Goal: Contribute content: Contribute content

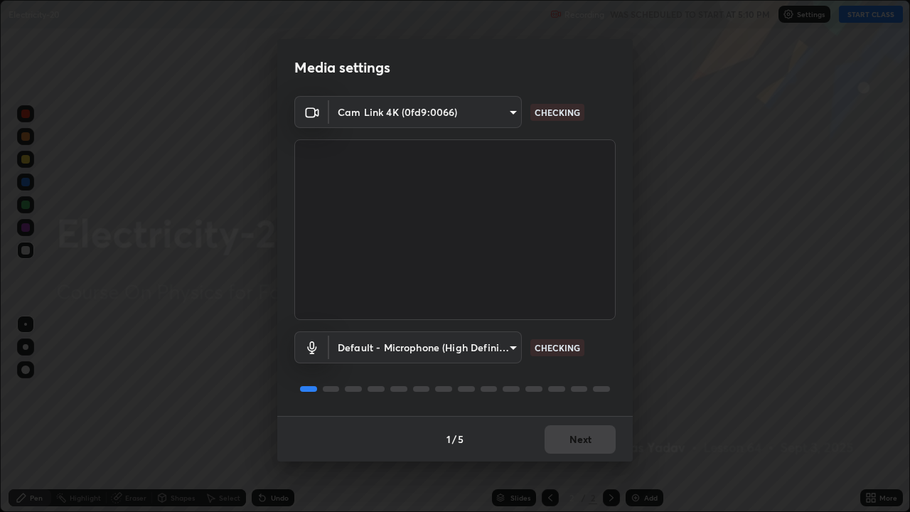
scroll to position [512, 910]
click at [590, 391] on button "Next" at bounding box center [580, 439] width 71 height 28
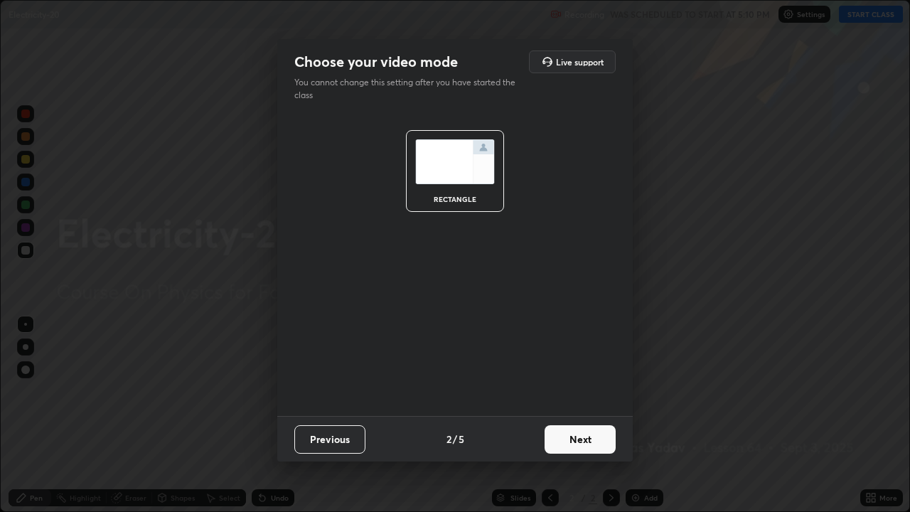
click at [594, 391] on button "Next" at bounding box center [580, 439] width 71 height 28
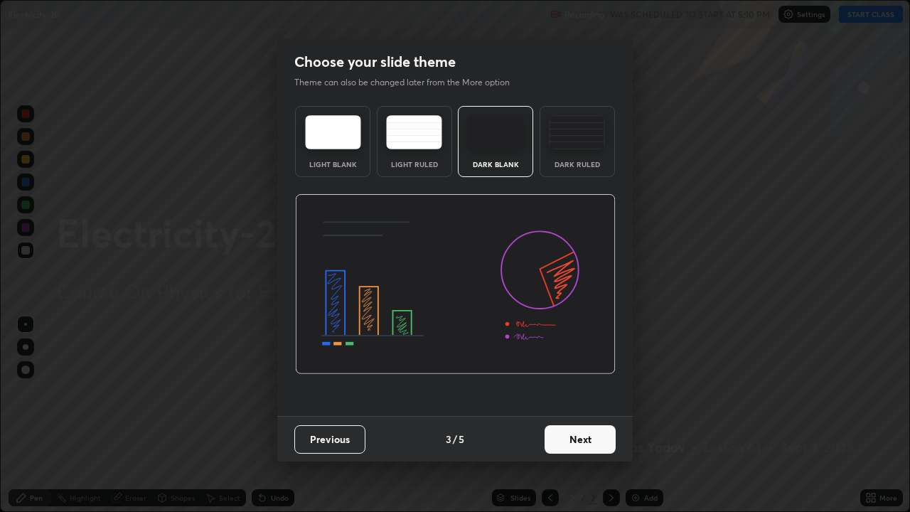
click at [595, 391] on button "Next" at bounding box center [580, 439] width 71 height 28
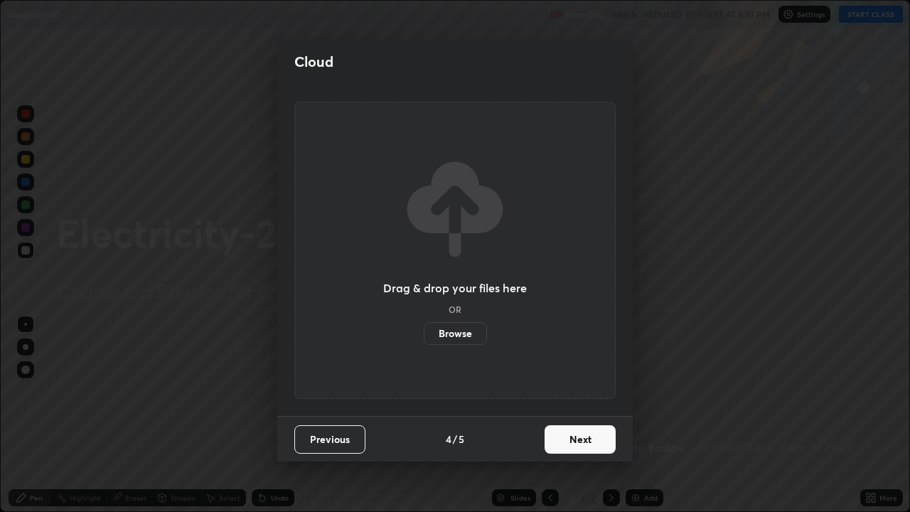
click at [462, 335] on label "Browse" at bounding box center [455, 333] width 63 height 23
click at [424, 335] on input "Browse" at bounding box center [424, 333] width 0 height 23
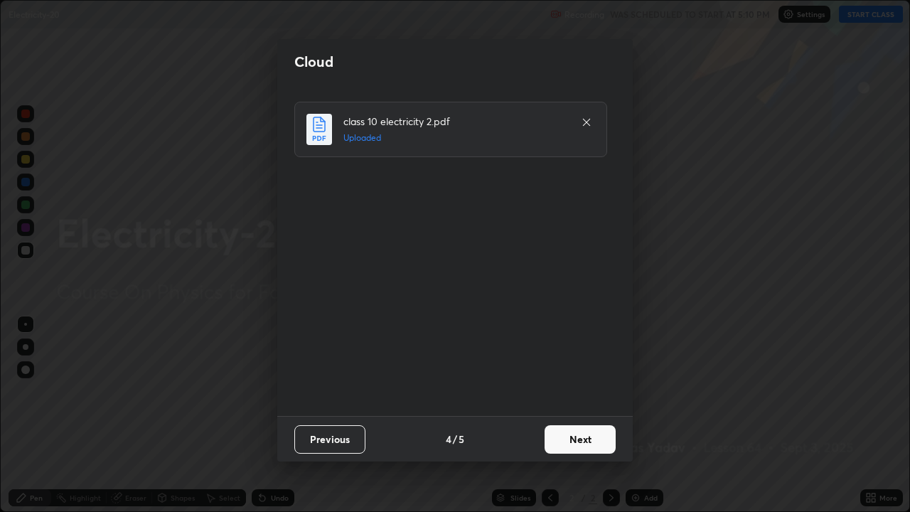
click at [590, 391] on button "Next" at bounding box center [580, 439] width 71 height 28
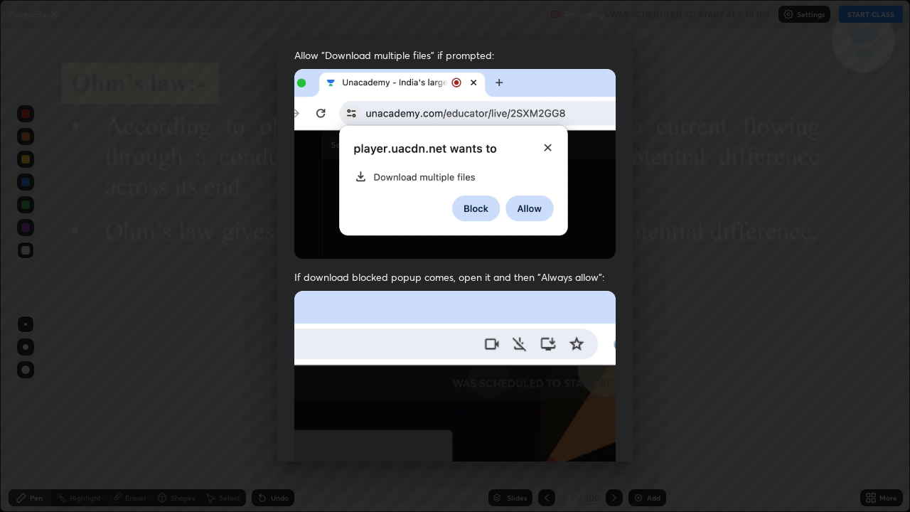
scroll to position [289, 0]
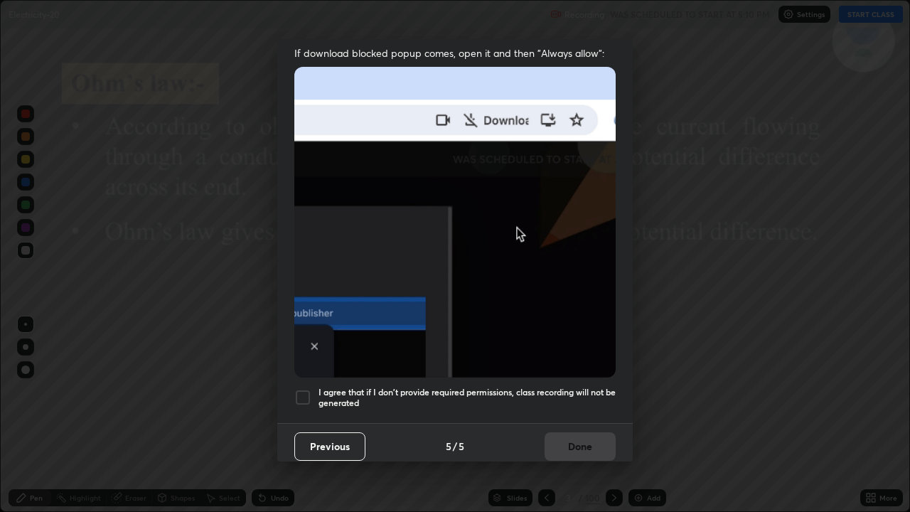
click at [300, 391] on div at bounding box center [302, 397] width 17 height 17
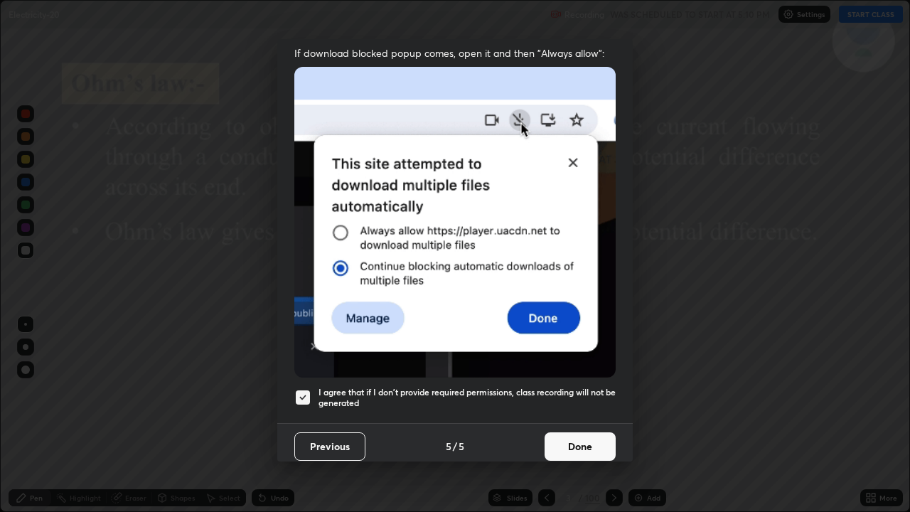
click at [565, 391] on button "Done" at bounding box center [580, 446] width 71 height 28
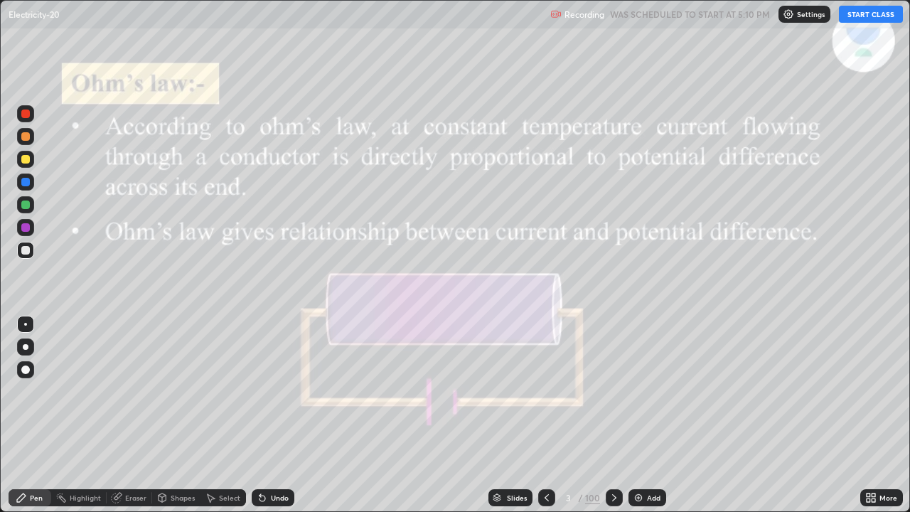
click at [859, 18] on button "START CLASS" at bounding box center [871, 14] width 64 height 17
click at [613, 391] on icon at bounding box center [614, 497] width 11 height 11
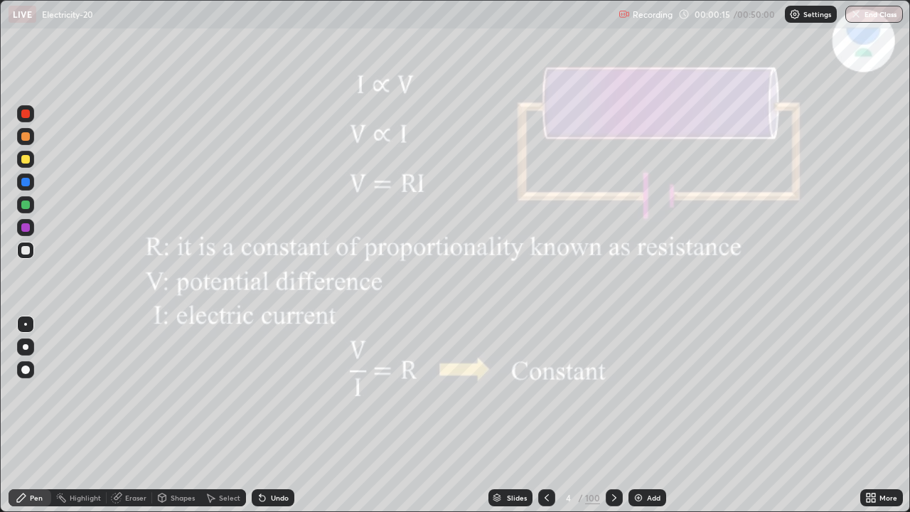
click at [614, 391] on icon at bounding box center [614, 497] width 11 height 11
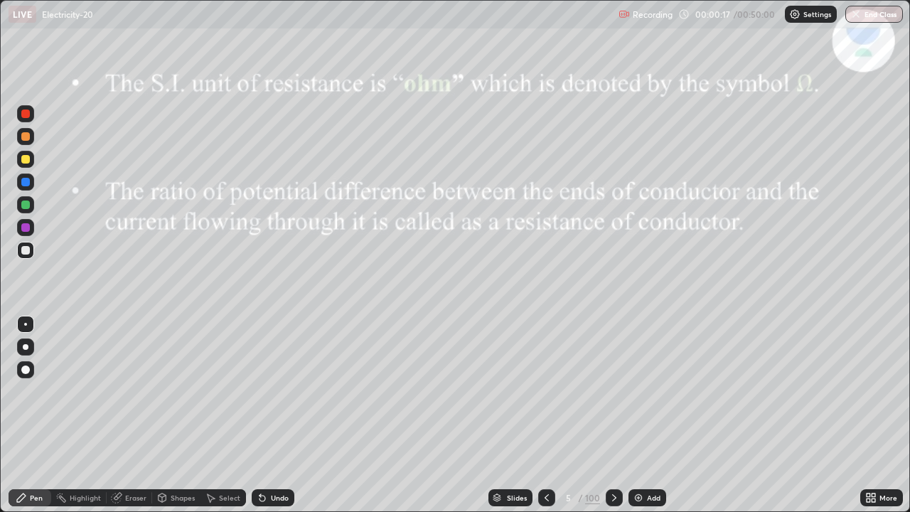
click at [617, 391] on icon at bounding box center [614, 497] width 11 height 11
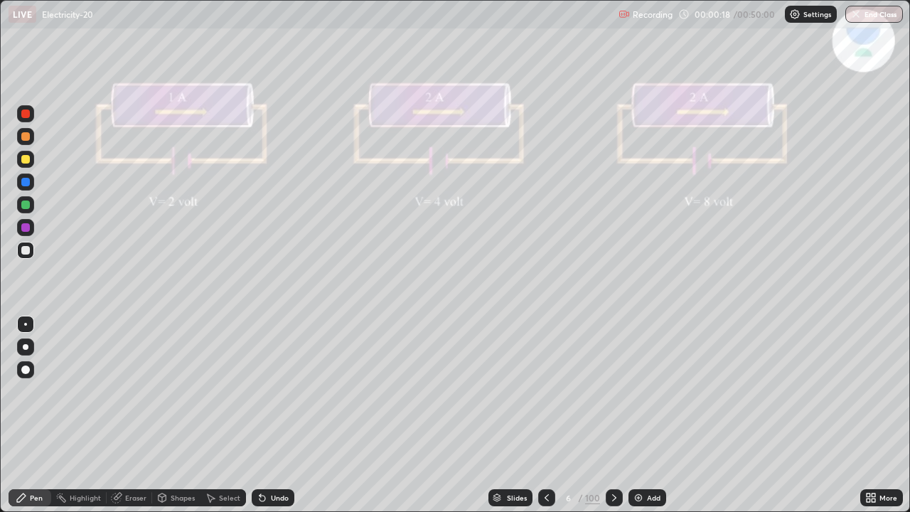
click at [613, 391] on icon at bounding box center [614, 497] width 11 height 11
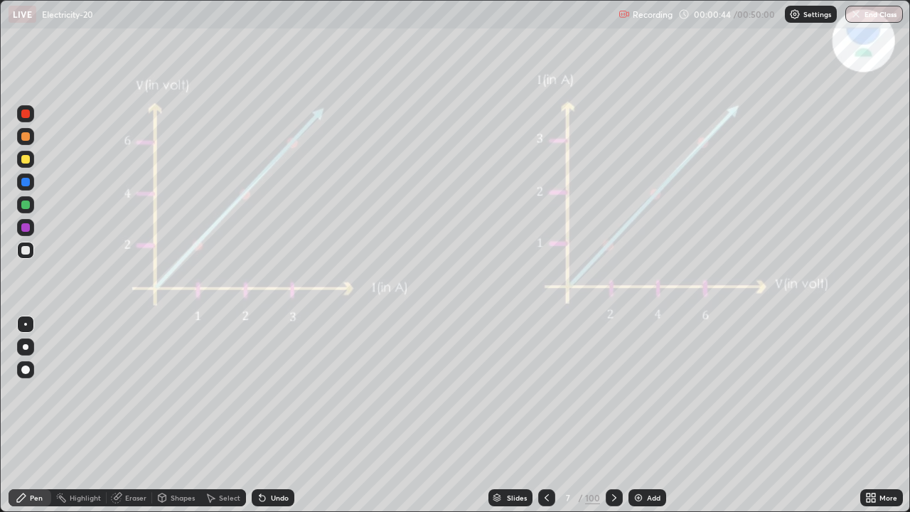
click at [615, 391] on icon at bounding box center [614, 497] width 11 height 11
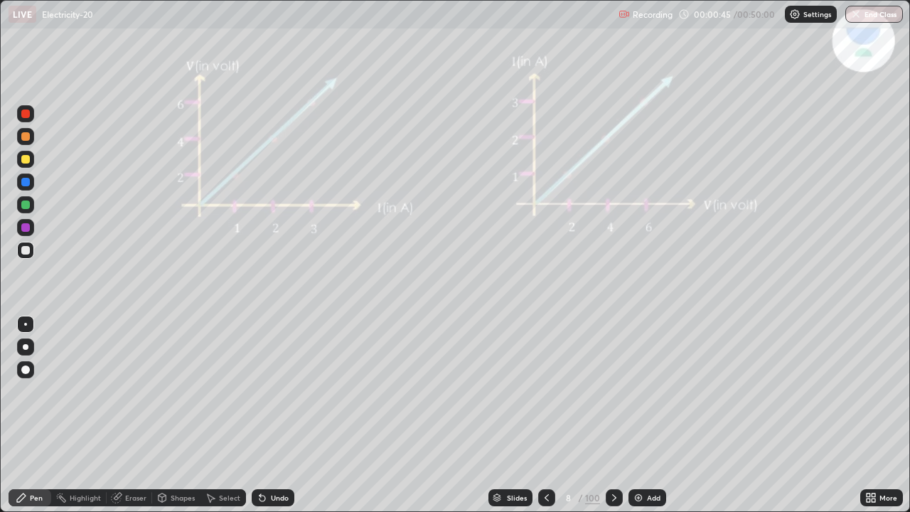
click at [613, 391] on icon at bounding box center [614, 497] width 11 height 11
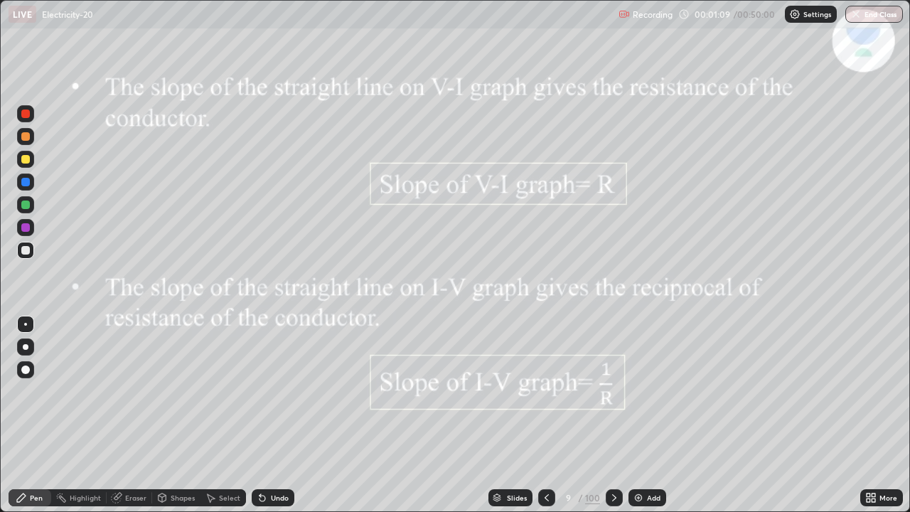
click at [614, 391] on icon at bounding box center [614, 497] width 11 height 11
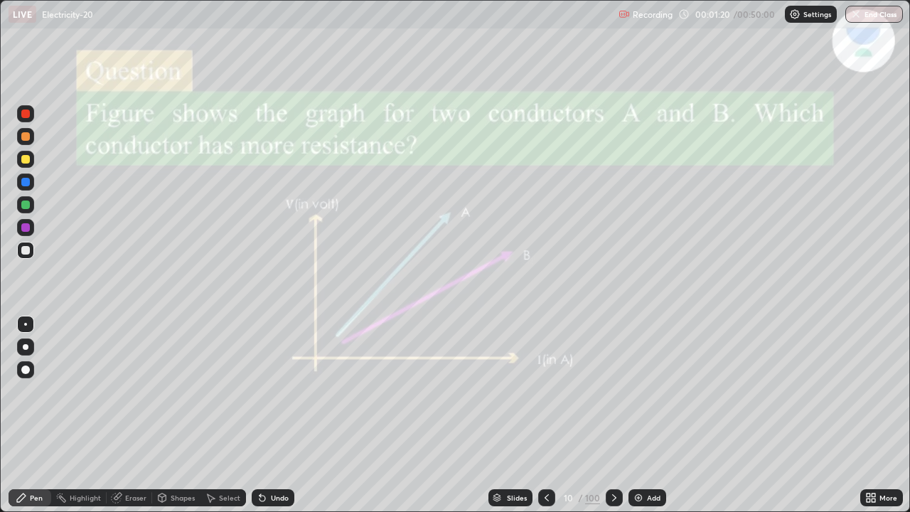
click at [612, 391] on icon at bounding box center [614, 497] width 11 height 11
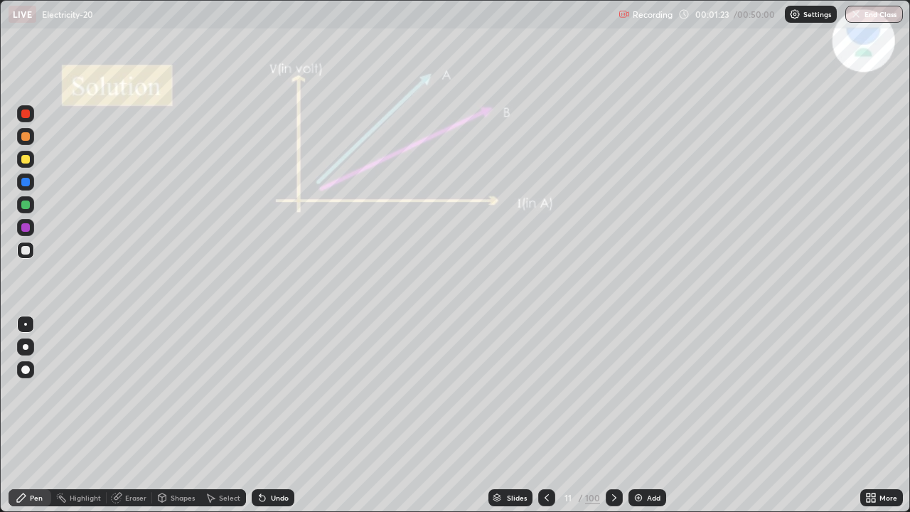
click at [615, 391] on div at bounding box center [614, 498] width 17 height 28
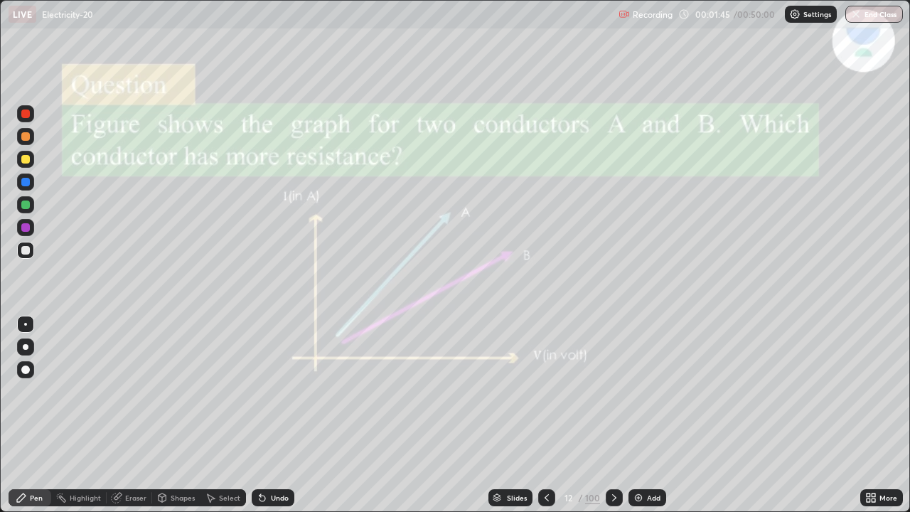
click at [614, 391] on icon at bounding box center [614, 497] width 11 height 11
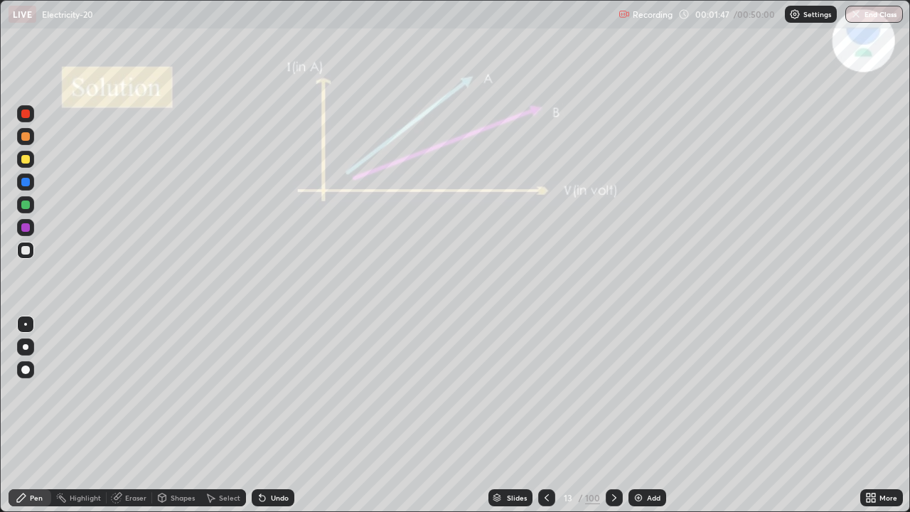
click at [613, 391] on icon at bounding box center [614, 497] width 11 height 11
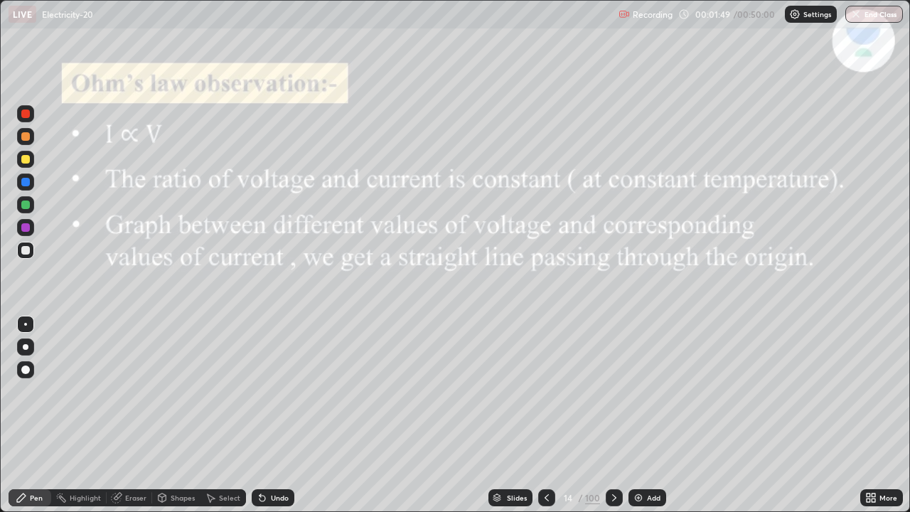
click at [613, 391] on icon at bounding box center [614, 497] width 11 height 11
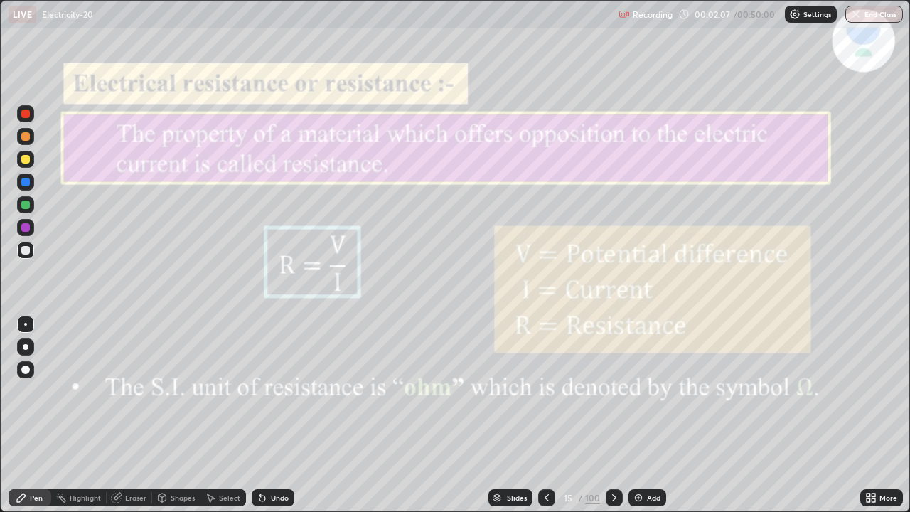
click at [613, 391] on icon at bounding box center [614, 497] width 11 height 11
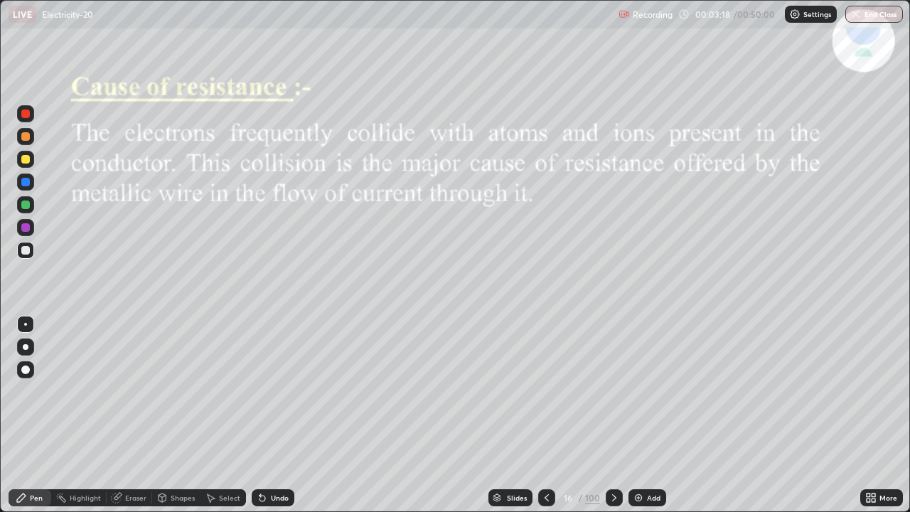
click at [613, 391] on icon at bounding box center [614, 497] width 11 height 11
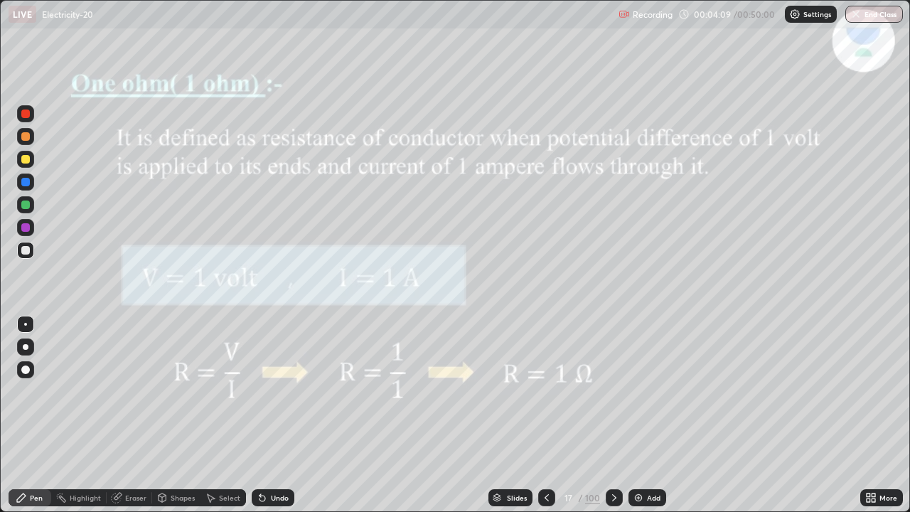
click at [613, 391] on icon at bounding box center [614, 497] width 11 height 11
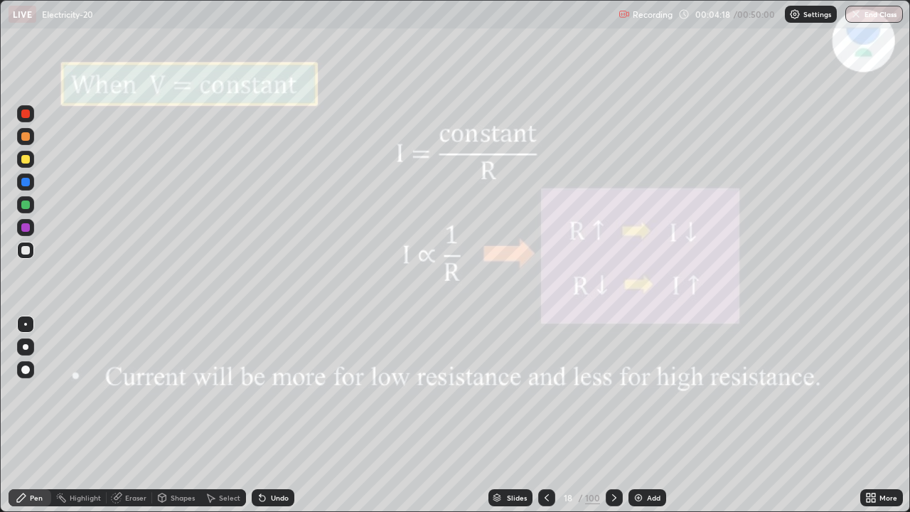
click at [615, 391] on icon at bounding box center [614, 497] width 11 height 11
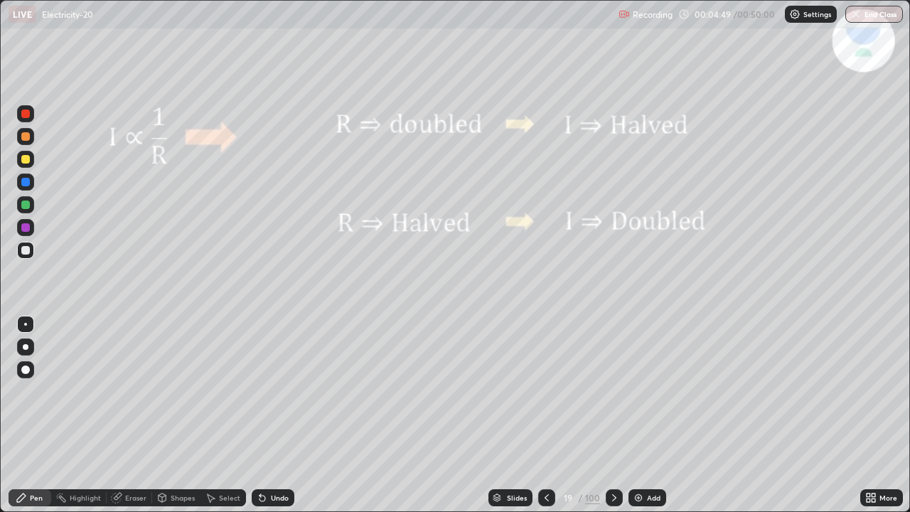
click at [171, 391] on div "Shapes" at bounding box center [183, 497] width 24 height 7
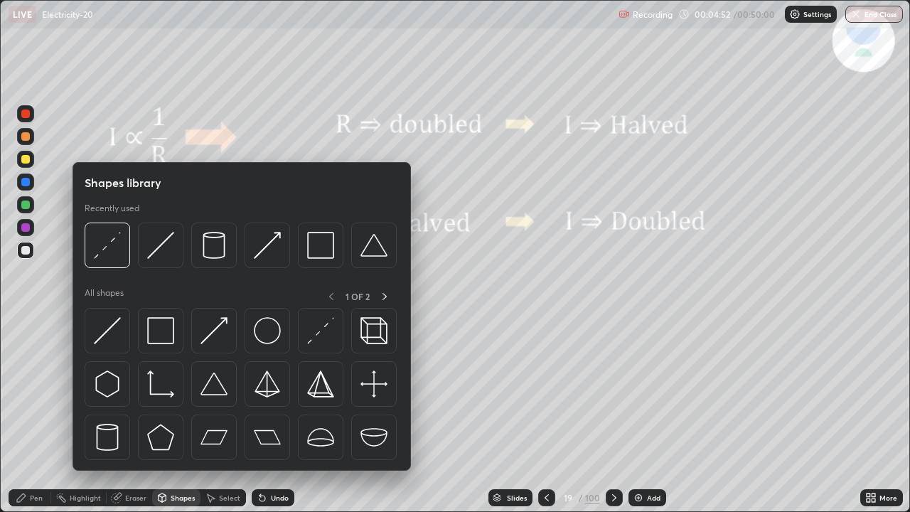
click at [218, 391] on div "Select" at bounding box center [224, 497] width 46 height 17
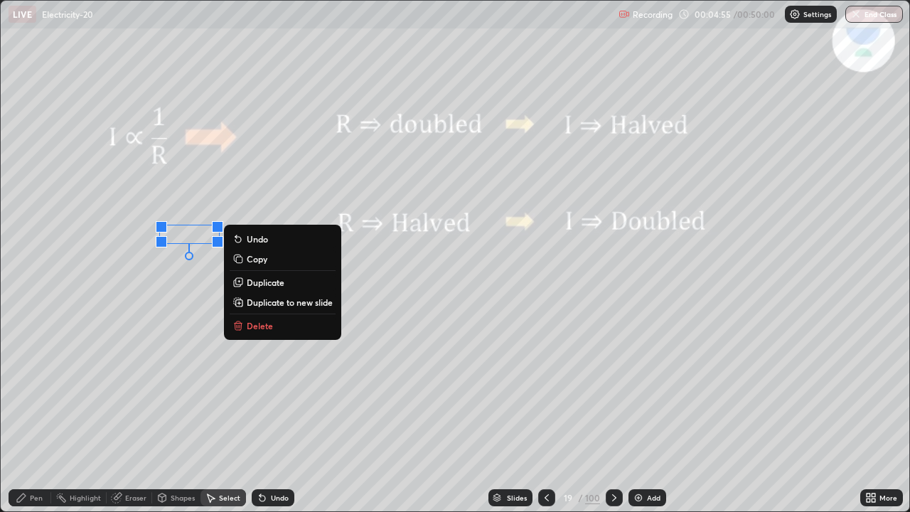
click at [172, 280] on div "0 ° Undo Copy Duplicate Duplicate to new slide Delete" at bounding box center [455, 256] width 909 height 511
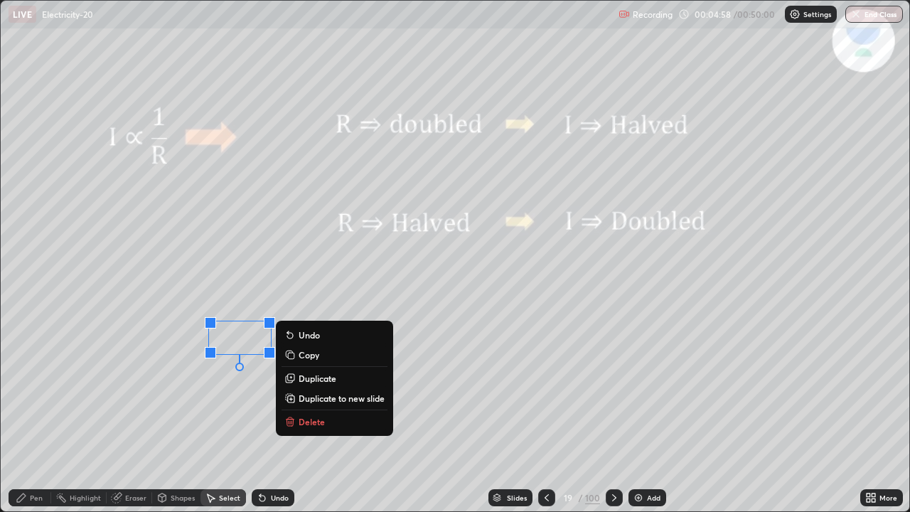
click at [41, 391] on div "Pen" at bounding box center [36, 497] width 13 height 7
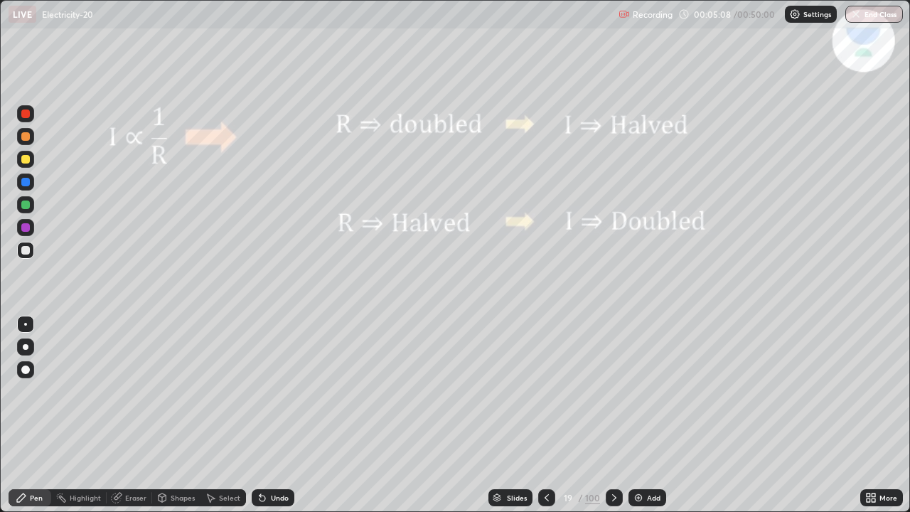
click at [127, 391] on div "Eraser" at bounding box center [135, 497] width 21 height 7
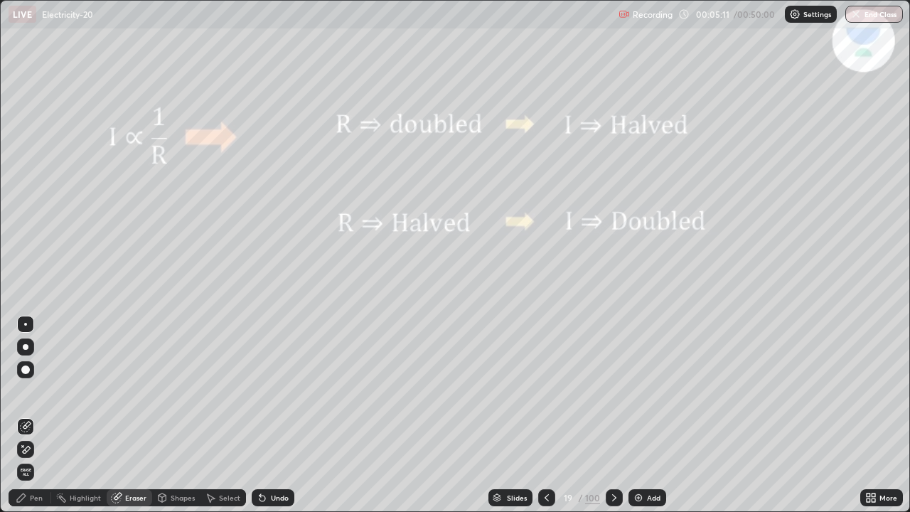
click at [39, 391] on div "Pen" at bounding box center [30, 497] width 43 height 17
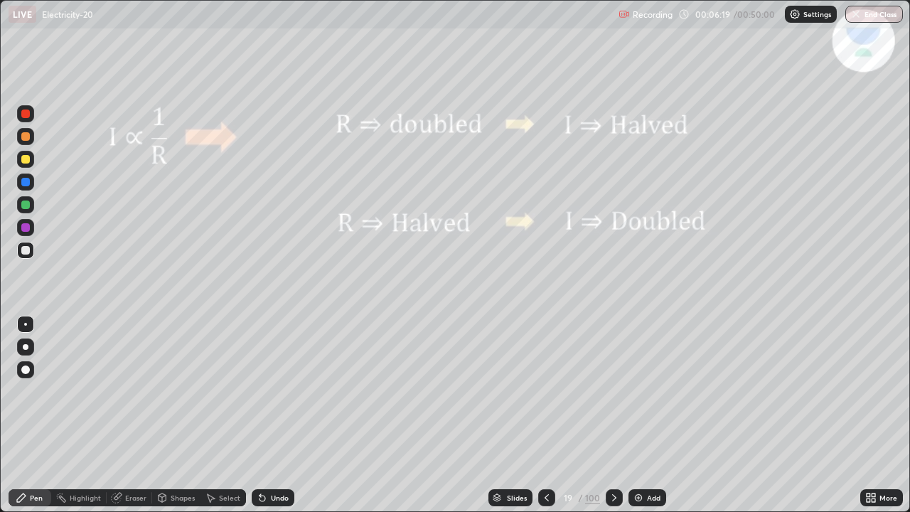
click at [268, 391] on div "Undo" at bounding box center [273, 497] width 43 height 17
click at [271, 391] on div "Undo" at bounding box center [280, 497] width 18 height 7
click at [271, 391] on div "Undo" at bounding box center [273, 497] width 43 height 17
click at [263, 391] on div "Undo" at bounding box center [273, 497] width 43 height 17
click at [127, 391] on div "Eraser" at bounding box center [135, 497] width 21 height 7
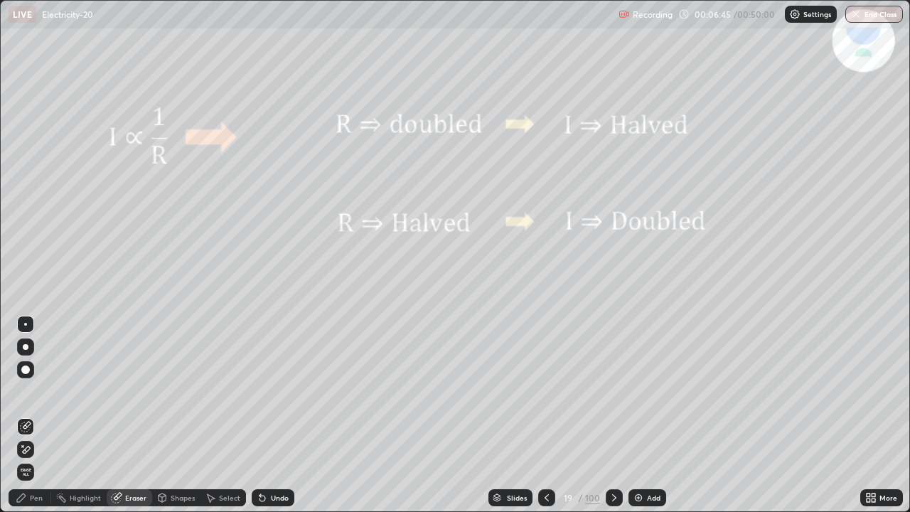
click at [28, 391] on div "Pen" at bounding box center [30, 497] width 43 height 17
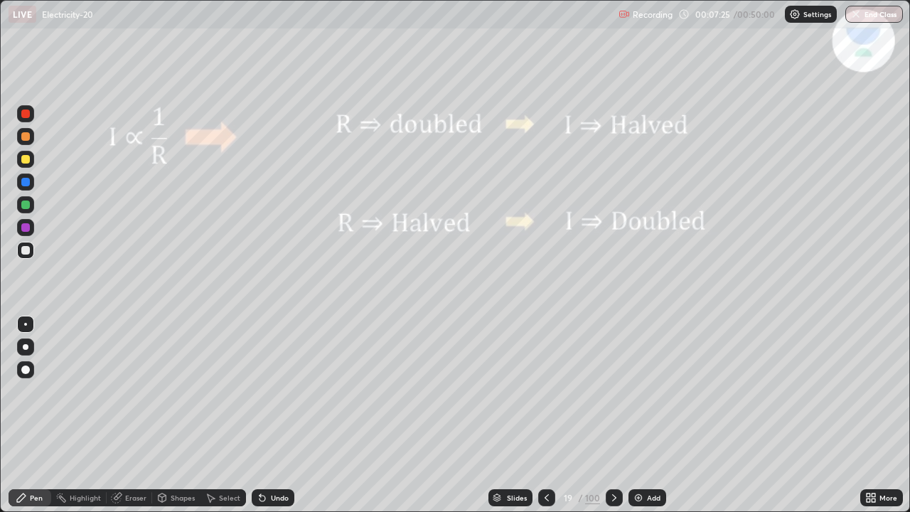
click at [262, 391] on icon at bounding box center [262, 497] width 11 height 11
click at [260, 391] on icon at bounding box center [263, 499] width 6 height 6
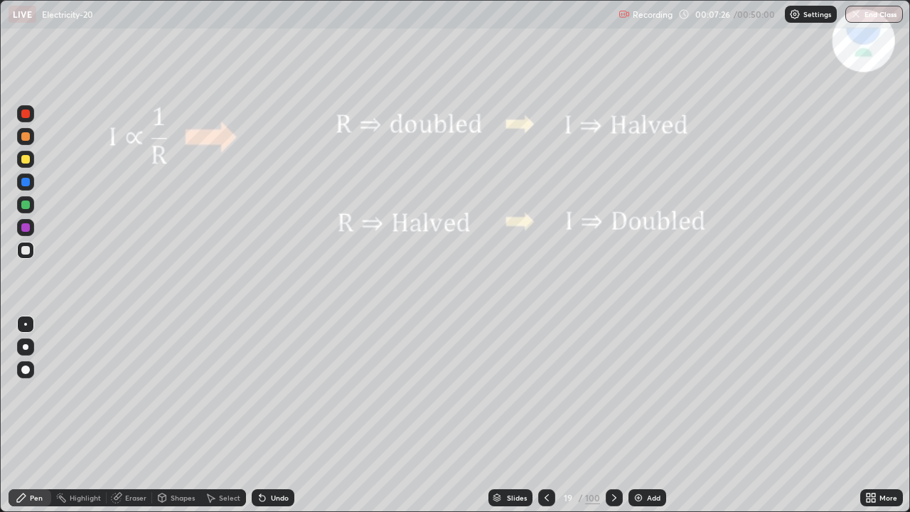
click at [260, 391] on icon at bounding box center [263, 499] width 6 height 6
click at [638, 391] on img at bounding box center [638, 497] width 11 height 11
click at [260, 391] on icon at bounding box center [263, 499] width 6 height 6
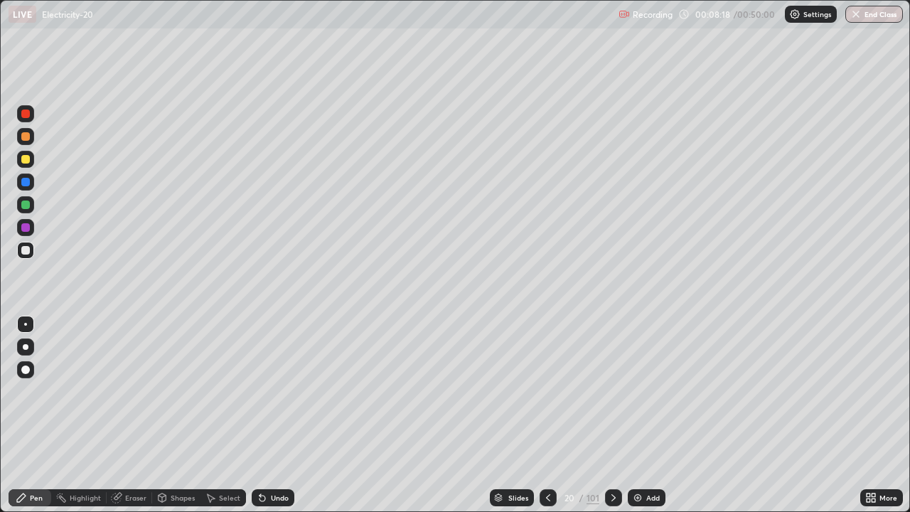
click at [260, 391] on icon at bounding box center [263, 499] width 6 height 6
click at [552, 391] on icon at bounding box center [548, 497] width 11 height 11
click at [614, 391] on icon at bounding box center [613, 497] width 11 height 11
click at [612, 391] on icon at bounding box center [613, 497] width 11 height 11
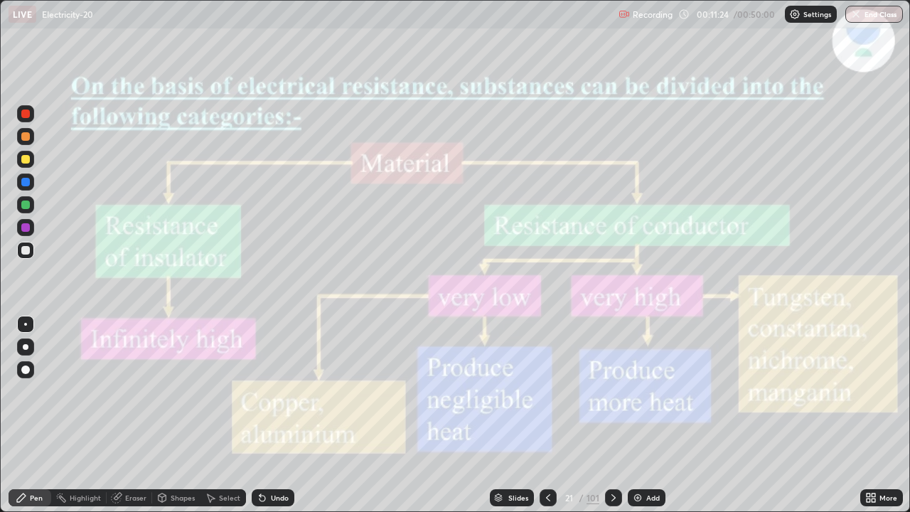
click at [548, 391] on icon at bounding box center [548, 497] width 11 height 11
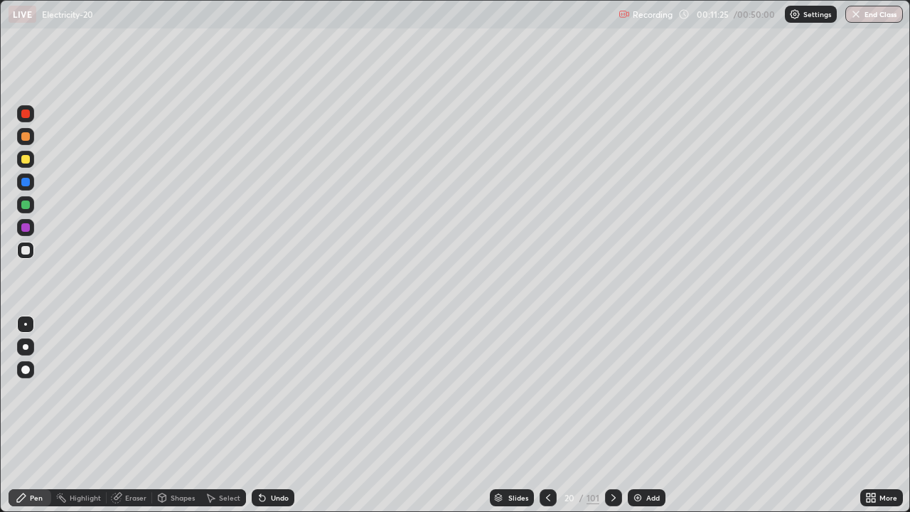
click at [640, 391] on img at bounding box center [637, 497] width 11 height 11
click at [265, 391] on icon at bounding box center [262, 497] width 11 height 11
click at [267, 391] on div "Undo" at bounding box center [273, 497] width 43 height 17
click at [266, 391] on div "Undo" at bounding box center [273, 497] width 43 height 17
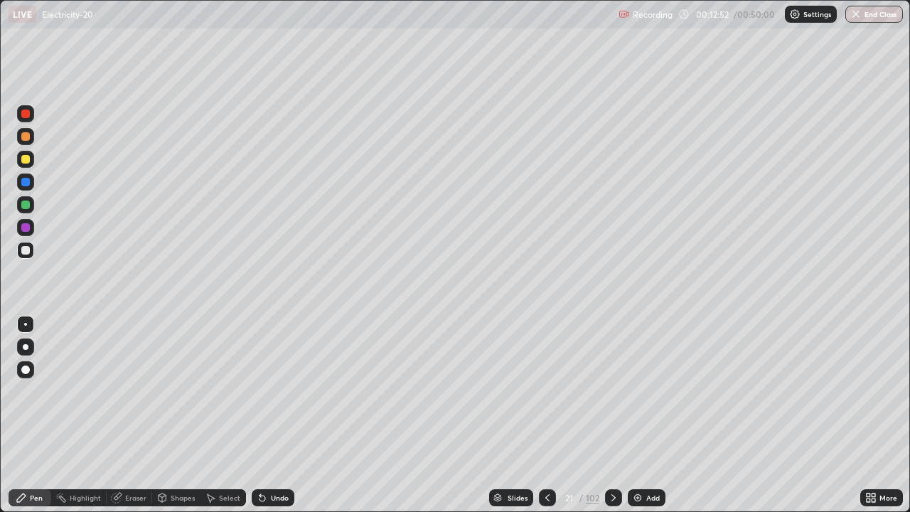
click at [267, 391] on div "Undo" at bounding box center [273, 497] width 43 height 17
click at [612, 391] on icon at bounding box center [613, 497] width 11 height 11
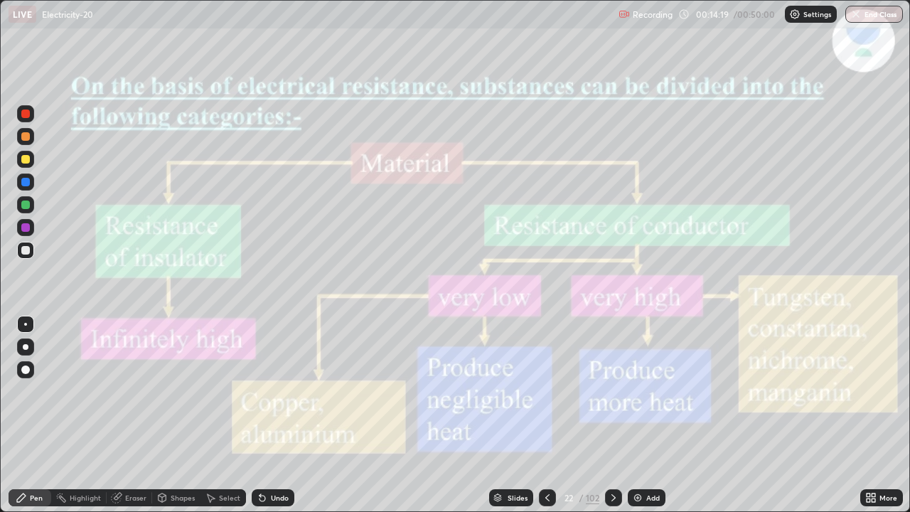
click at [546, 391] on icon at bounding box center [547, 497] width 11 height 11
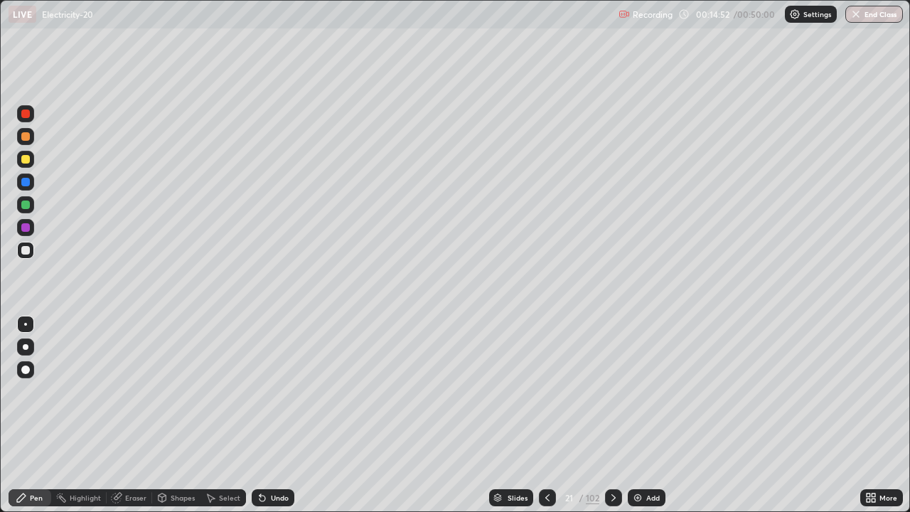
click at [546, 391] on icon at bounding box center [547, 497] width 11 height 11
click at [547, 391] on icon at bounding box center [547, 497] width 11 height 11
click at [612, 391] on icon at bounding box center [613, 497] width 11 height 11
click at [621, 391] on div at bounding box center [613, 497] width 17 height 17
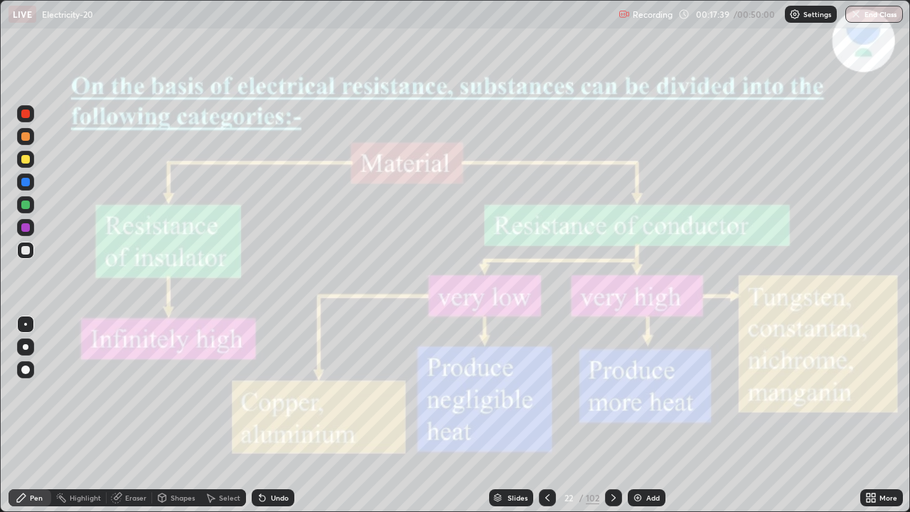
click at [612, 391] on icon at bounding box center [613, 497] width 11 height 11
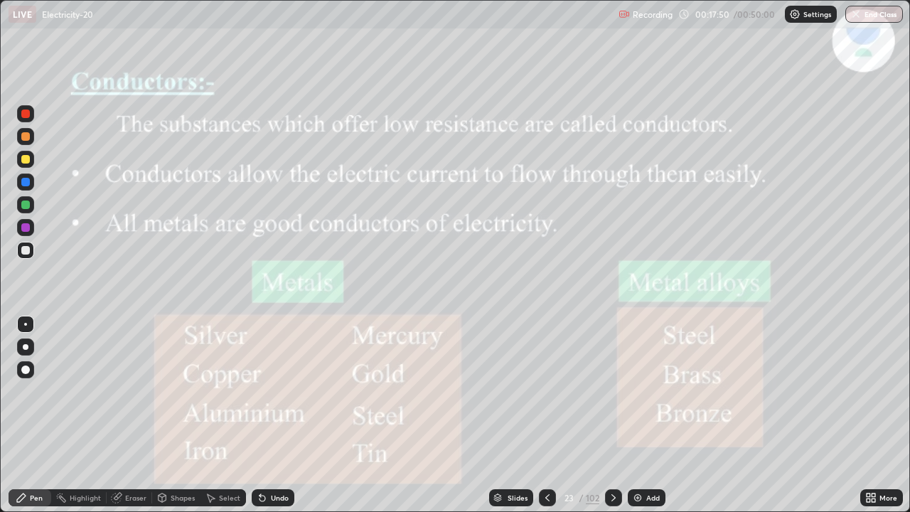
click at [546, 391] on icon at bounding box center [547, 497] width 11 height 11
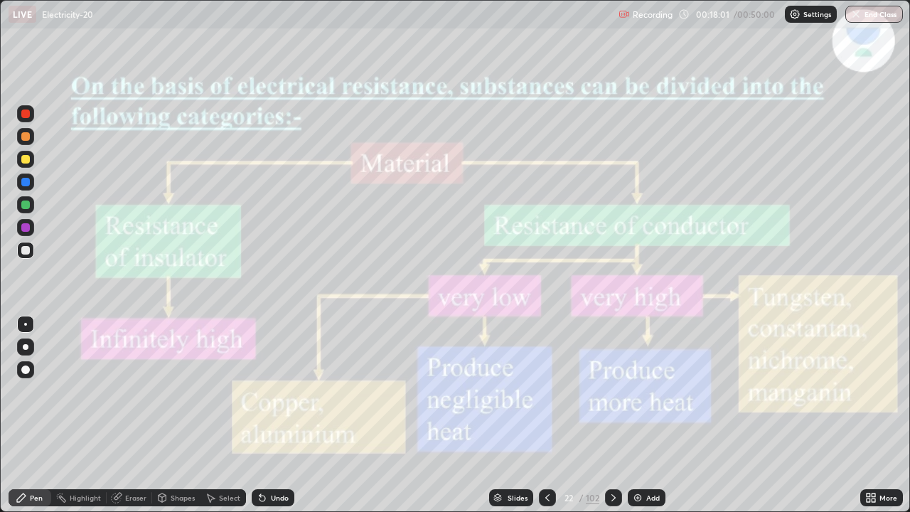
click at [612, 391] on icon at bounding box center [613, 497] width 11 height 11
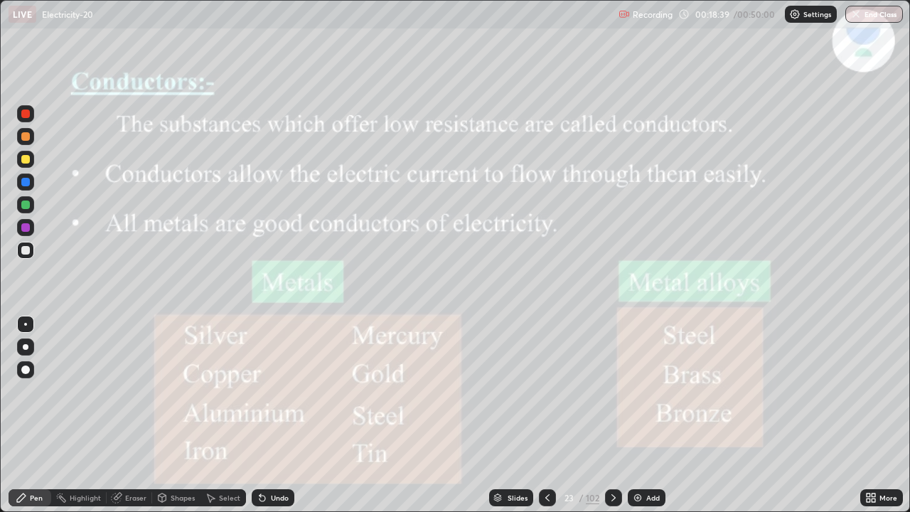
click at [612, 391] on icon at bounding box center [613, 497] width 11 height 11
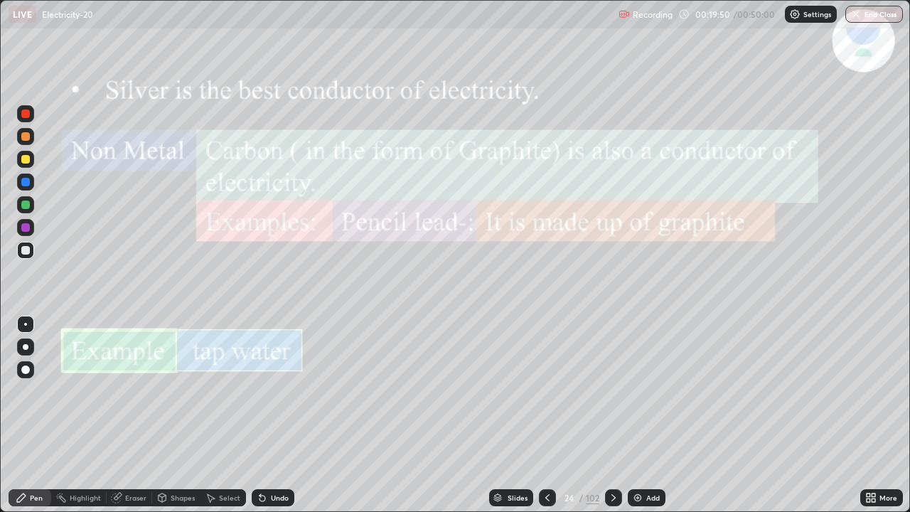
click at [612, 391] on icon at bounding box center [613, 497] width 11 height 11
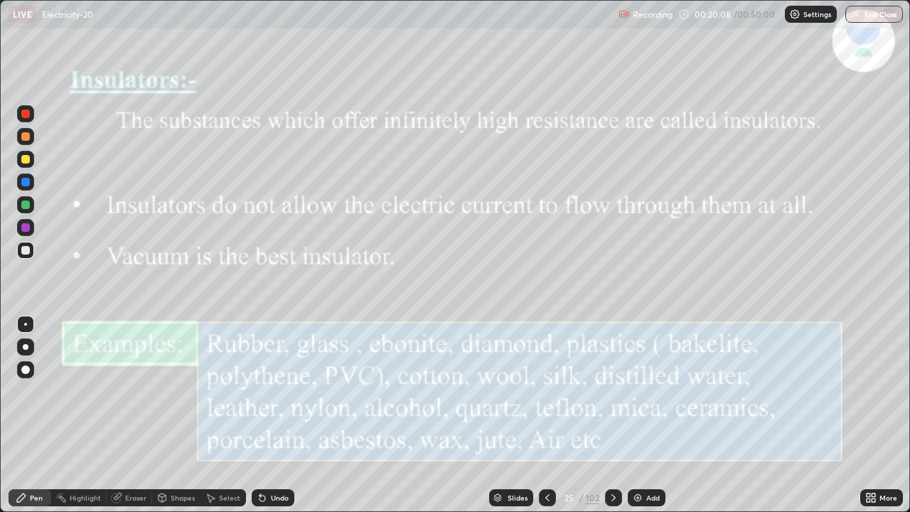
click at [617, 391] on icon at bounding box center [613, 497] width 11 height 11
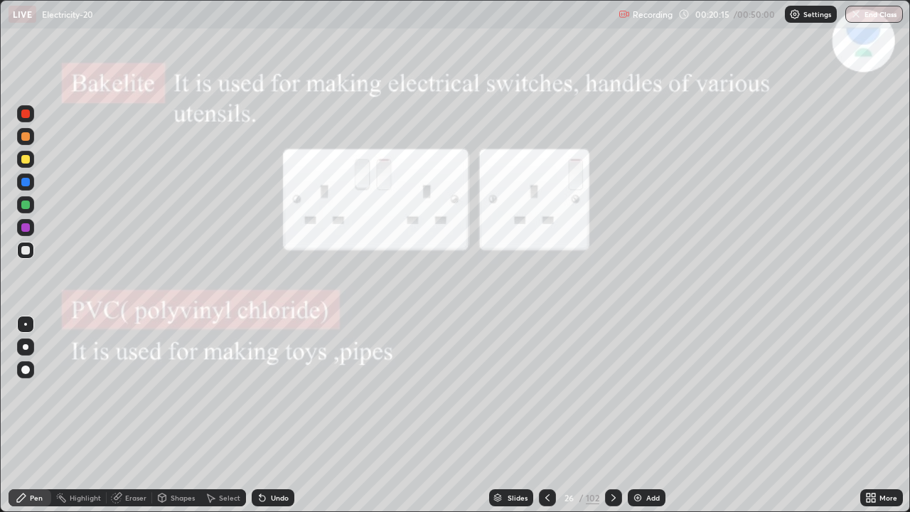
click at [612, 391] on icon at bounding box center [613, 497] width 11 height 11
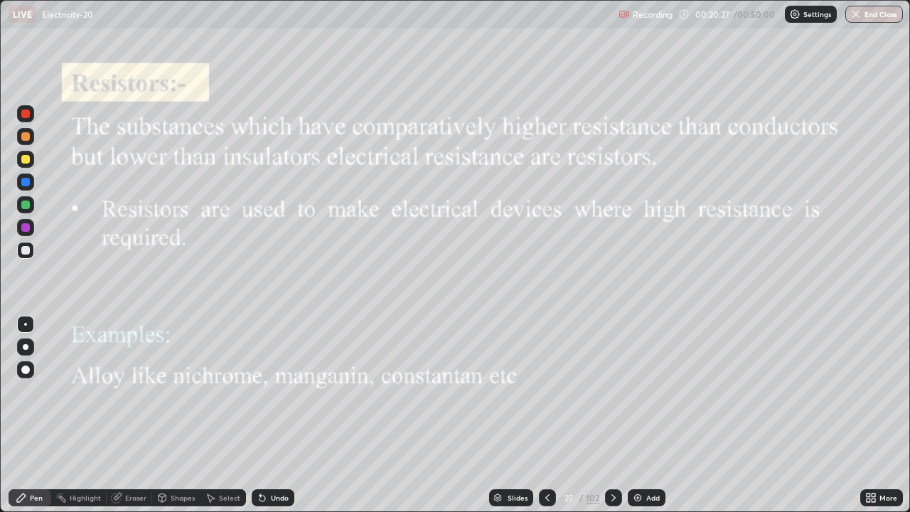
click at [546, 391] on icon at bounding box center [548, 497] width 4 height 7
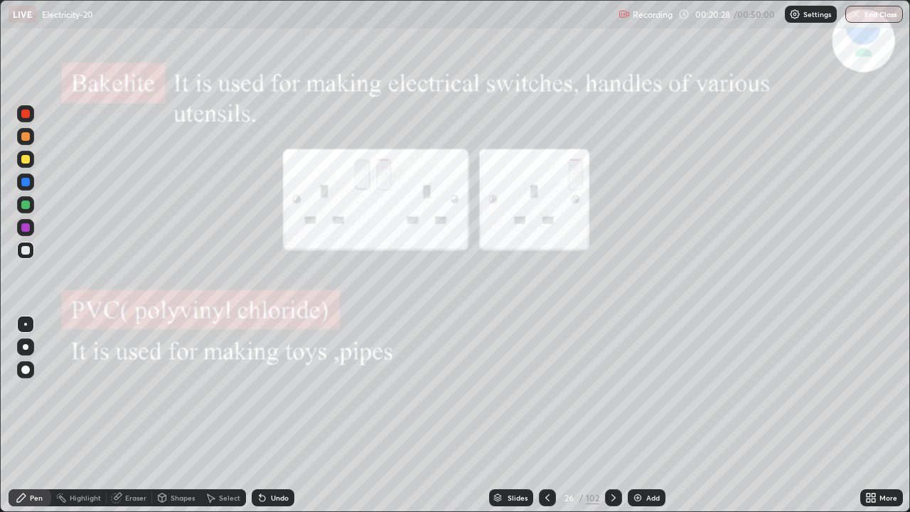
click at [546, 391] on icon at bounding box center [547, 497] width 11 height 11
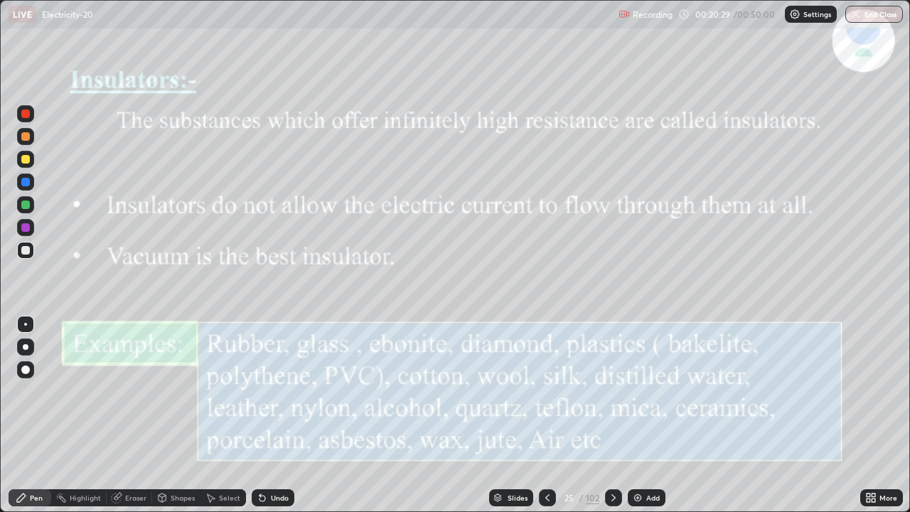
click at [548, 391] on icon at bounding box center [547, 497] width 11 height 11
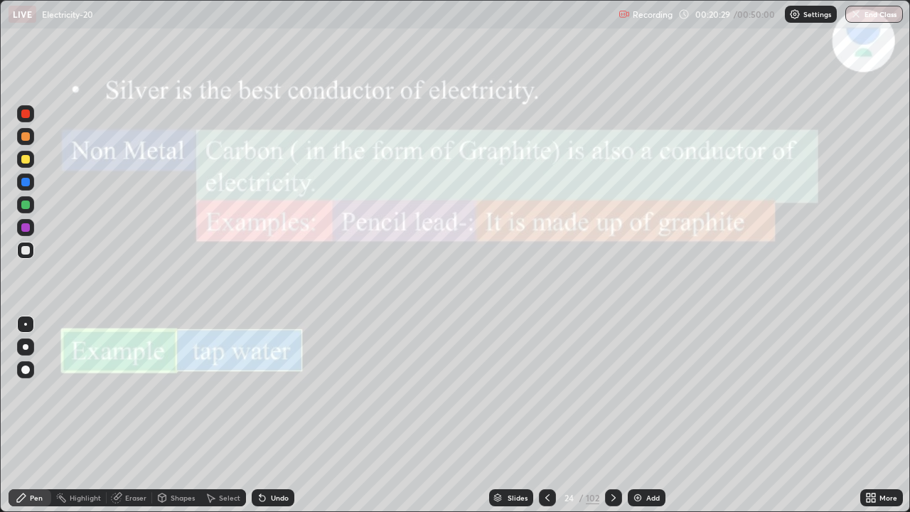
click at [546, 391] on icon at bounding box center [547, 497] width 11 height 11
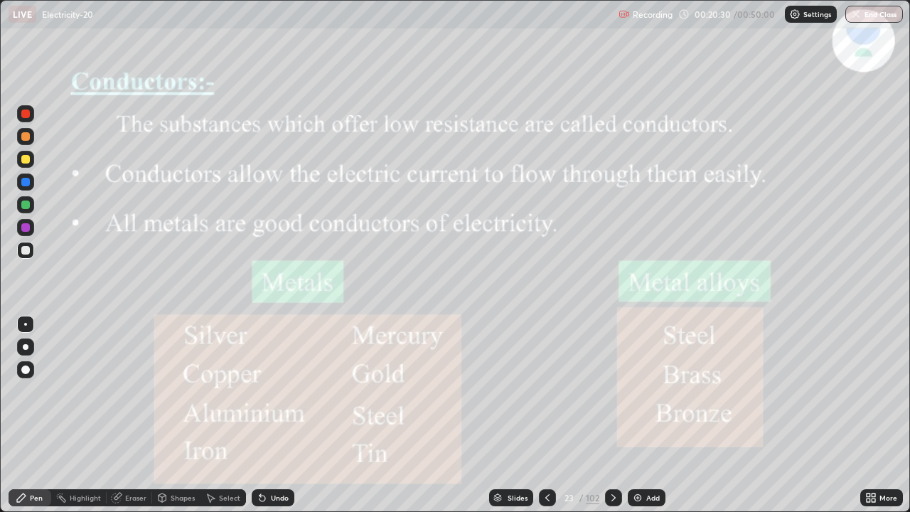
click at [553, 391] on div at bounding box center [547, 497] width 17 height 17
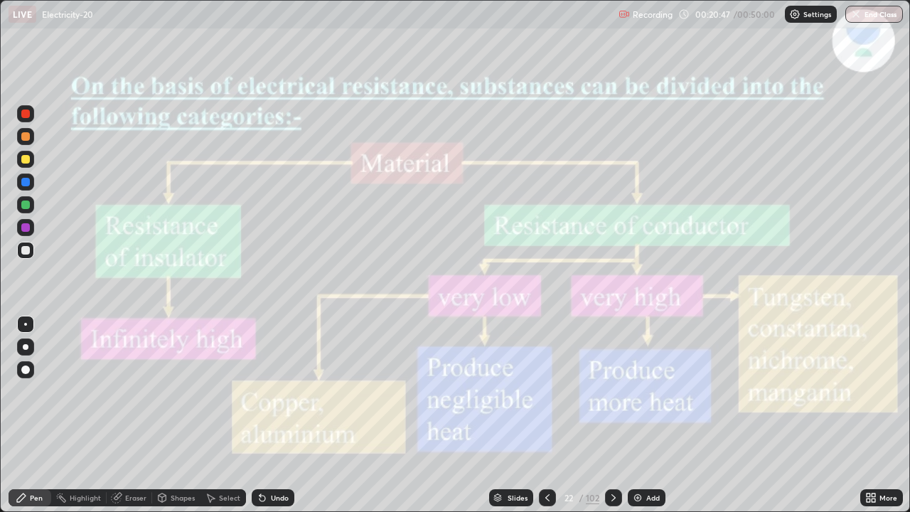
click at [614, 391] on icon at bounding box center [614, 497] width 4 height 7
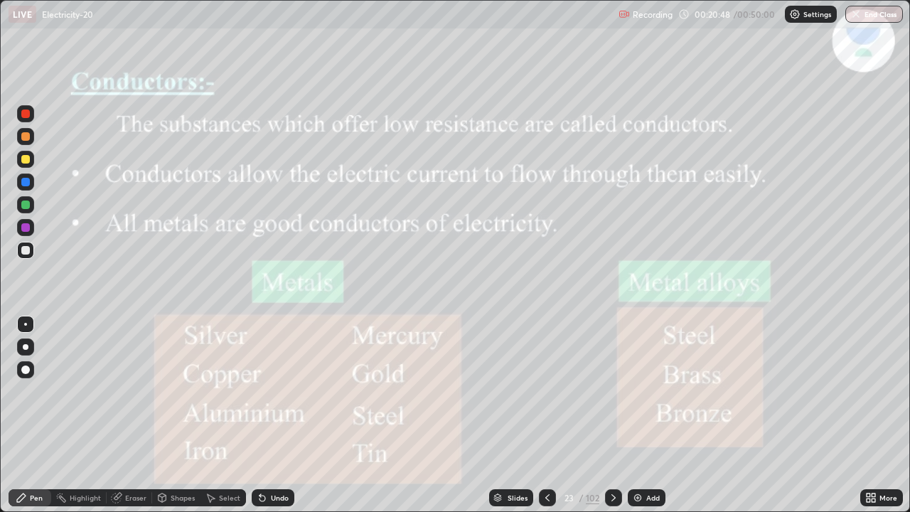
click at [611, 391] on icon at bounding box center [613, 497] width 11 height 11
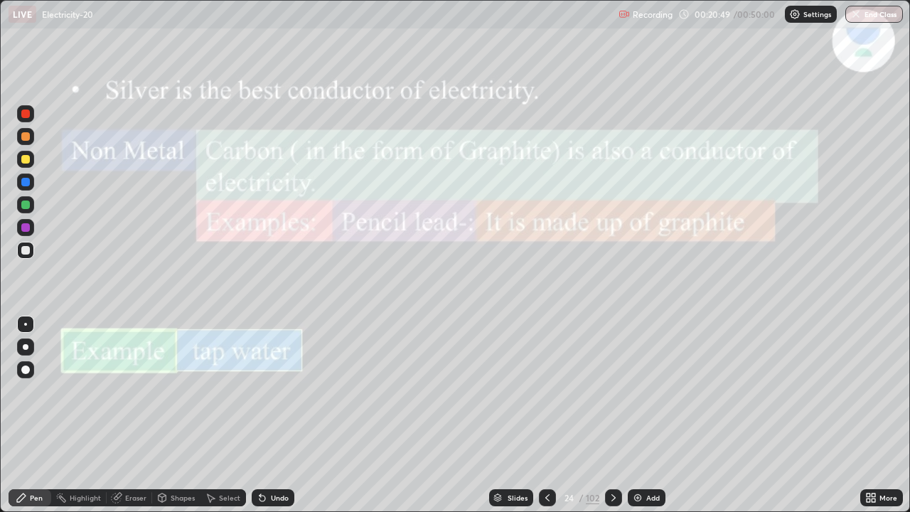
click at [612, 391] on icon at bounding box center [613, 497] width 11 height 11
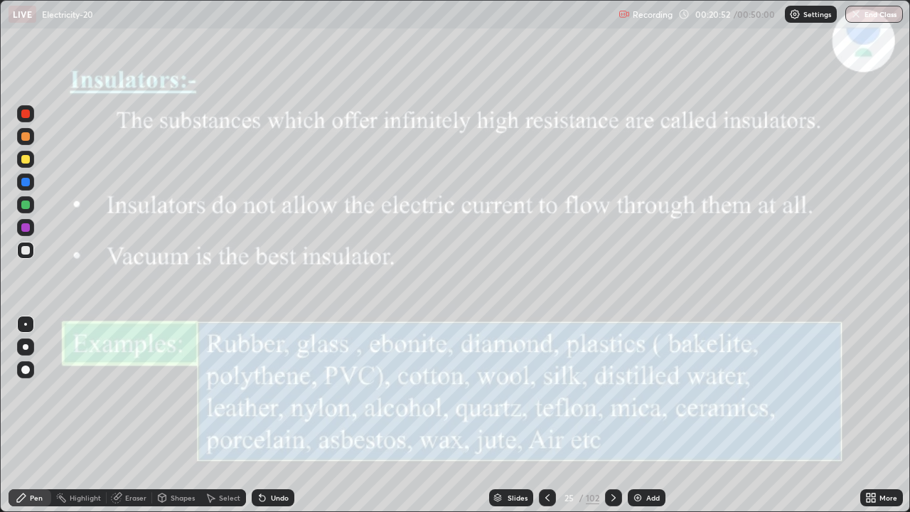
click at [611, 391] on icon at bounding box center [613, 497] width 11 height 11
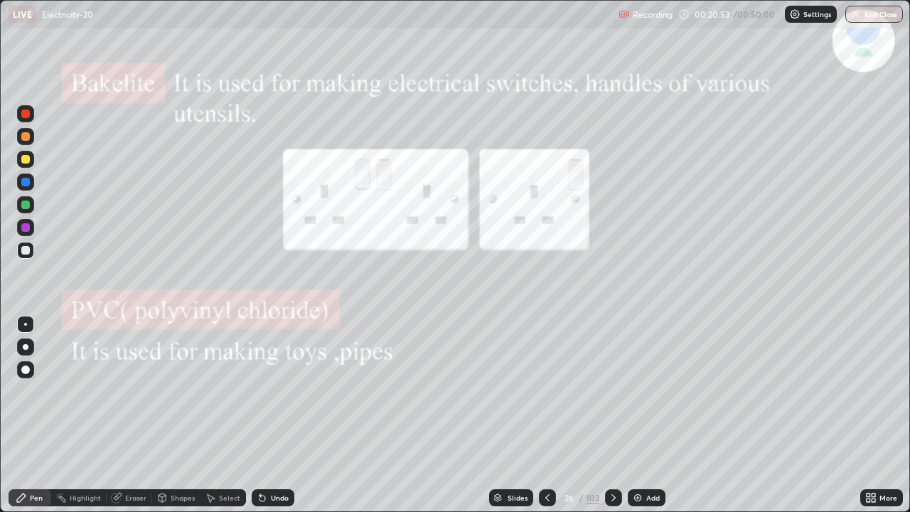
click at [611, 391] on icon at bounding box center [613, 497] width 11 height 11
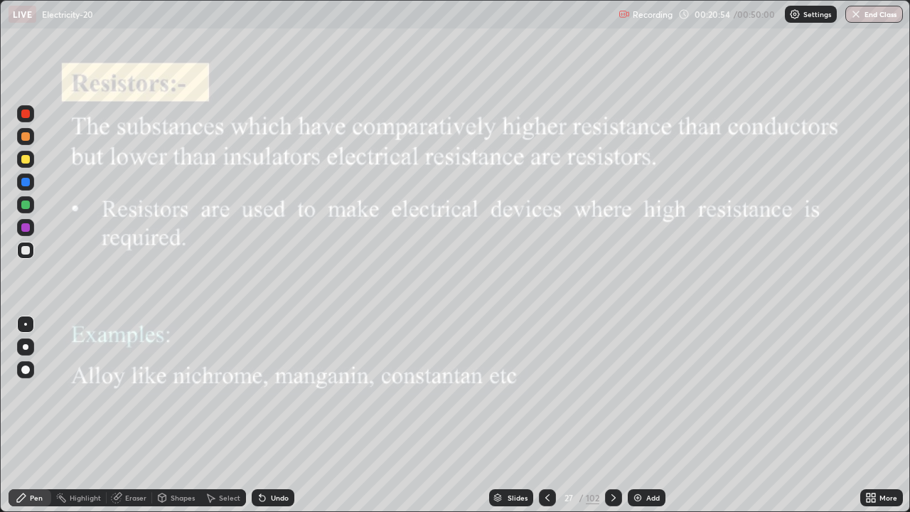
click at [612, 391] on icon at bounding box center [614, 497] width 4 height 7
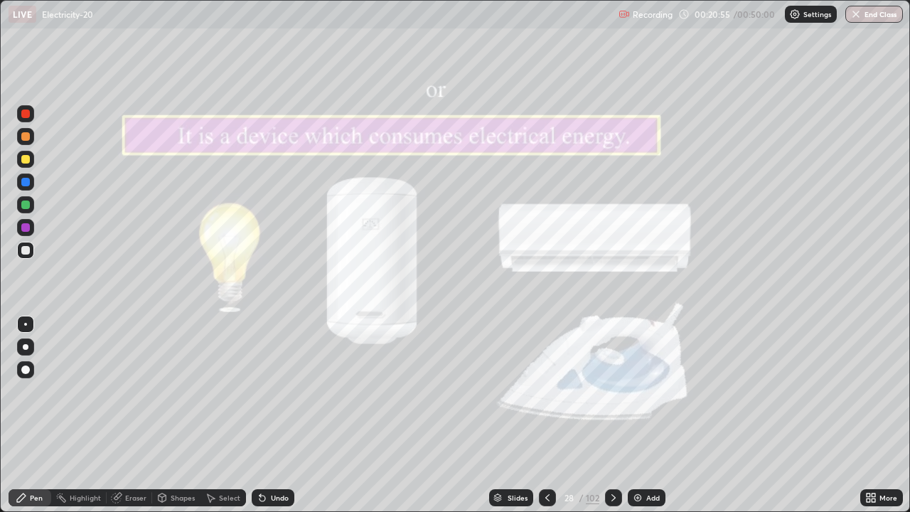
click at [611, 391] on icon at bounding box center [613, 497] width 11 height 11
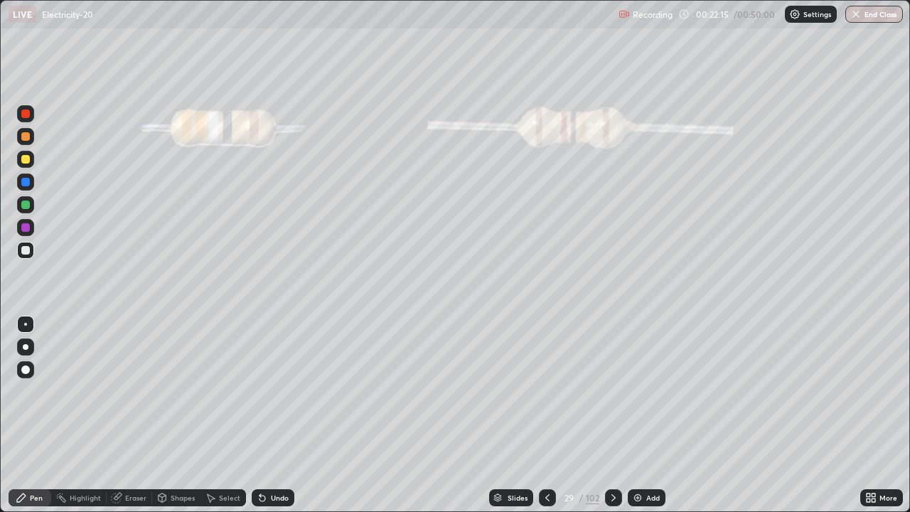
click at [547, 391] on icon at bounding box center [547, 497] width 11 height 11
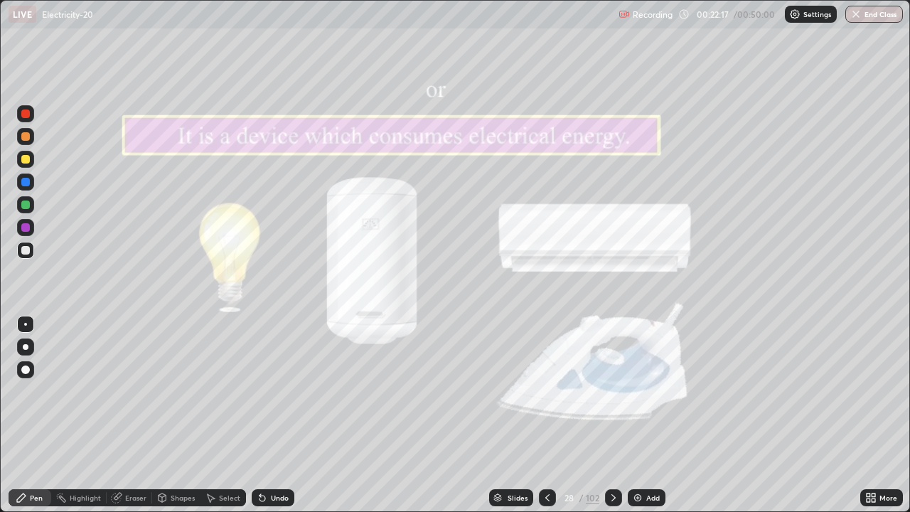
click at [547, 391] on icon at bounding box center [547, 497] width 11 height 11
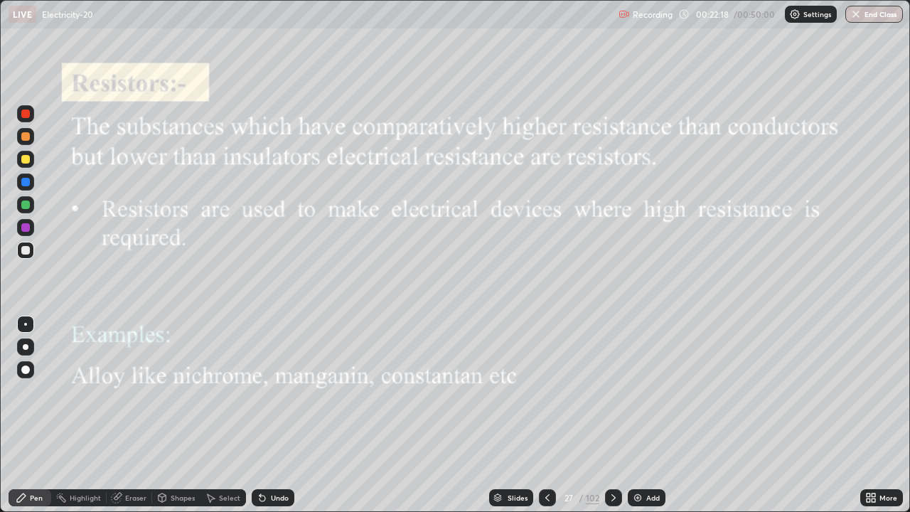
click at [612, 391] on icon at bounding box center [613, 497] width 11 height 11
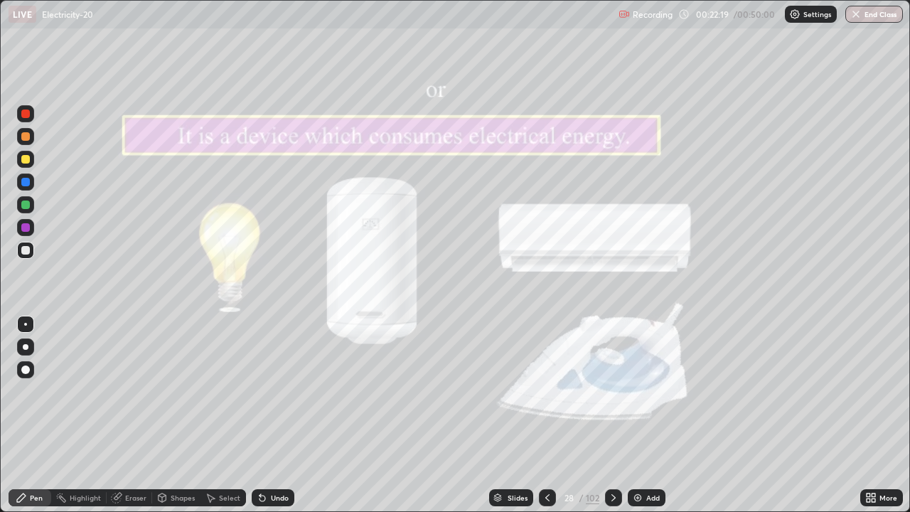
click at [615, 391] on div at bounding box center [613, 498] width 17 height 28
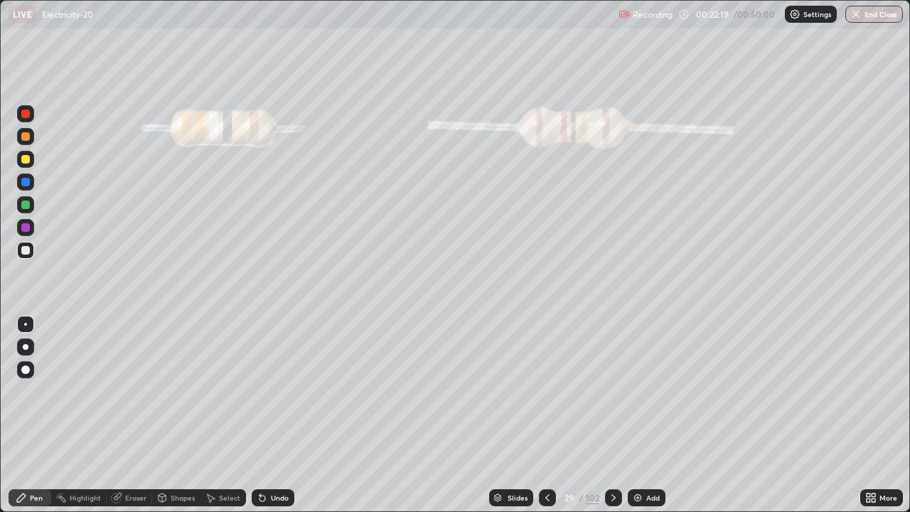
click at [616, 391] on div at bounding box center [613, 498] width 17 height 28
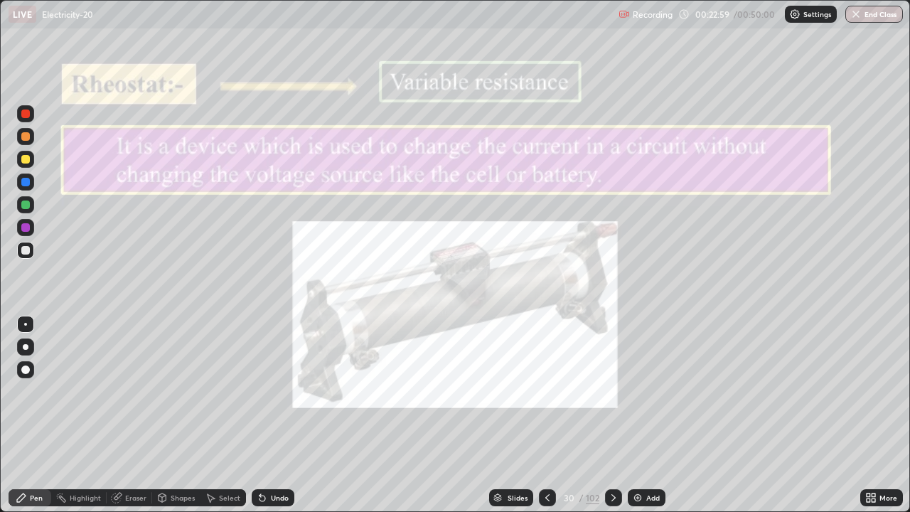
click at [546, 391] on icon at bounding box center [547, 497] width 11 height 11
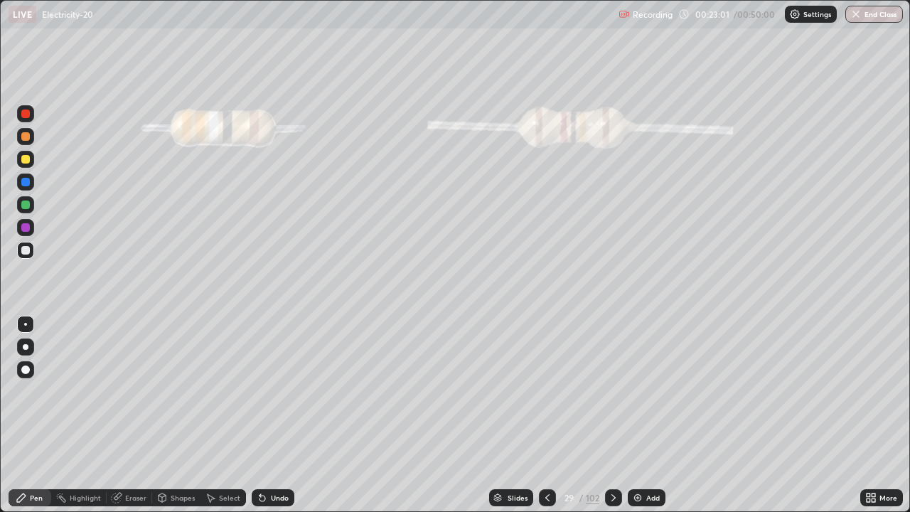
click at [548, 391] on icon at bounding box center [547, 497] width 11 height 11
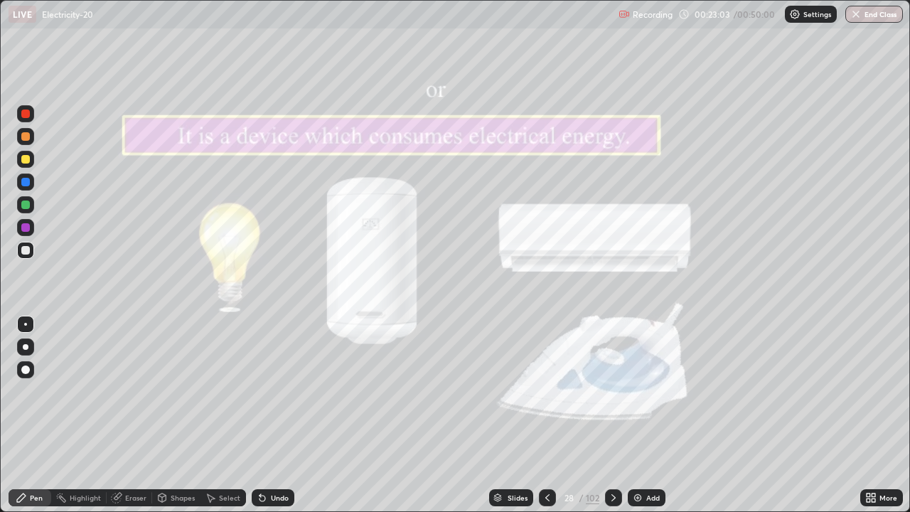
click at [553, 391] on div at bounding box center [547, 497] width 17 height 17
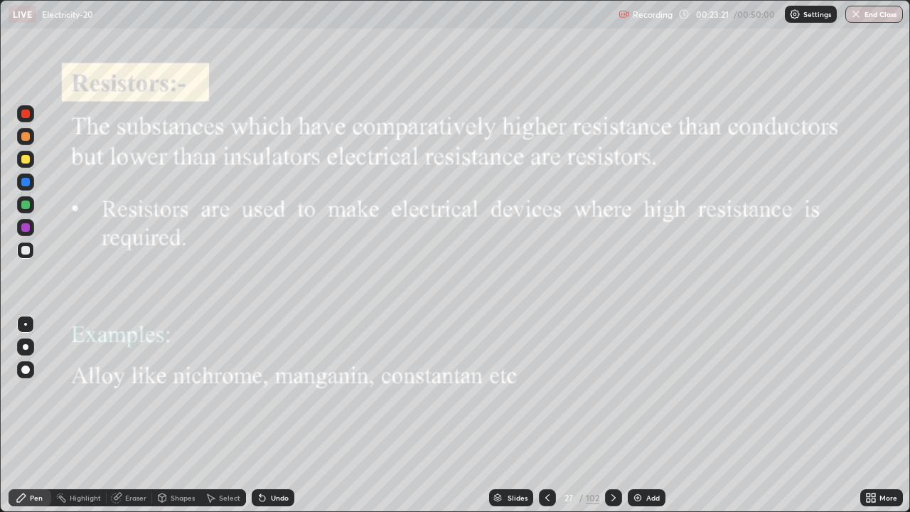
click at [613, 391] on icon at bounding box center [614, 497] width 4 height 7
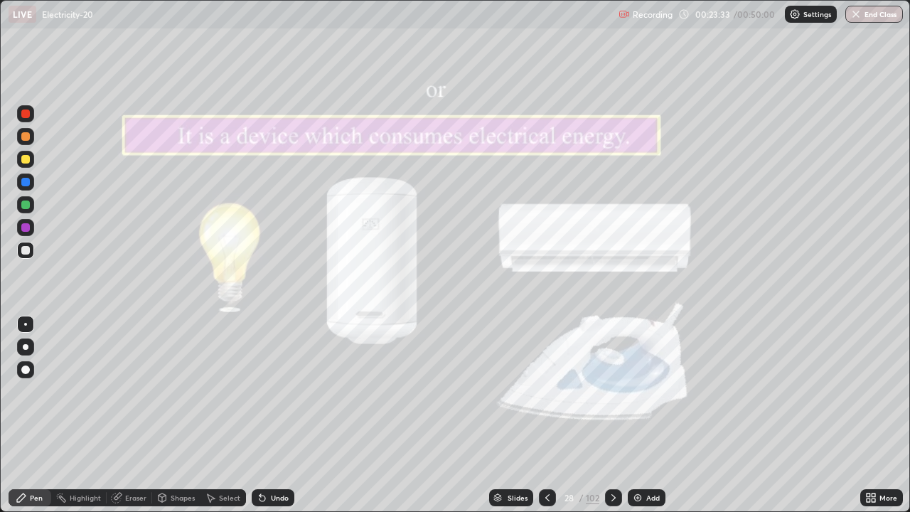
click at [546, 391] on icon at bounding box center [547, 497] width 11 height 11
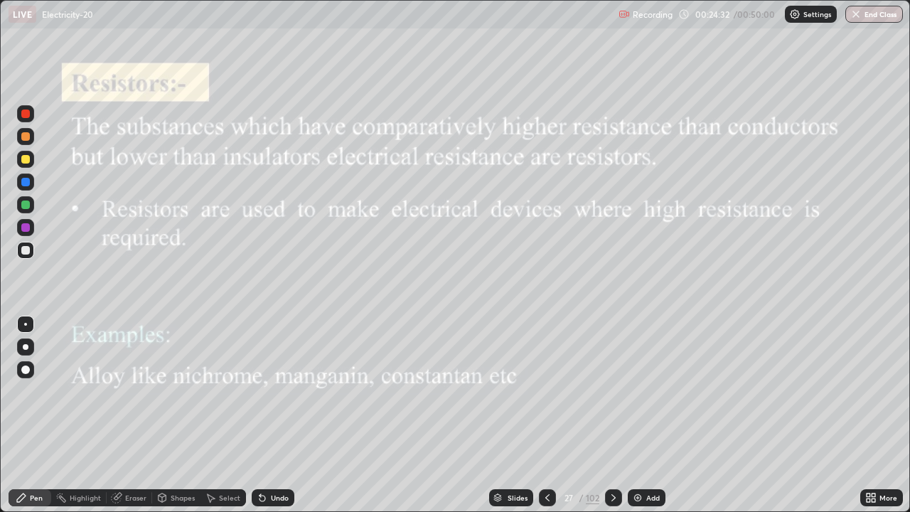
click at [614, 391] on icon at bounding box center [613, 497] width 11 height 11
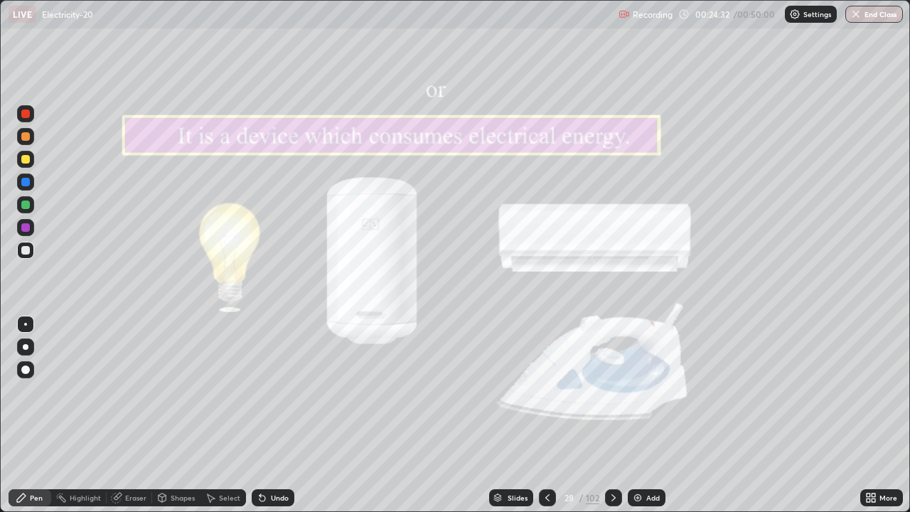
click at [612, 391] on icon at bounding box center [613, 497] width 11 height 11
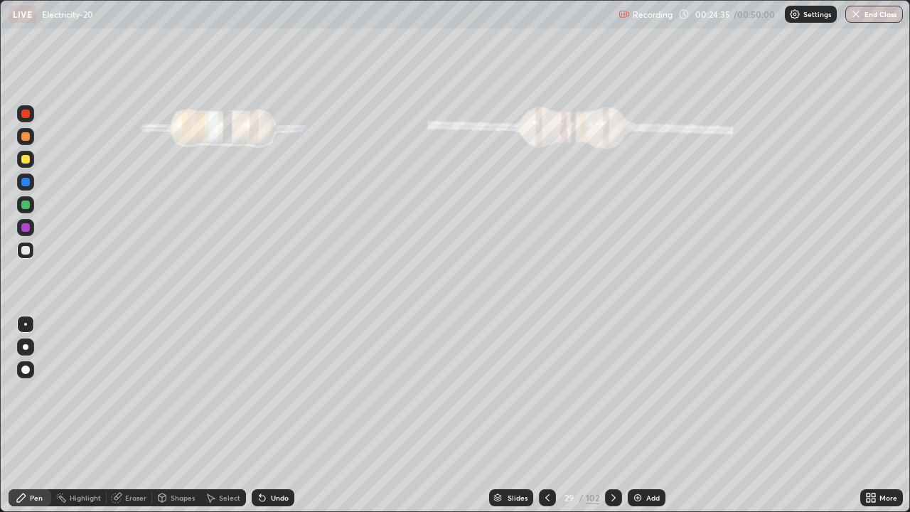
click at [546, 391] on icon at bounding box center [547, 497] width 11 height 11
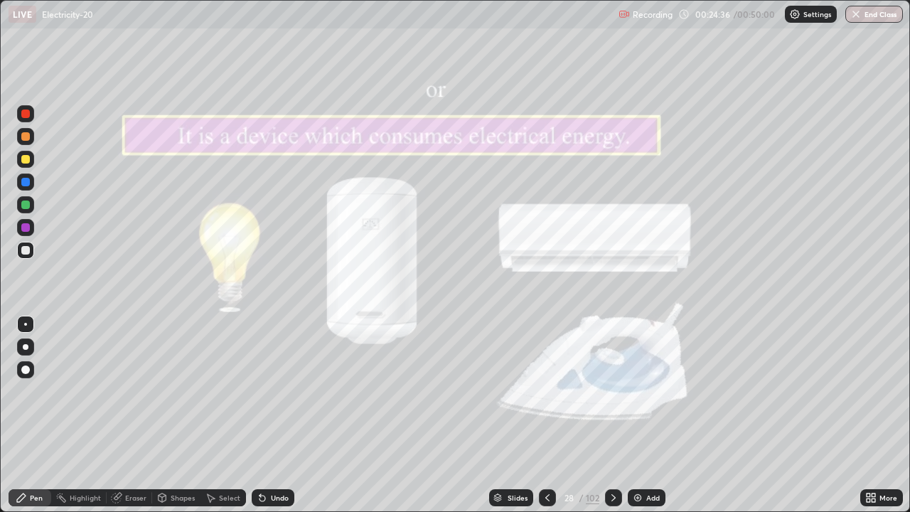
click at [555, 391] on div at bounding box center [547, 497] width 17 height 17
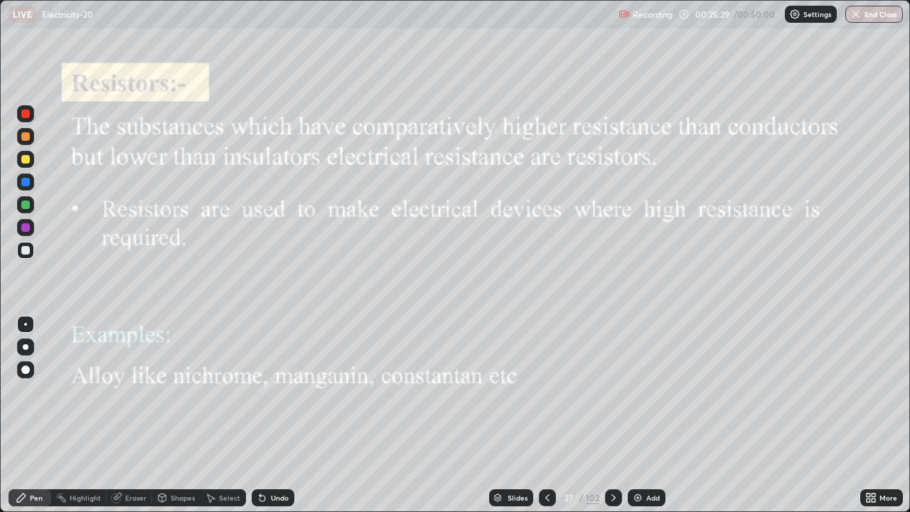
click at [612, 391] on icon at bounding box center [613, 497] width 11 height 11
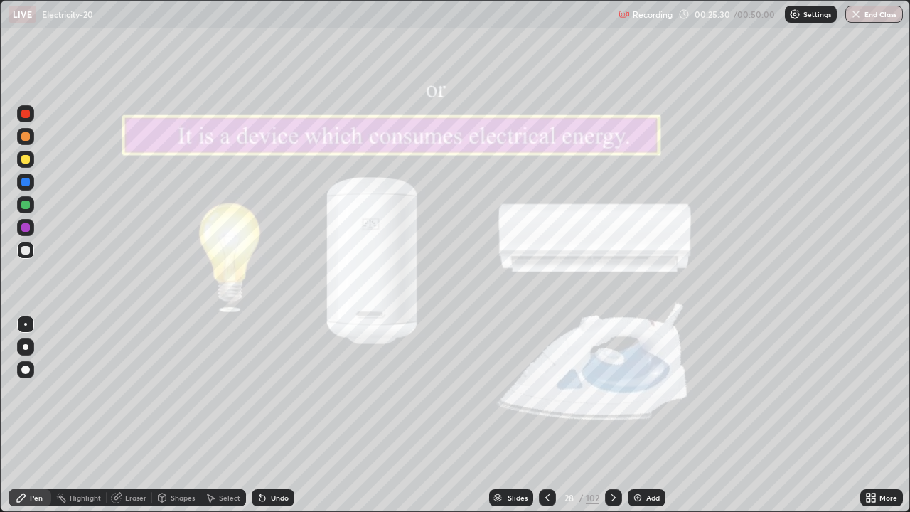
click at [617, 391] on icon at bounding box center [613, 497] width 11 height 11
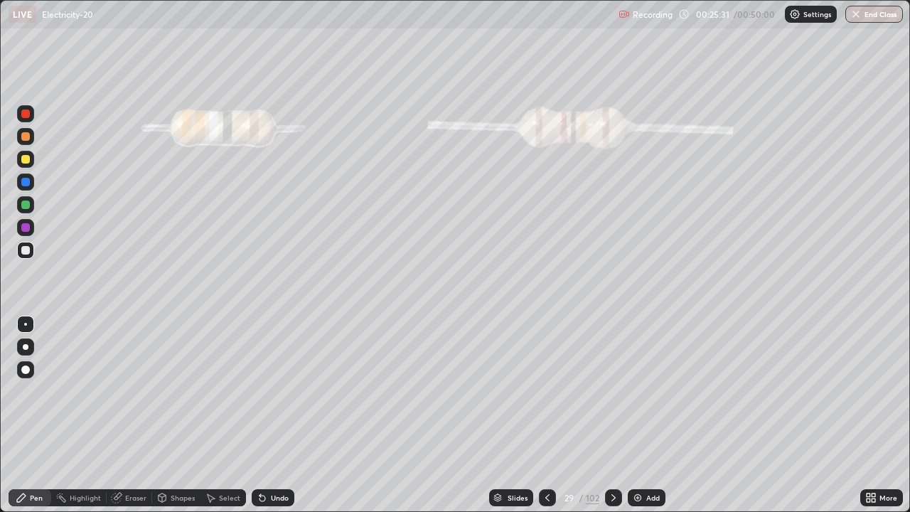
click at [613, 391] on icon at bounding box center [614, 497] width 4 height 7
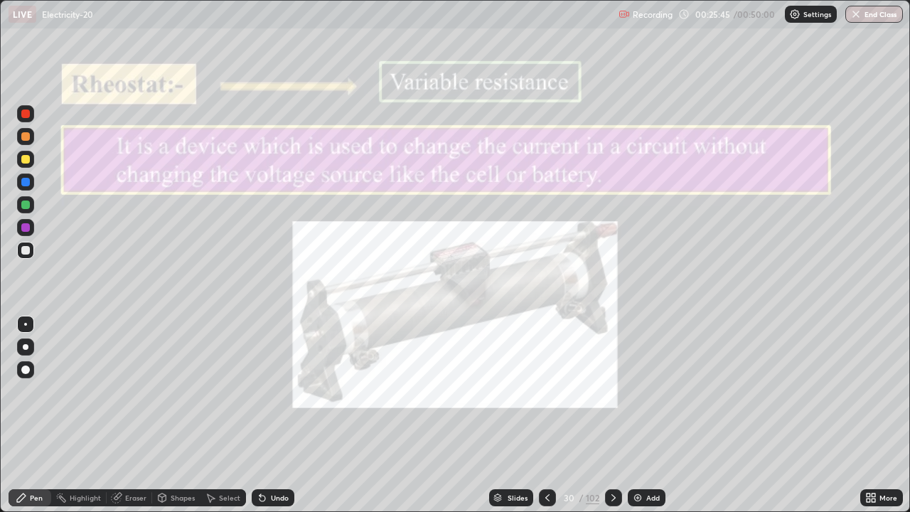
click at [612, 391] on icon at bounding box center [614, 497] width 4 height 7
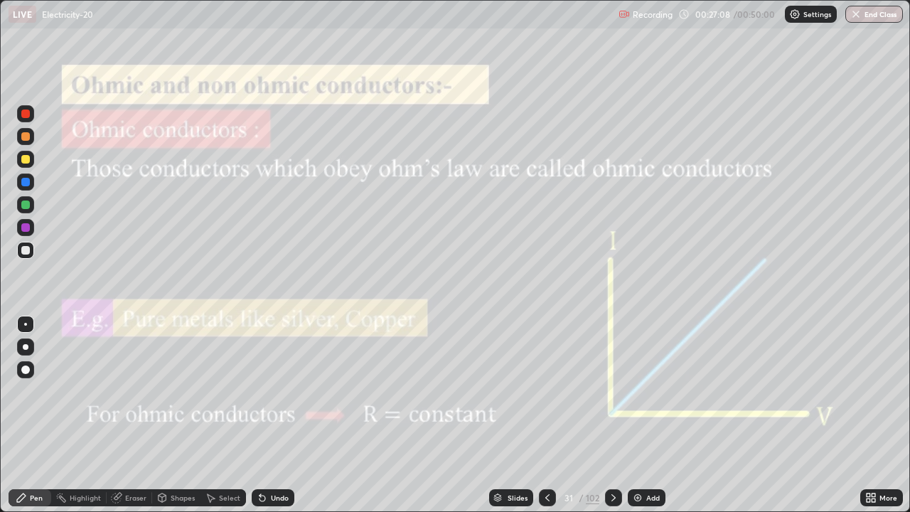
click at [133, 391] on div "Eraser" at bounding box center [130, 497] width 46 height 17
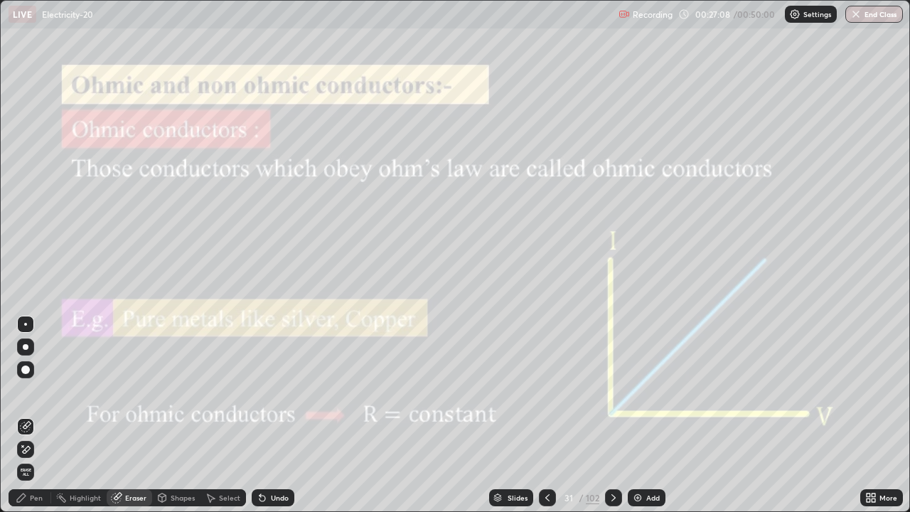
click at [127, 391] on div "Eraser" at bounding box center [135, 497] width 21 height 7
click at [31, 391] on span "Erase all" at bounding box center [26, 472] width 16 height 9
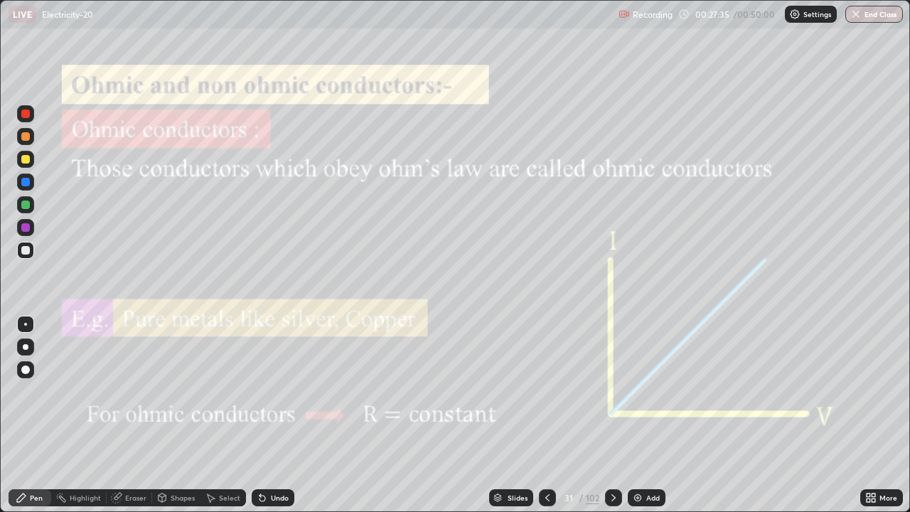
click at [612, 391] on icon at bounding box center [613, 497] width 11 height 11
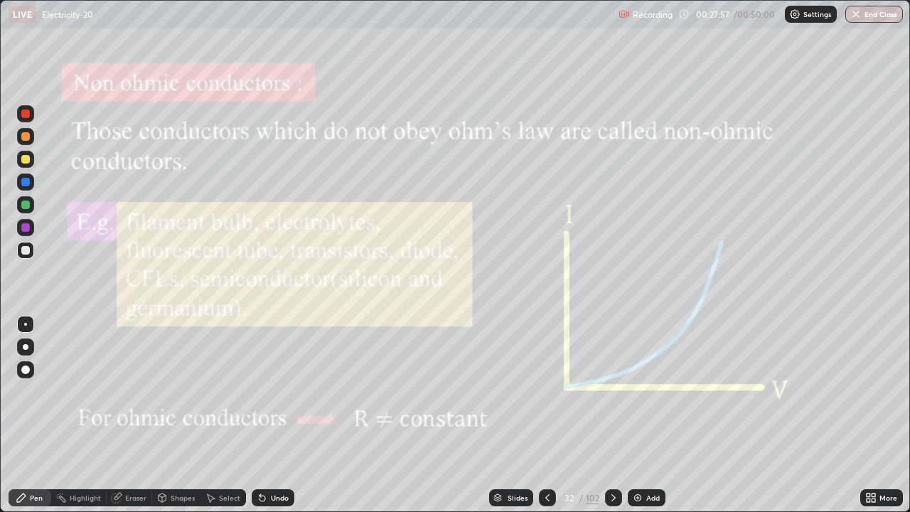
click at [504, 391] on div "Slides" at bounding box center [511, 497] width 44 height 17
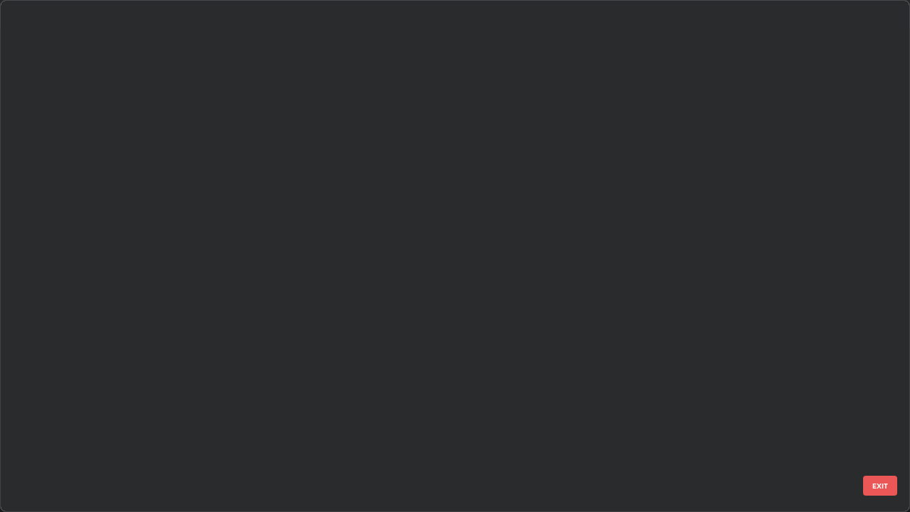
scroll to position [506, 902]
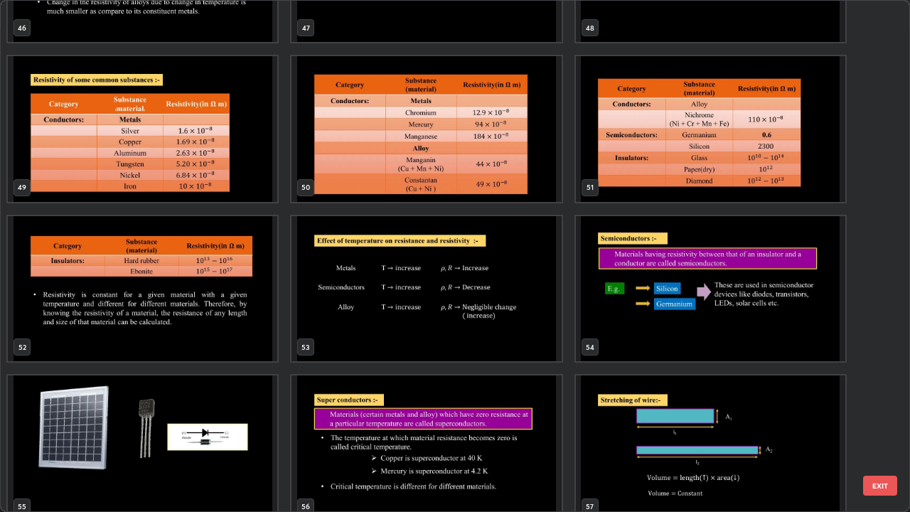
click at [202, 391] on img "grid" at bounding box center [143, 449] width 270 height 146
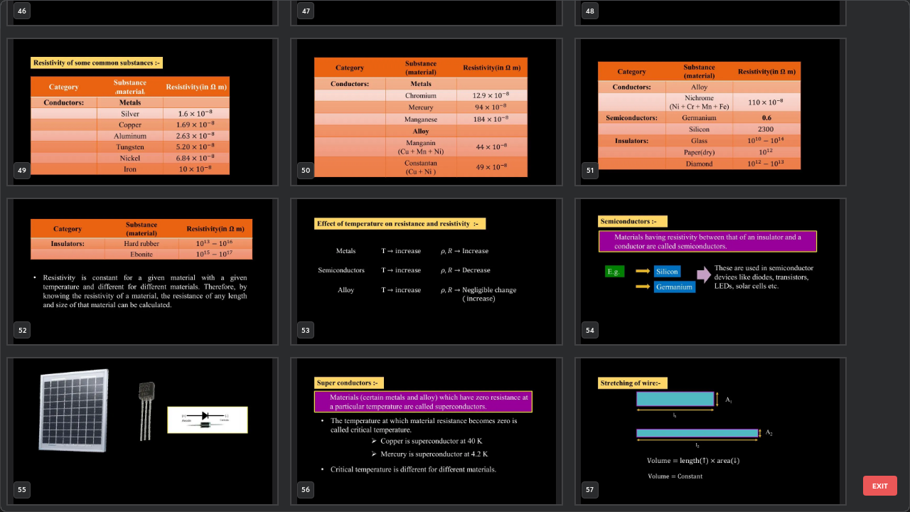
click at [201, 391] on div "46 47 48 49 50 51 52 53 54 55 56 57 58 59 60" at bounding box center [443, 256] width 884 height 511
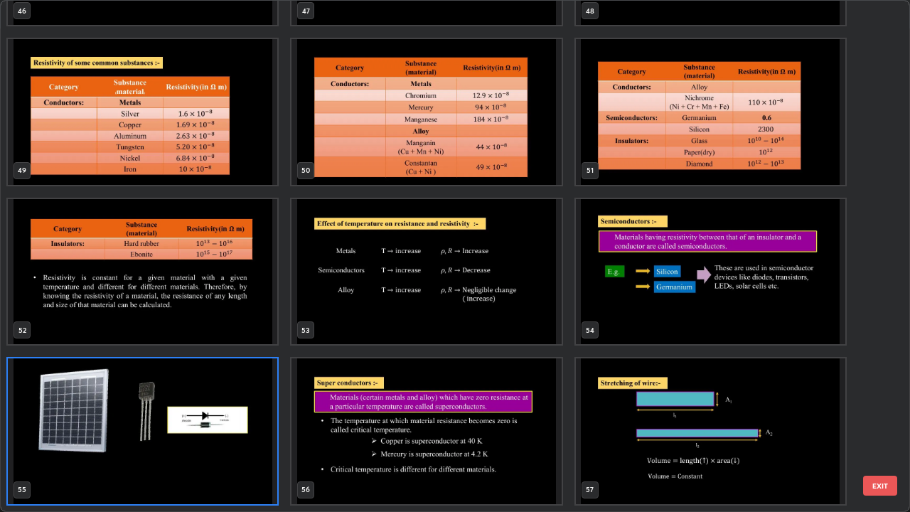
click at [202, 391] on img "grid" at bounding box center [143, 431] width 270 height 146
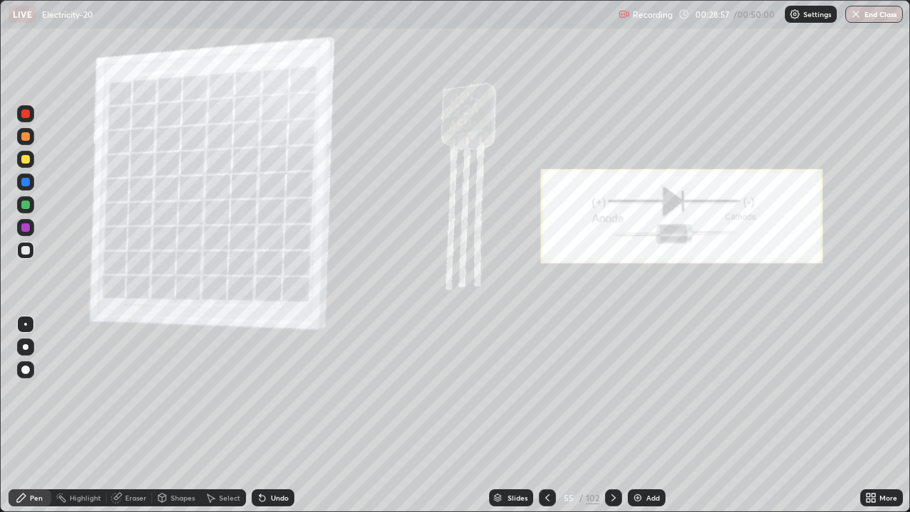
click at [508, 391] on div "Slides" at bounding box center [518, 497] width 20 height 7
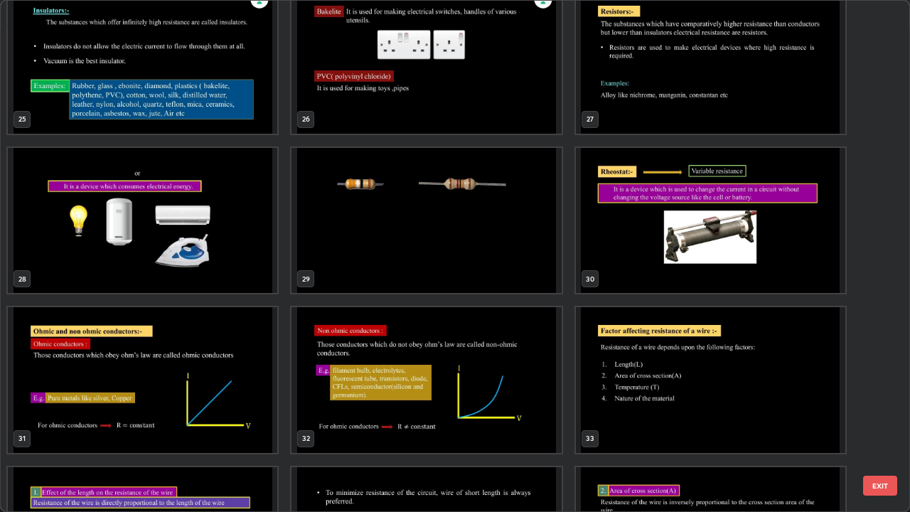
scroll to position [1377, 0]
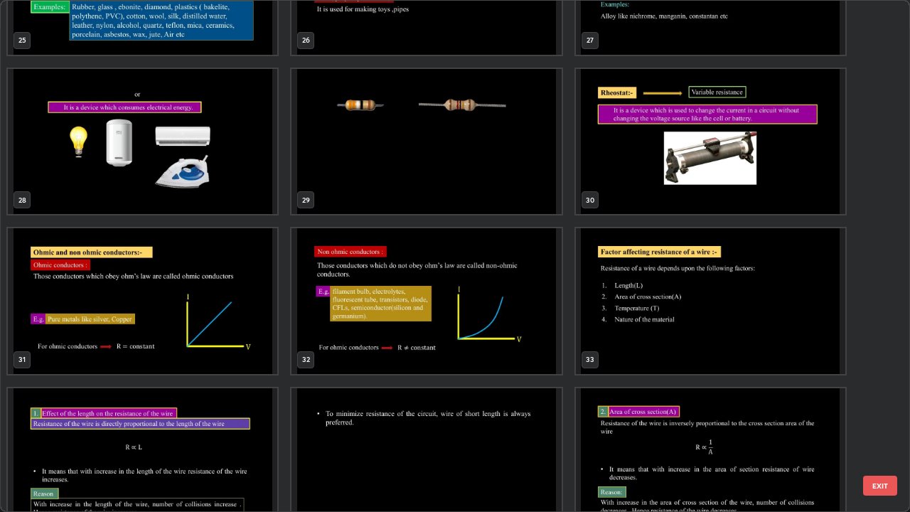
click at [445, 270] on div "25 26 27 28 29 30 31 32 33 34 35 36 37 38 39" at bounding box center [443, 256] width 884 height 511
click at [447, 306] on img "grid" at bounding box center [427, 301] width 270 height 146
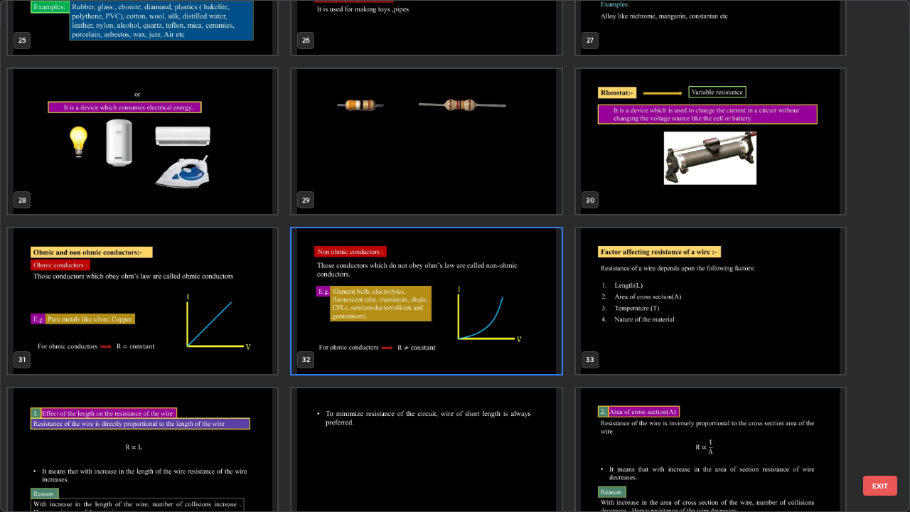
click at [450, 309] on img "grid" at bounding box center [427, 301] width 270 height 146
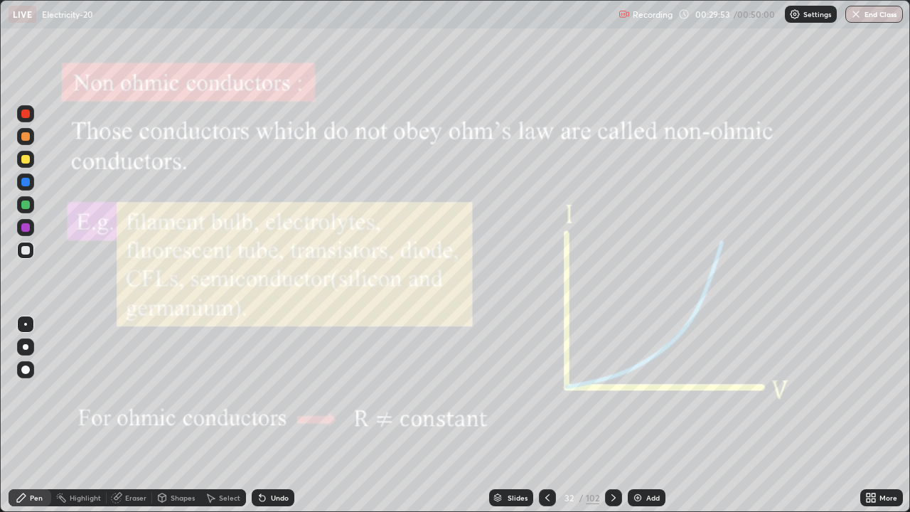
click at [547, 391] on div at bounding box center [547, 497] width 17 height 17
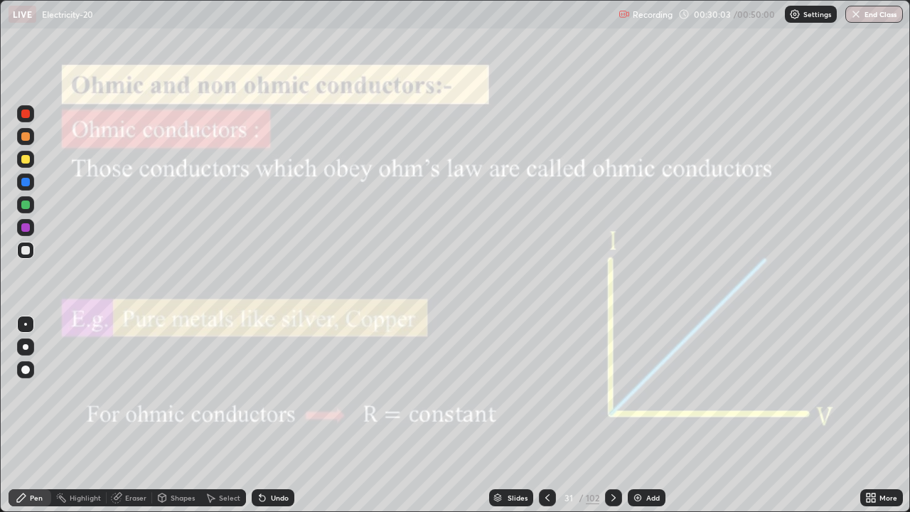
click at [612, 391] on icon at bounding box center [613, 497] width 11 height 11
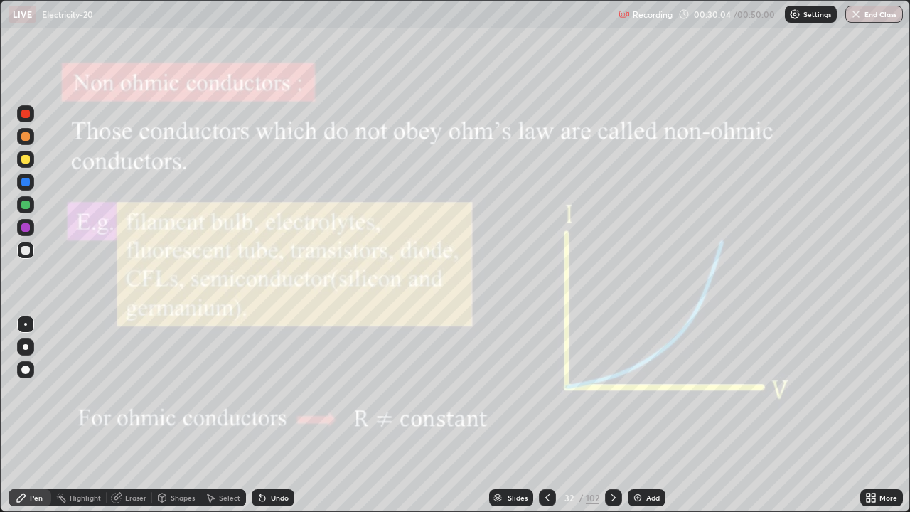
click at [612, 391] on icon at bounding box center [613, 497] width 11 height 11
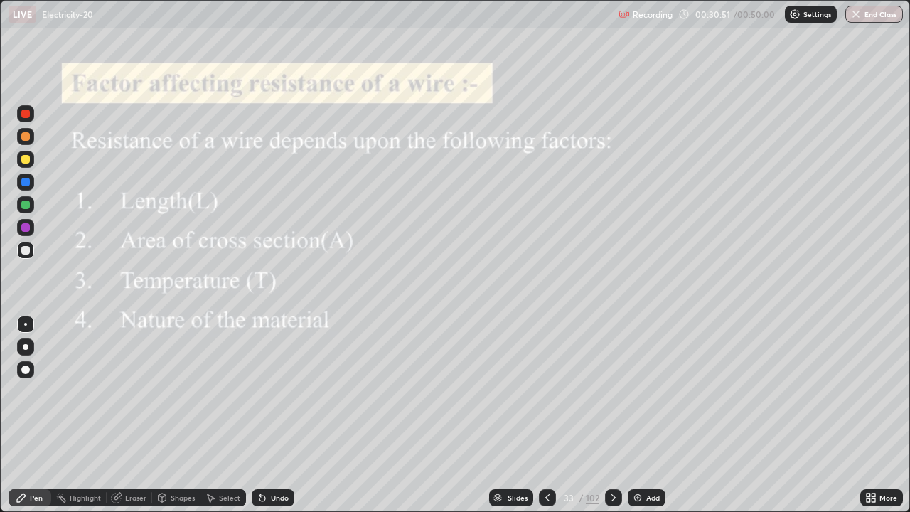
click at [214, 391] on icon at bounding box center [210, 497] width 11 height 11
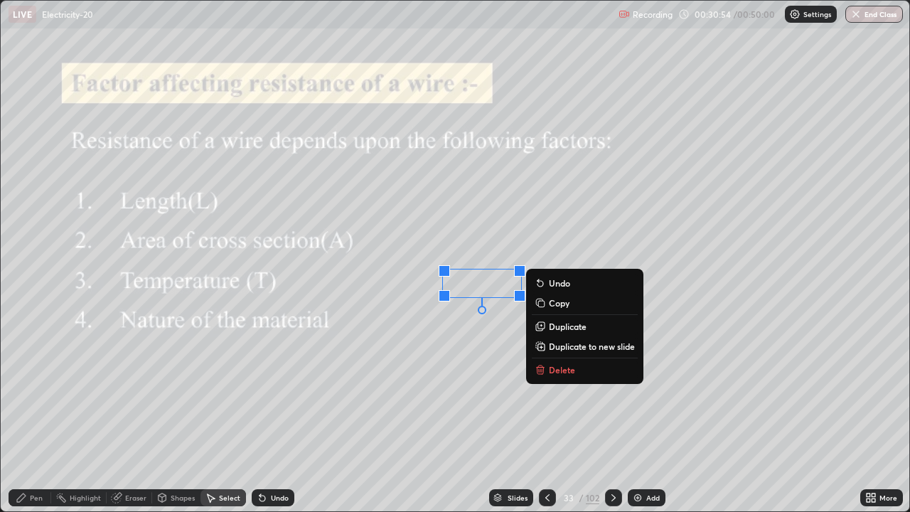
click at [565, 329] on p "Duplicate" at bounding box center [568, 326] width 38 height 11
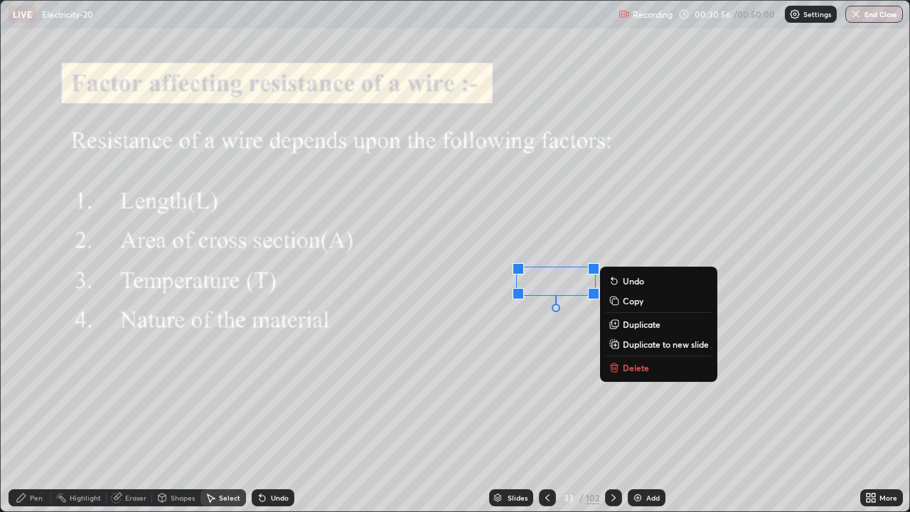
click at [535, 356] on div "0 ° Undo Copy Duplicate Duplicate to new slide Delete" at bounding box center [455, 256] width 909 height 511
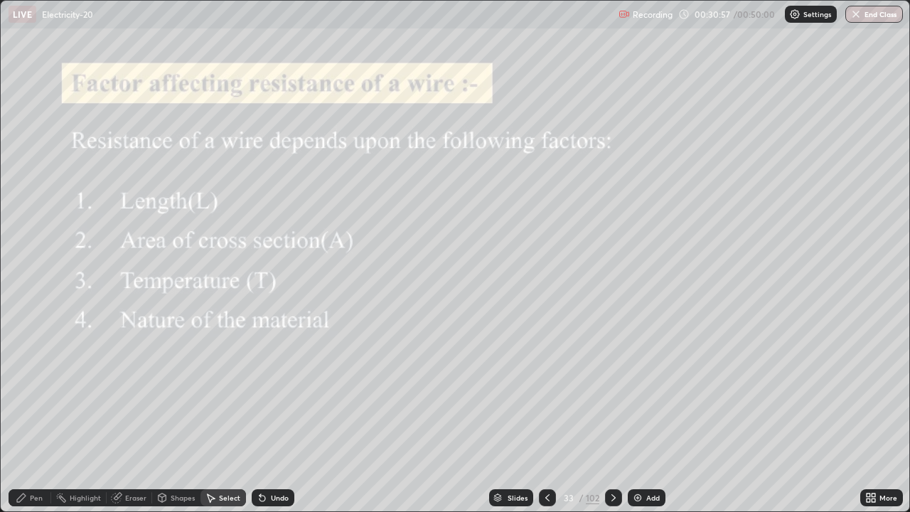
click at [40, 391] on div "Pen" at bounding box center [30, 497] width 43 height 17
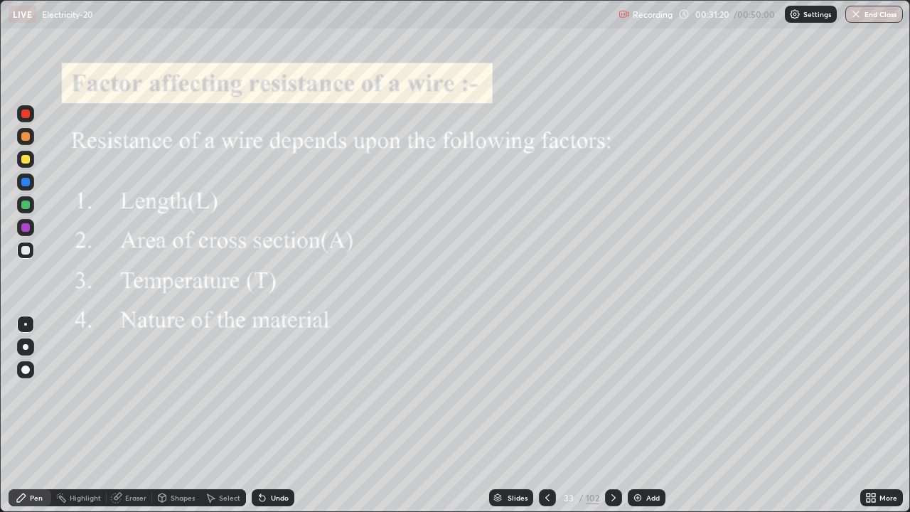
click at [506, 391] on div "Slides" at bounding box center [511, 497] width 44 height 17
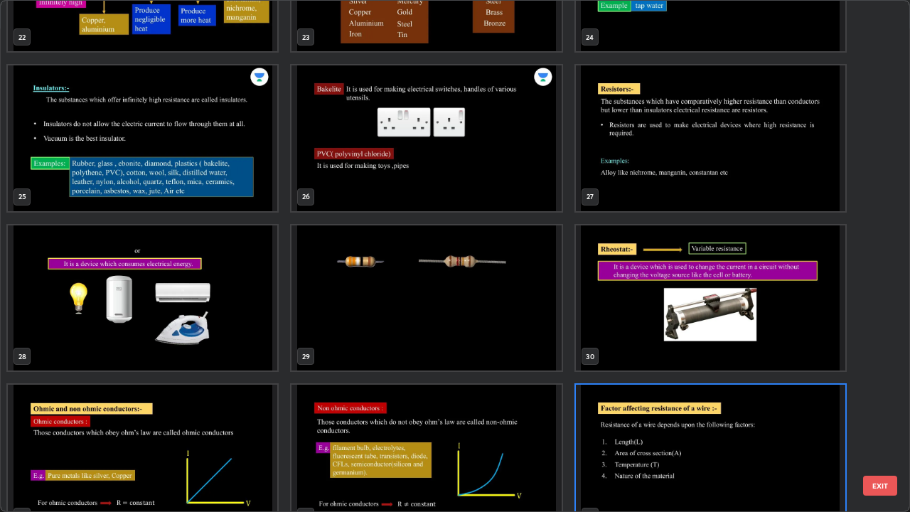
scroll to position [1220, 0]
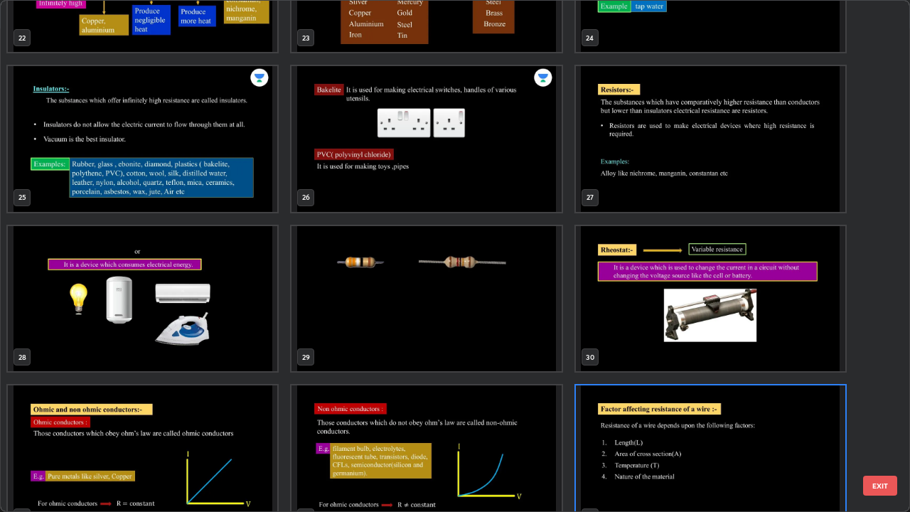
click at [222, 318] on img "grid" at bounding box center [143, 299] width 270 height 146
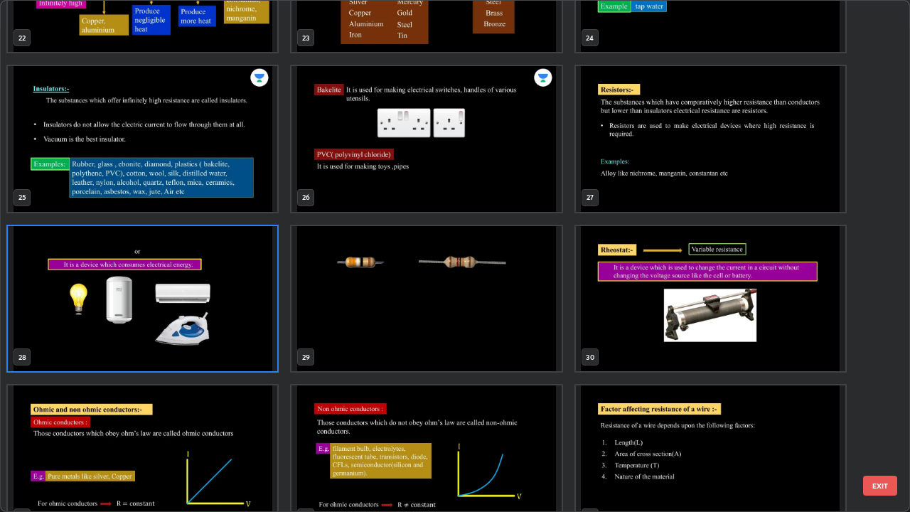
click at [224, 321] on img "grid" at bounding box center [143, 299] width 270 height 146
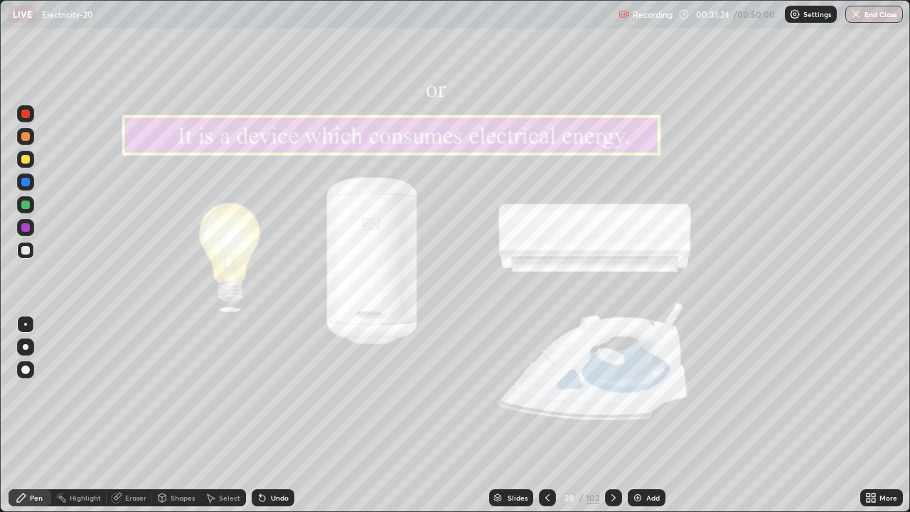
click at [230, 320] on img "grid" at bounding box center [143, 299] width 270 height 146
click at [546, 391] on icon at bounding box center [547, 497] width 11 height 11
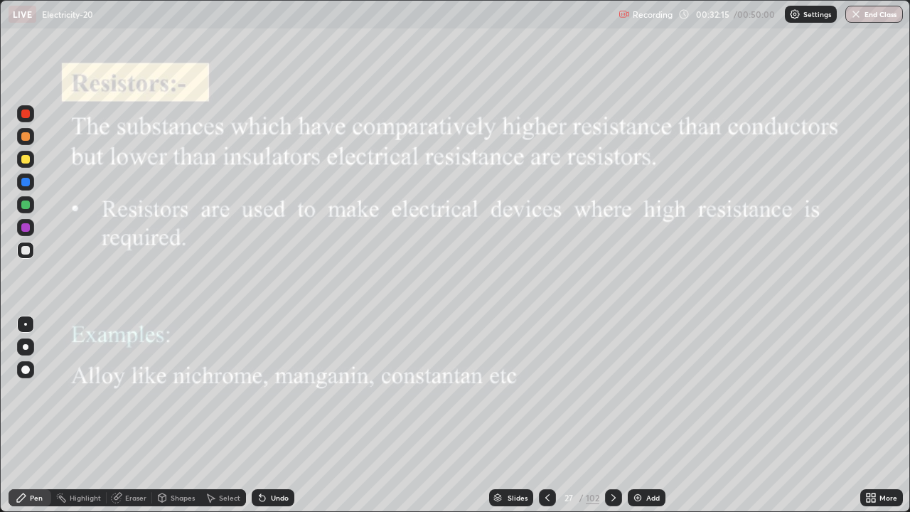
click at [611, 391] on icon at bounding box center [613, 497] width 11 height 11
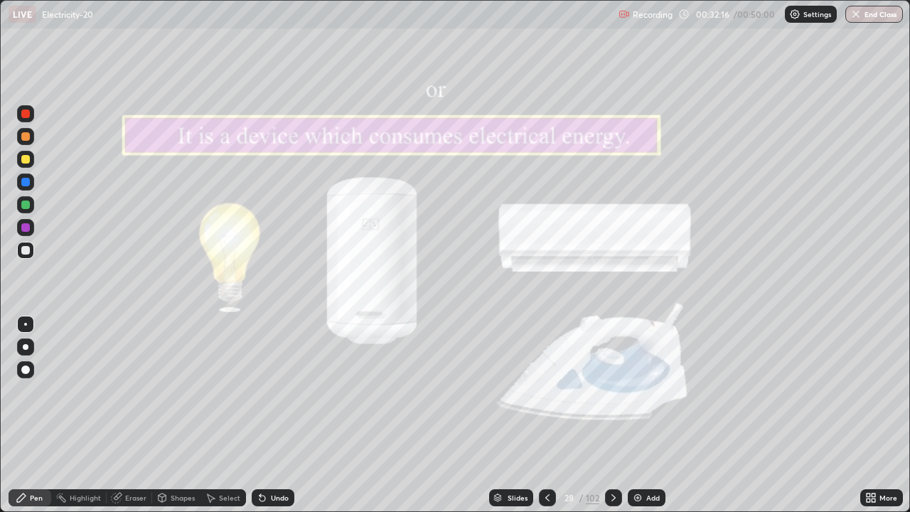
click at [612, 391] on icon at bounding box center [613, 497] width 11 height 11
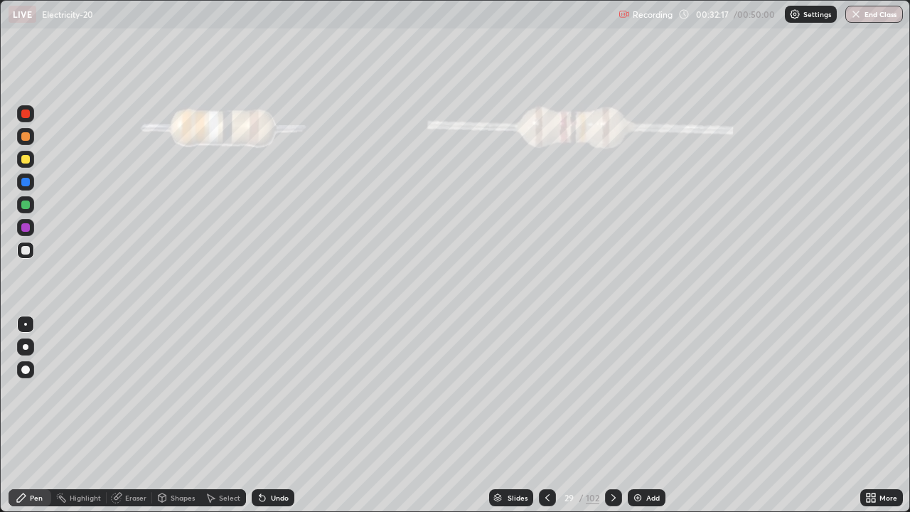
click at [612, 391] on icon at bounding box center [613, 497] width 11 height 11
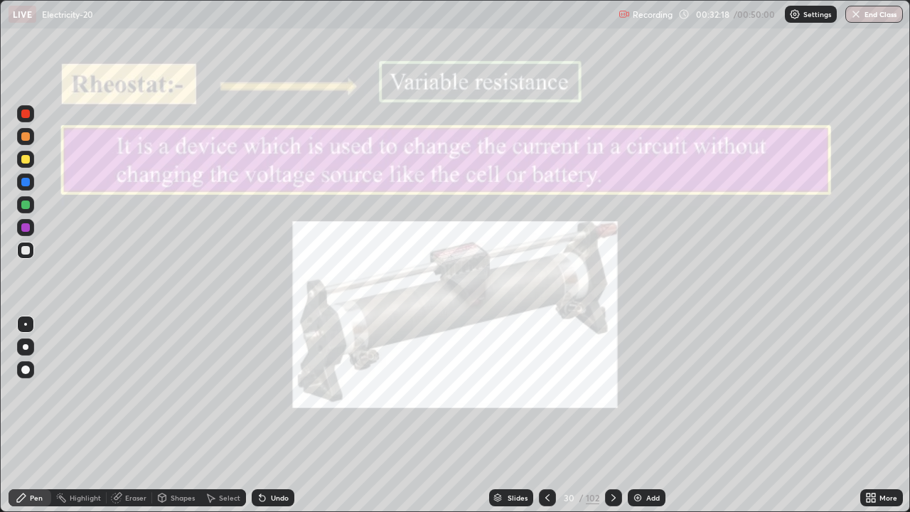
click at [614, 391] on icon at bounding box center [614, 497] width 4 height 7
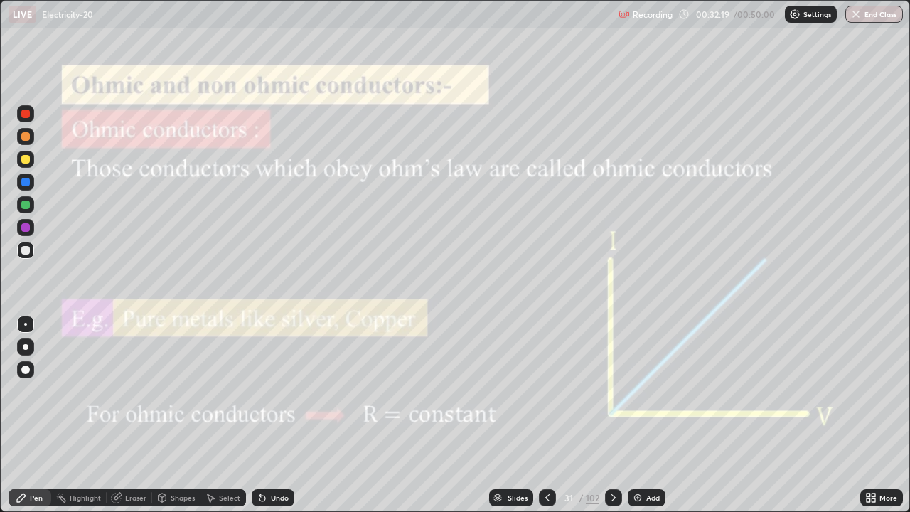
click at [613, 391] on icon at bounding box center [613, 497] width 11 height 11
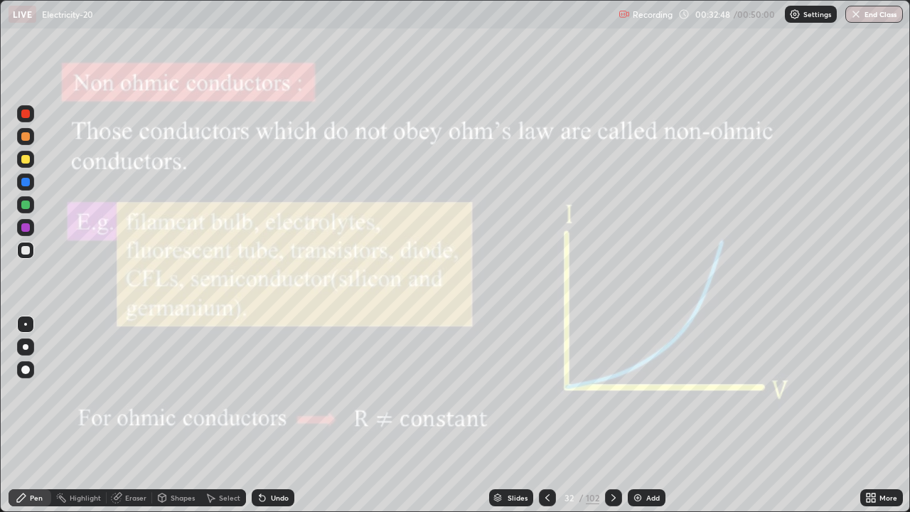
click at [519, 391] on div "Slides" at bounding box center [518, 497] width 20 height 7
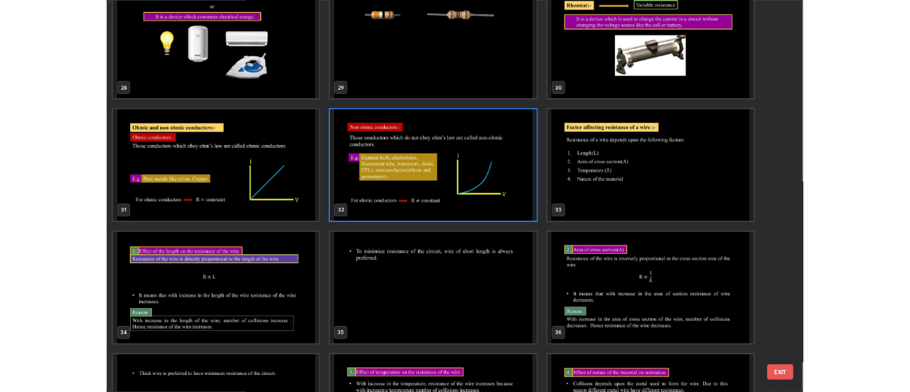
scroll to position [1467, 0]
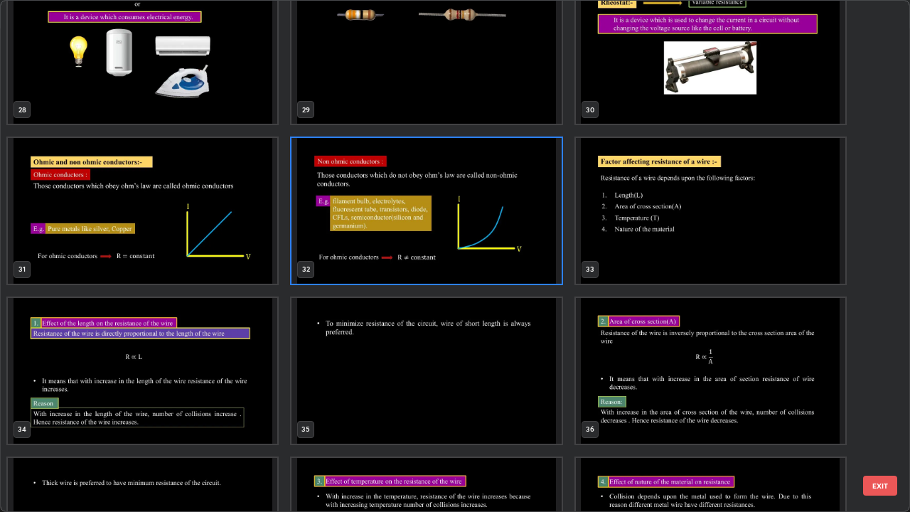
click at [708, 235] on img "grid" at bounding box center [711, 211] width 270 height 146
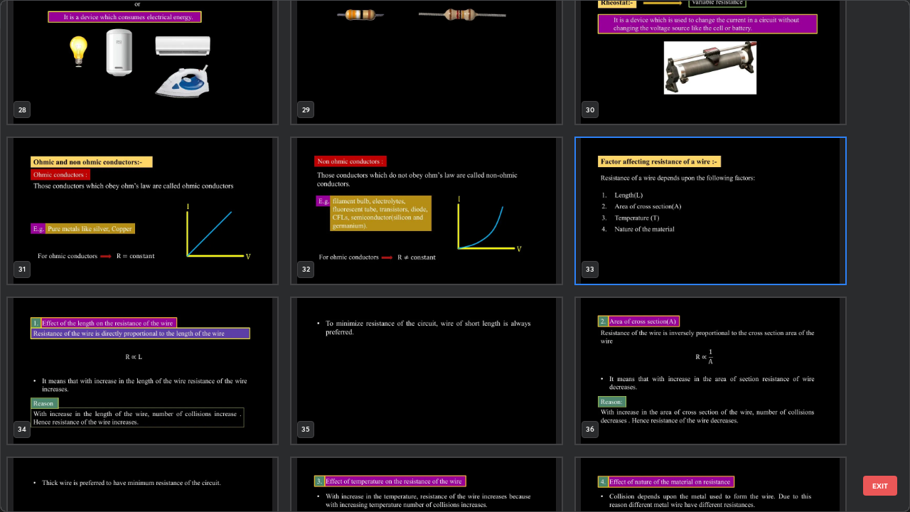
click at [713, 233] on img "grid" at bounding box center [711, 211] width 270 height 146
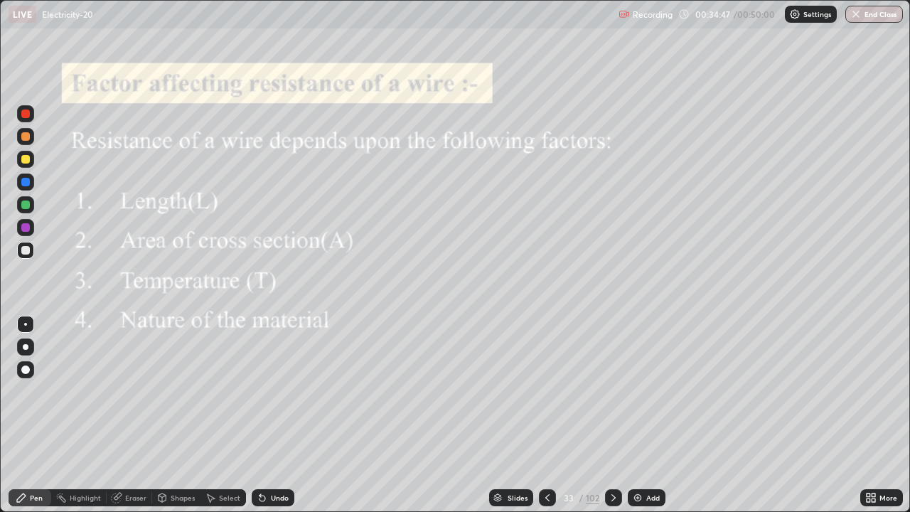
click at [612, 391] on icon at bounding box center [613, 497] width 11 height 11
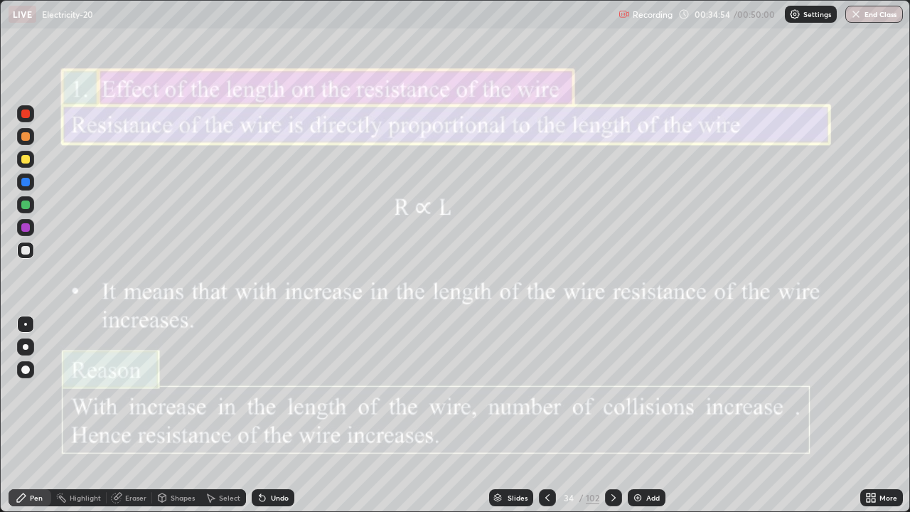
click at [614, 391] on icon at bounding box center [613, 497] width 11 height 11
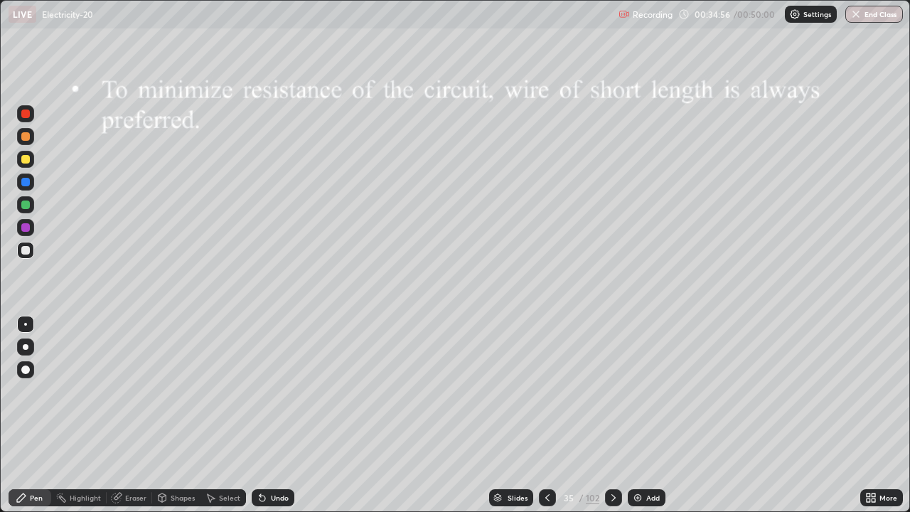
click at [614, 391] on icon at bounding box center [614, 497] width 4 height 7
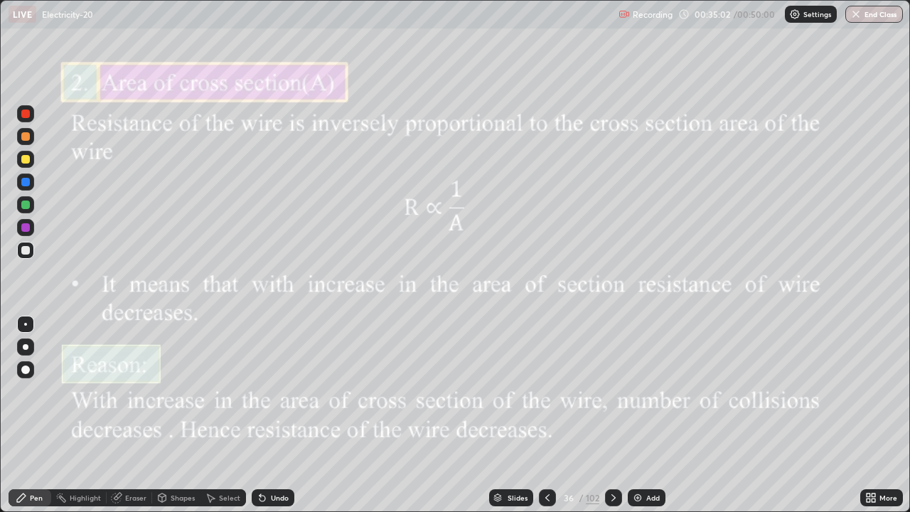
click at [553, 391] on div at bounding box center [547, 497] width 17 height 17
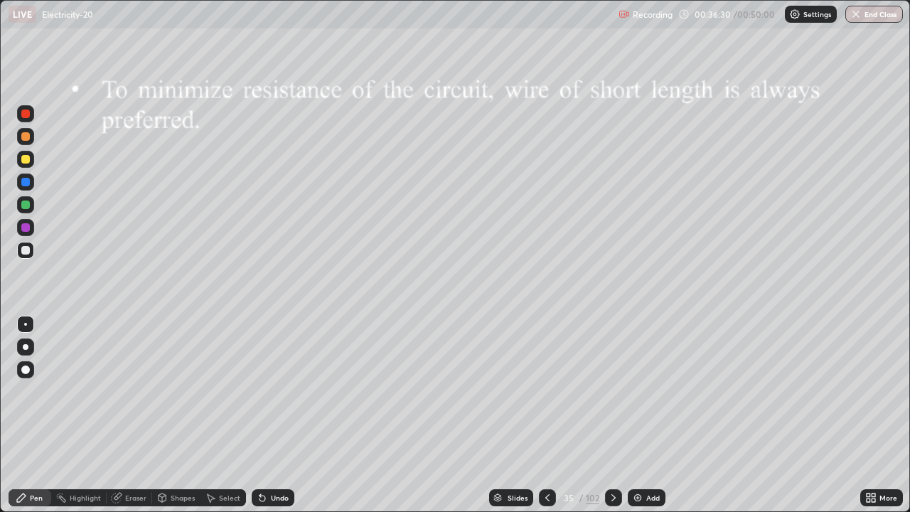
click at [612, 391] on icon at bounding box center [613, 497] width 11 height 11
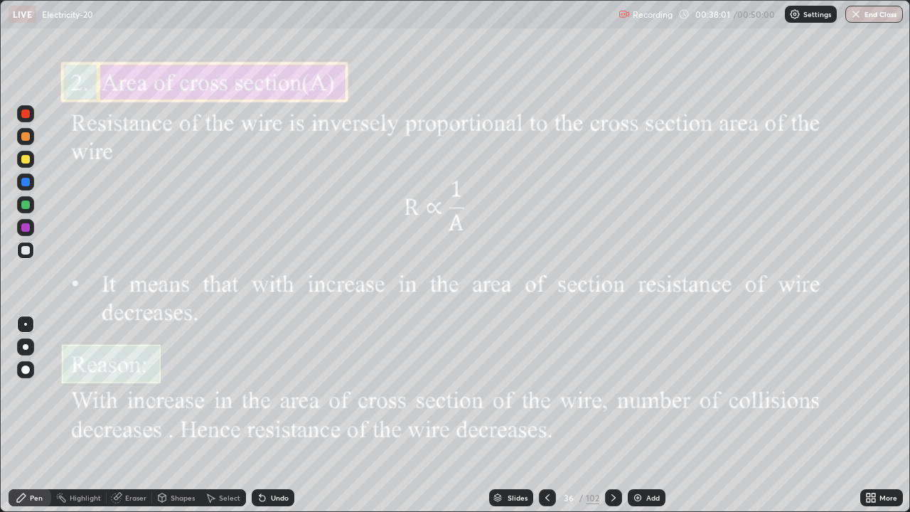
click at [611, 391] on icon at bounding box center [613, 497] width 11 height 11
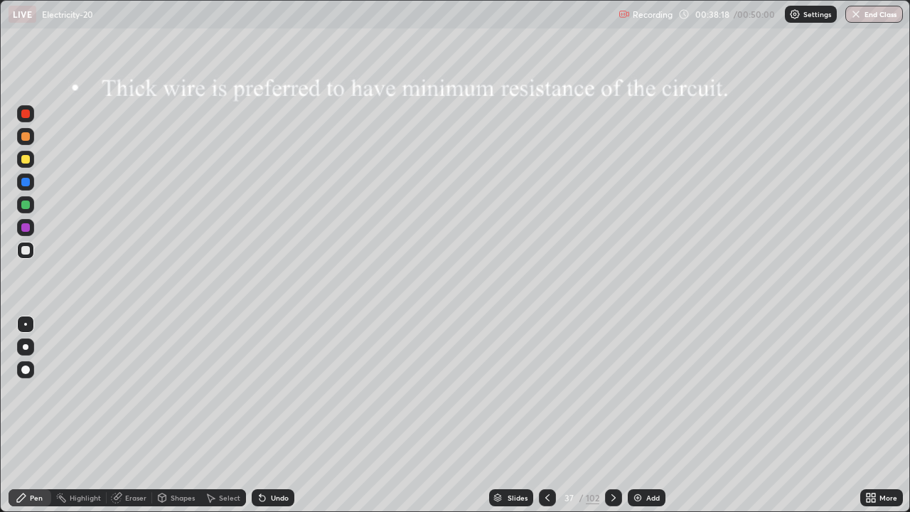
click at [612, 391] on icon at bounding box center [613, 497] width 11 height 11
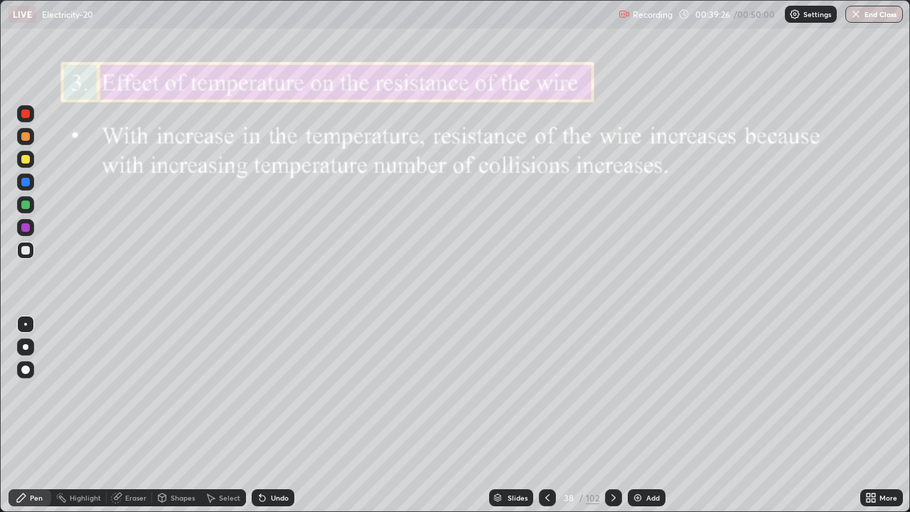
click at [614, 391] on icon at bounding box center [613, 497] width 11 height 11
click at [614, 391] on icon at bounding box center [614, 497] width 4 height 7
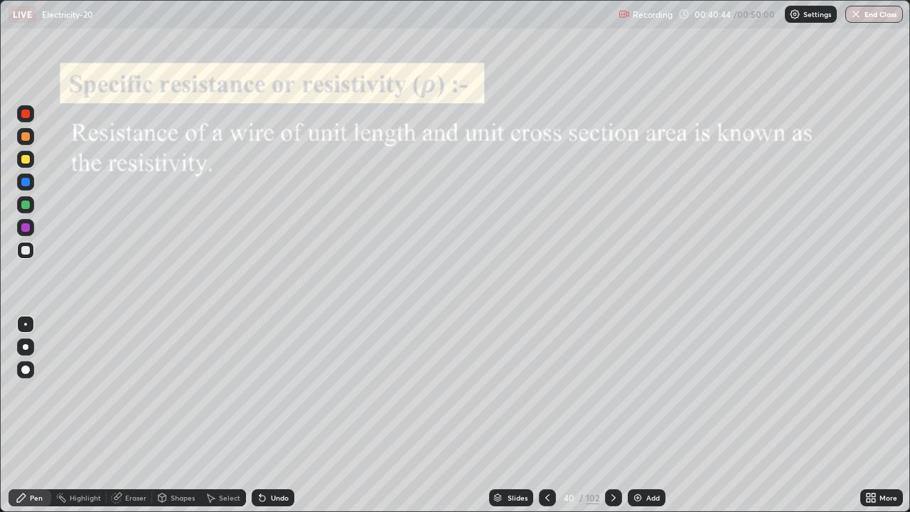
click at [612, 391] on icon at bounding box center [613, 497] width 11 height 11
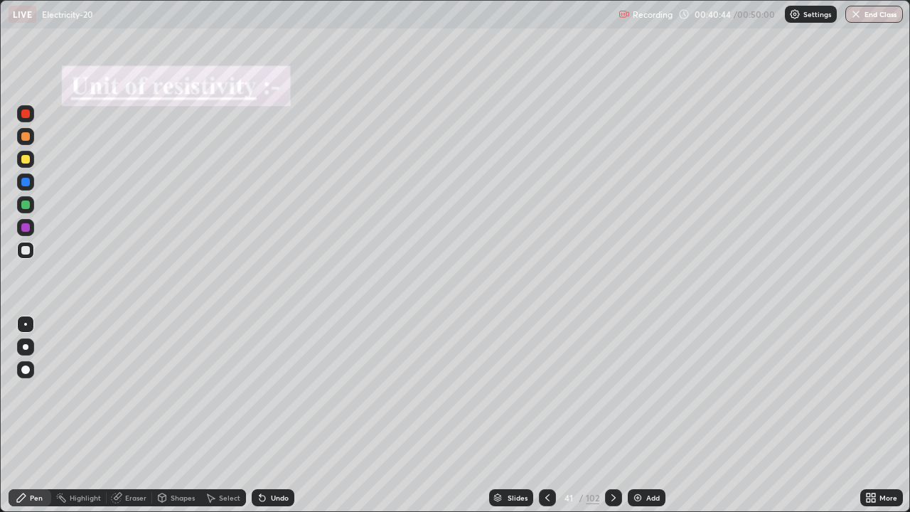
click at [615, 391] on div at bounding box center [613, 497] width 17 height 17
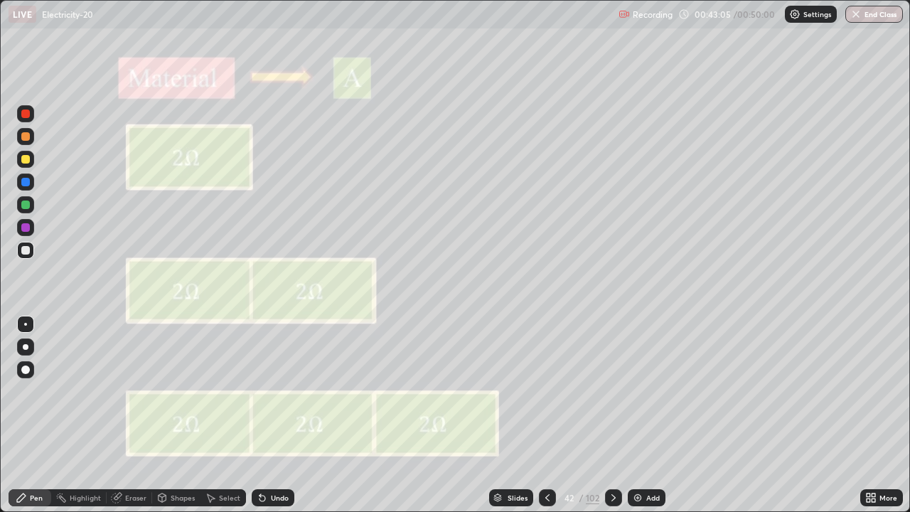
click at [546, 391] on icon at bounding box center [548, 497] width 4 height 7
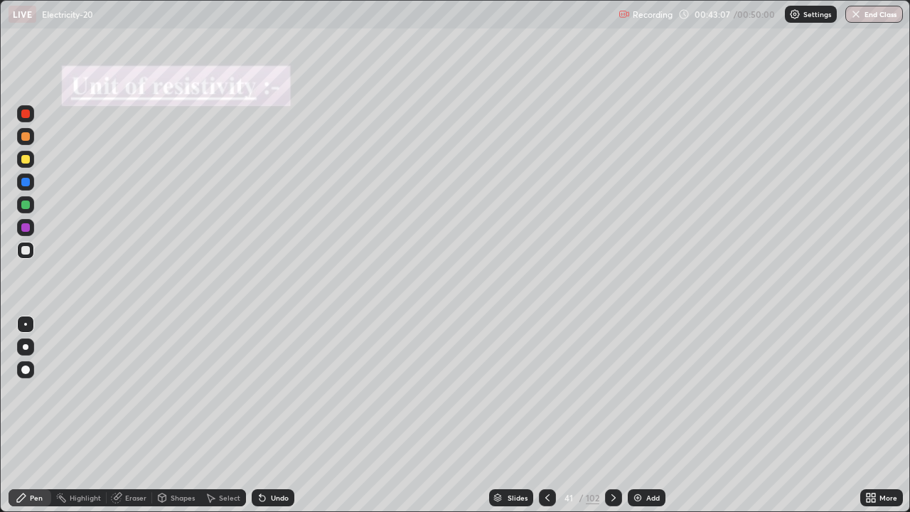
click at [548, 391] on icon at bounding box center [548, 497] width 4 height 7
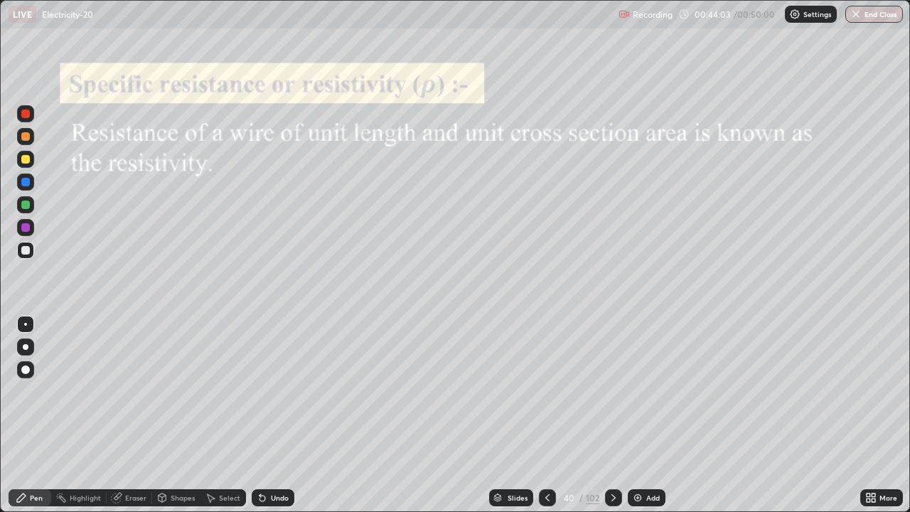
click at [553, 391] on div at bounding box center [547, 497] width 17 height 17
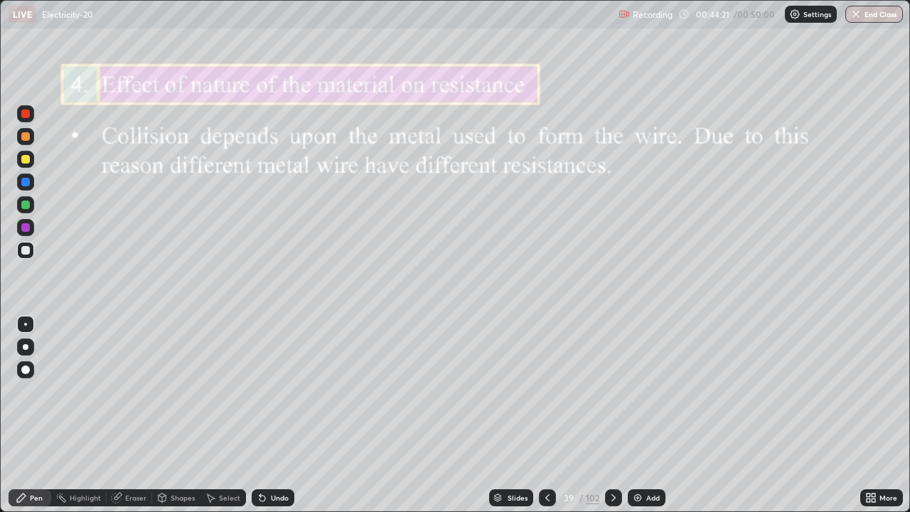
click at [612, 391] on div at bounding box center [613, 497] width 17 height 17
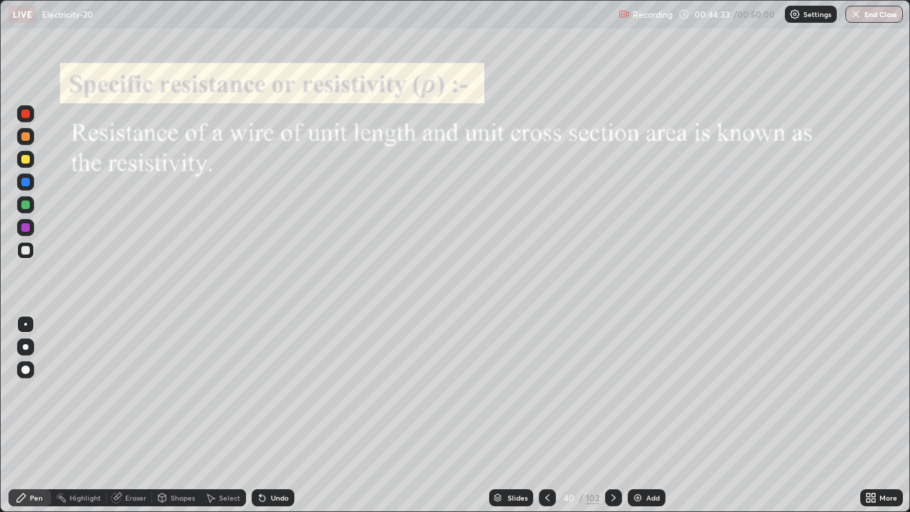
click at [546, 391] on icon at bounding box center [547, 497] width 11 height 11
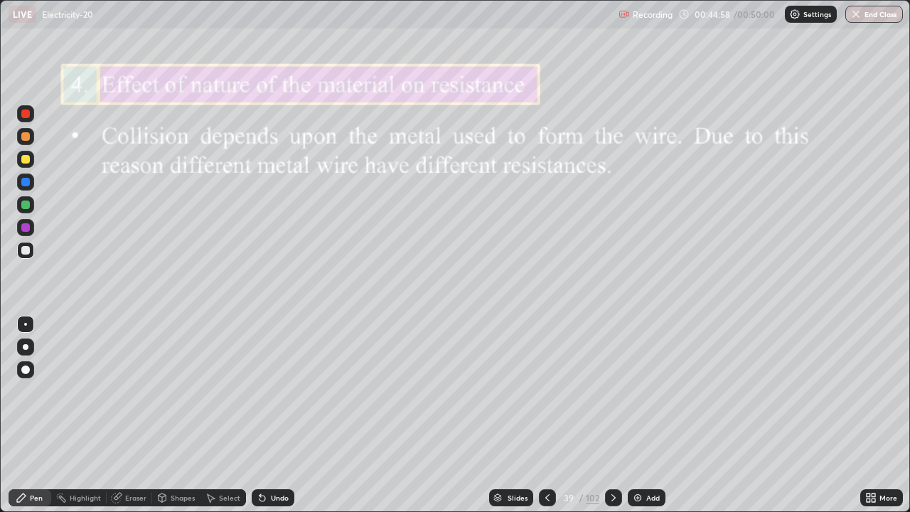
click at [615, 391] on icon at bounding box center [613, 497] width 11 height 11
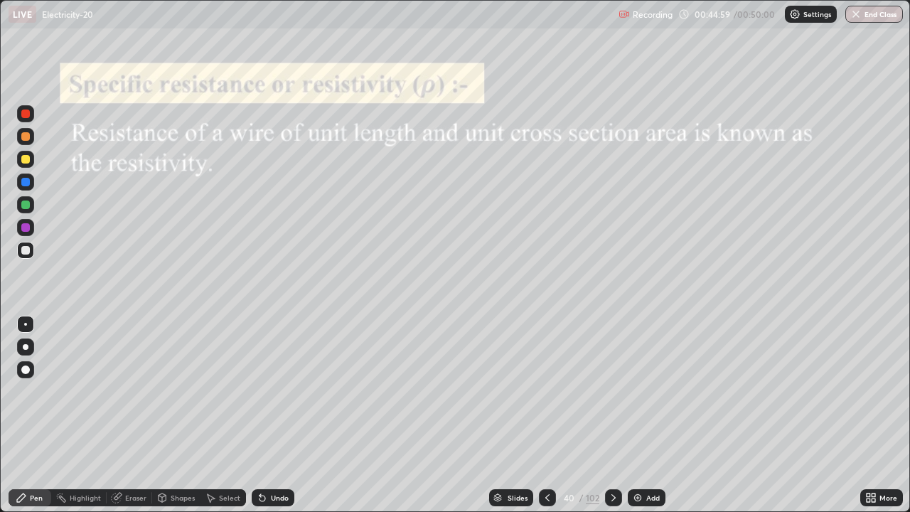
click at [612, 391] on icon at bounding box center [613, 497] width 11 height 11
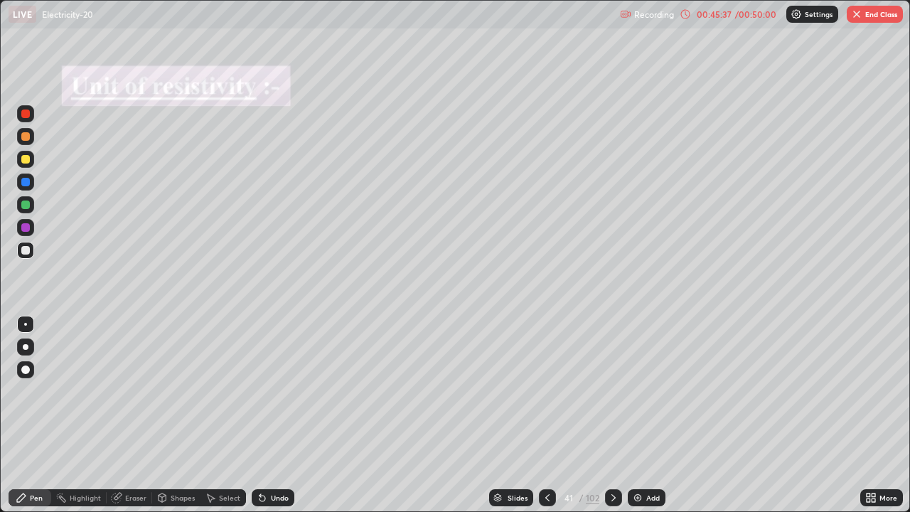
click at [548, 391] on icon at bounding box center [547, 497] width 11 height 11
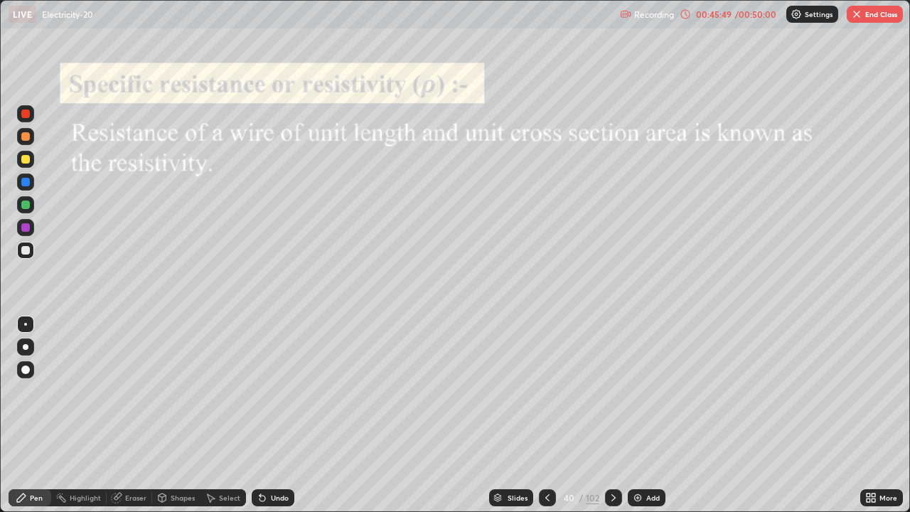
click at [613, 391] on icon at bounding box center [614, 497] width 4 height 7
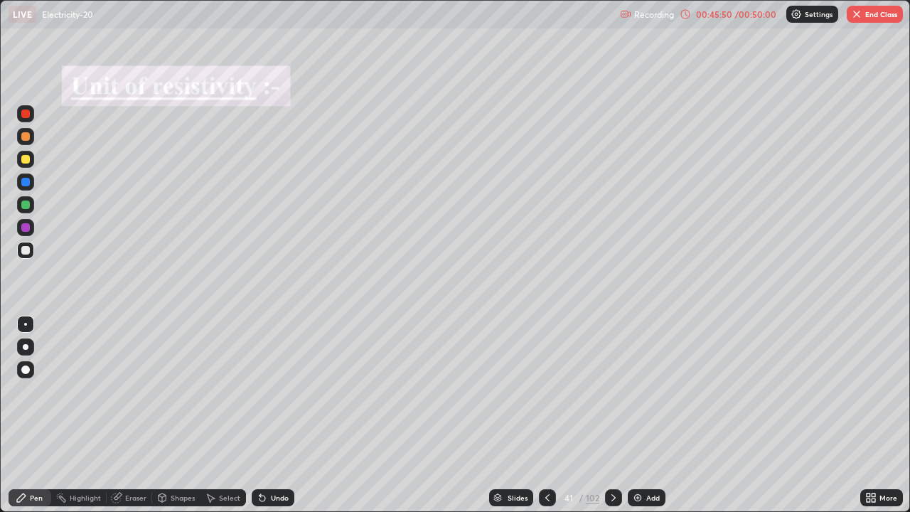
click at [612, 391] on icon at bounding box center [613, 497] width 11 height 11
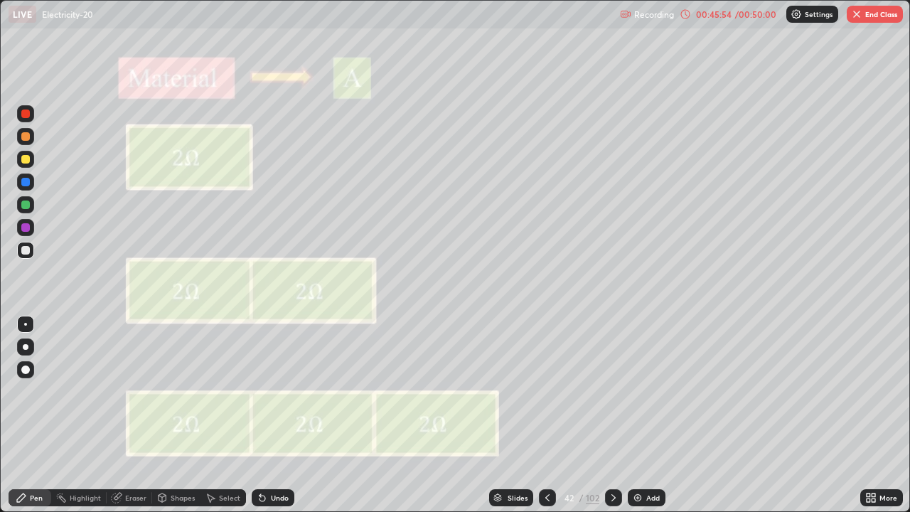
click at [611, 391] on icon at bounding box center [613, 497] width 11 height 11
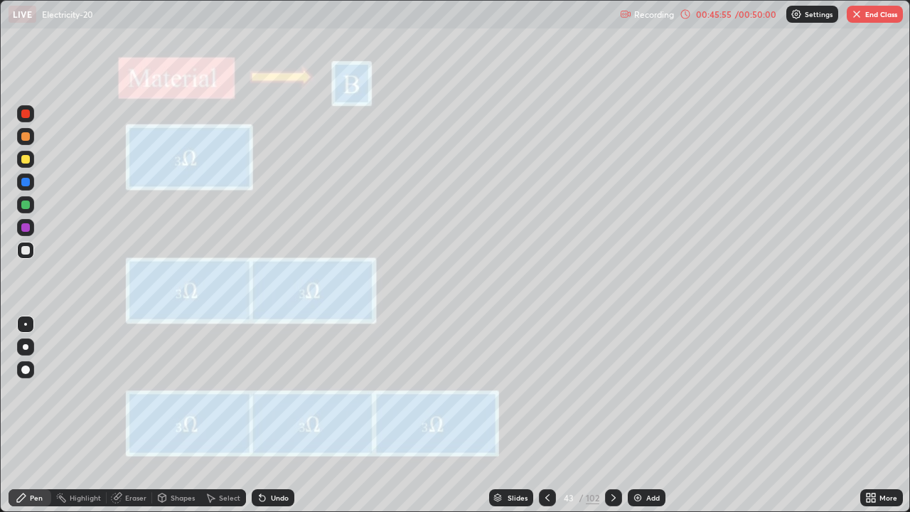
click at [613, 391] on icon at bounding box center [613, 497] width 11 height 11
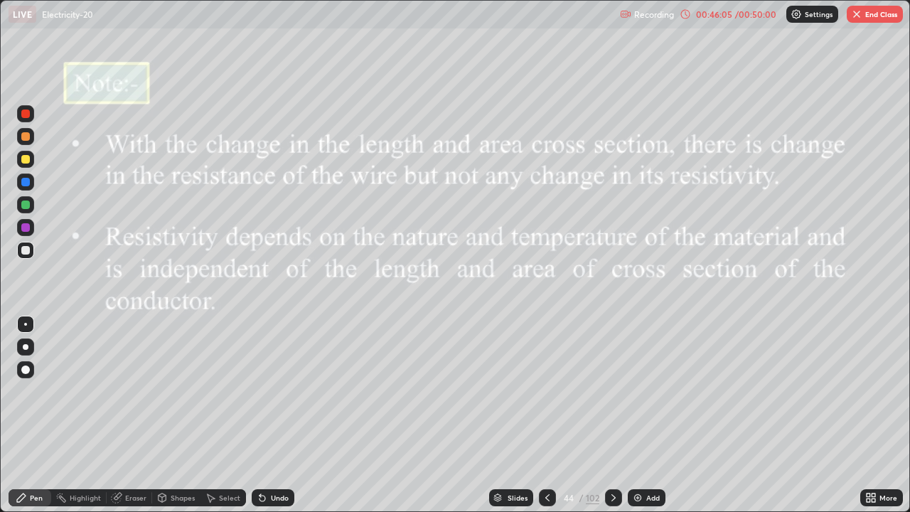
click at [612, 391] on icon at bounding box center [614, 497] width 4 height 7
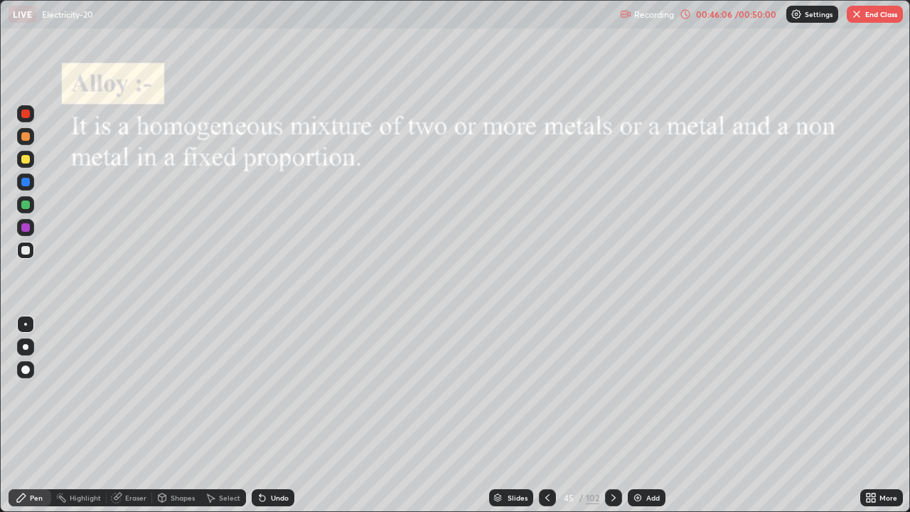
click at [546, 391] on icon at bounding box center [547, 497] width 11 height 11
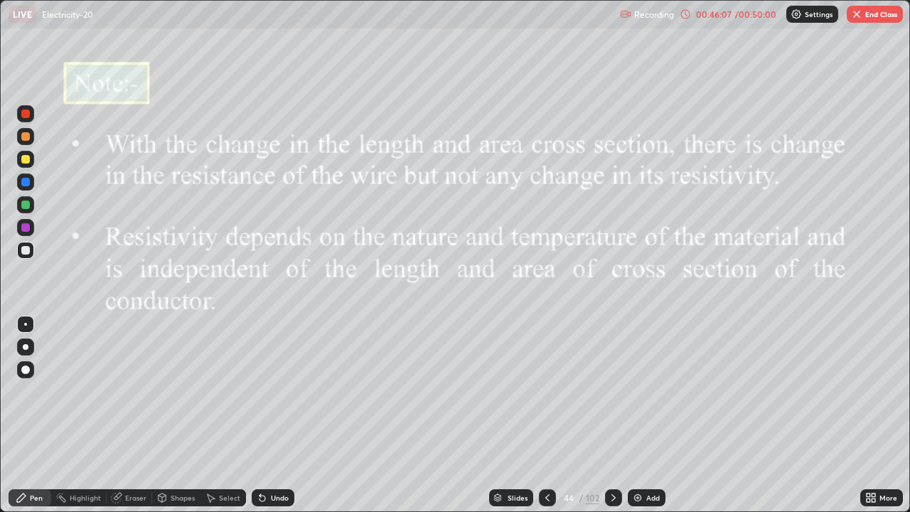
click at [643, 391] on div "Add" at bounding box center [647, 497] width 38 height 17
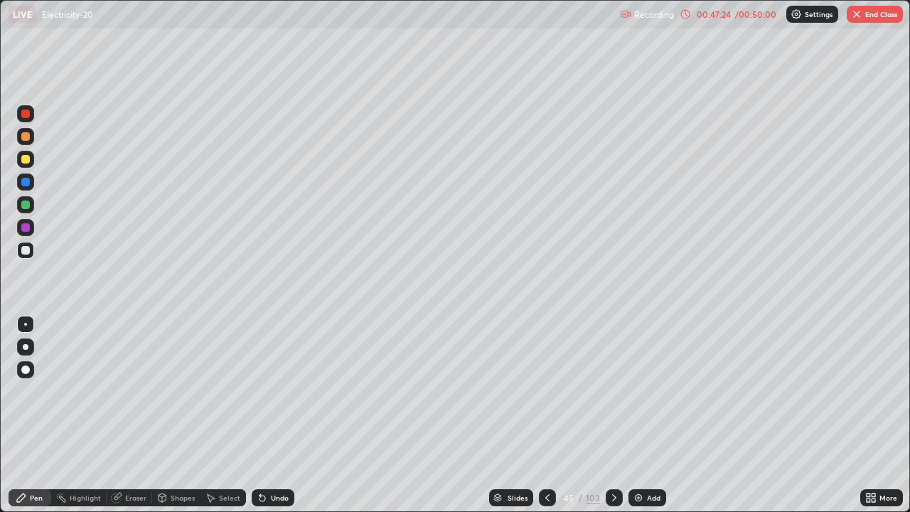
click at [612, 391] on icon at bounding box center [614, 497] width 4 height 7
click at [615, 391] on icon at bounding box center [614, 497] width 11 height 11
click at [546, 391] on icon at bounding box center [547, 497] width 11 height 11
click at [612, 391] on icon at bounding box center [614, 497] width 11 height 11
click at [550, 391] on icon at bounding box center [547, 497] width 11 height 11
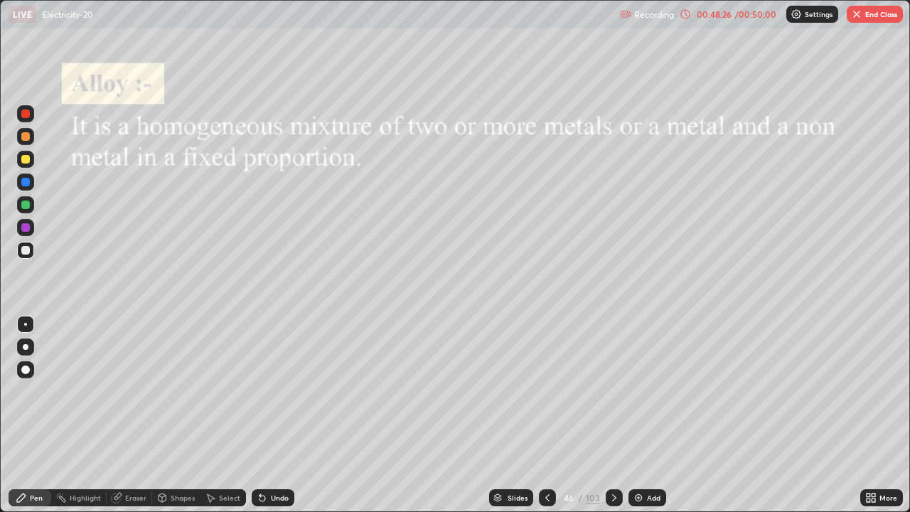
click at [612, 391] on icon at bounding box center [614, 497] width 4 height 7
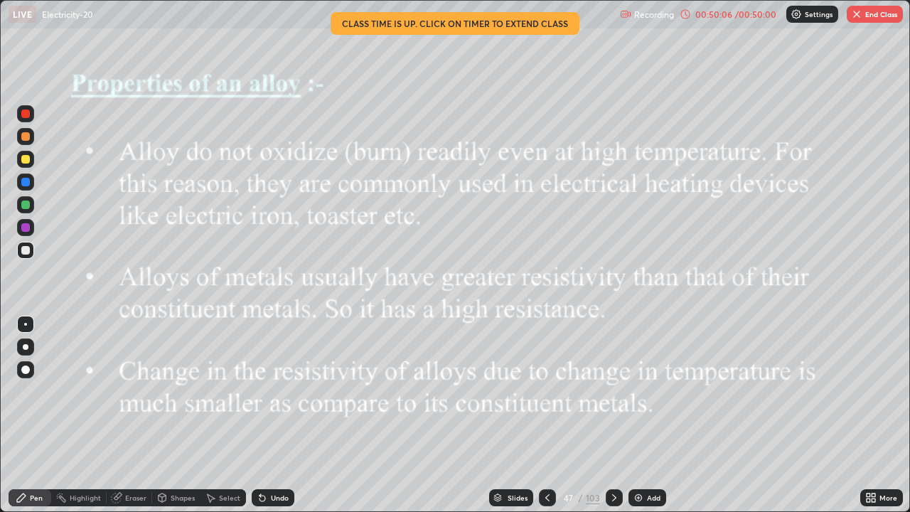
click at [612, 391] on icon at bounding box center [614, 497] width 11 height 11
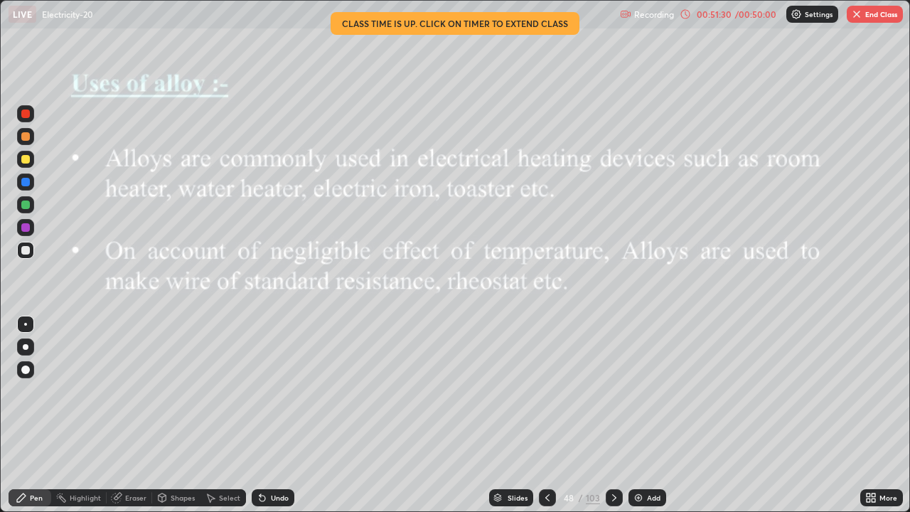
click at [861, 10] on img "button" at bounding box center [856, 14] width 11 height 11
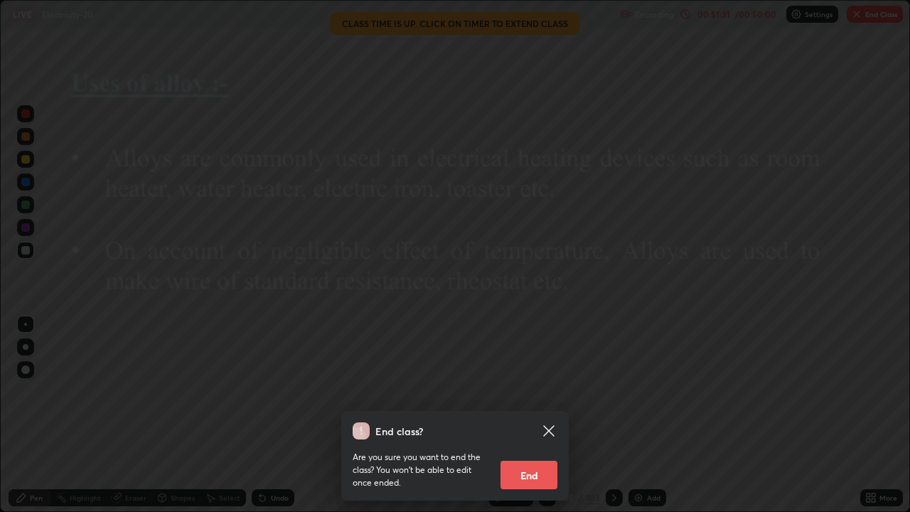
click at [531, 391] on button "End" at bounding box center [529, 475] width 57 height 28
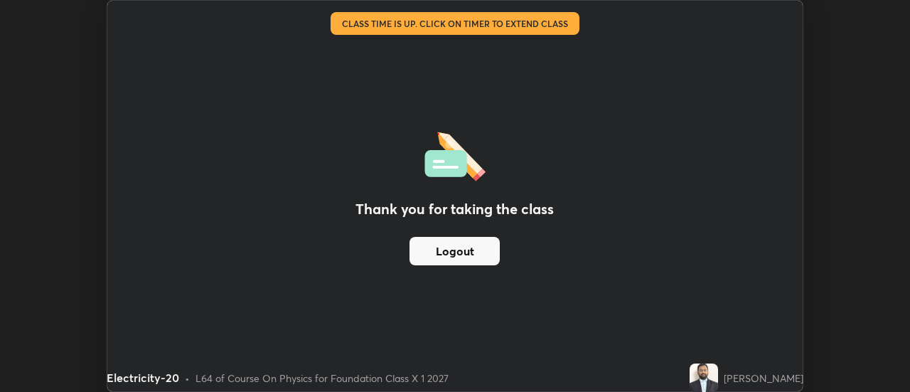
scroll to position [70736, 70217]
